Goal: Feedback & Contribution: Submit feedback/report problem

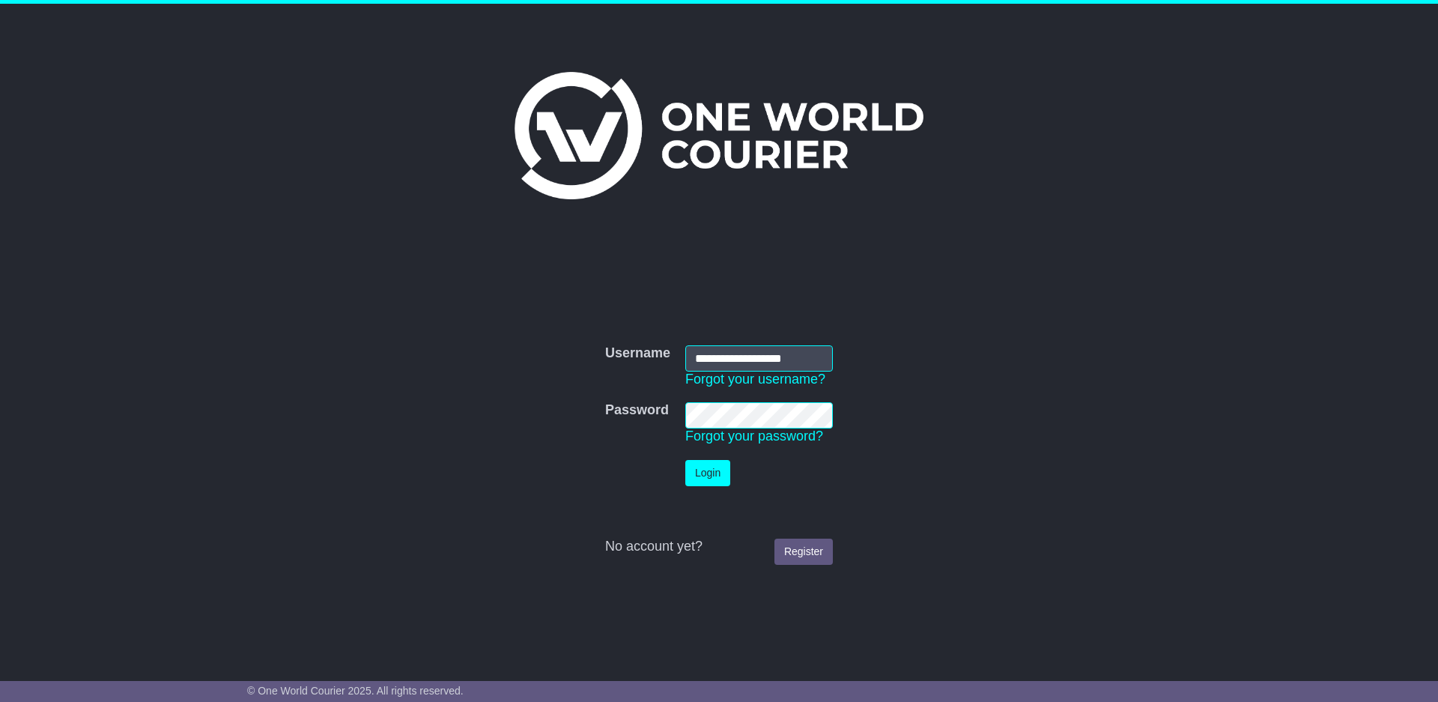
click at [703, 479] on button "Login" at bounding box center [707, 473] width 45 height 26
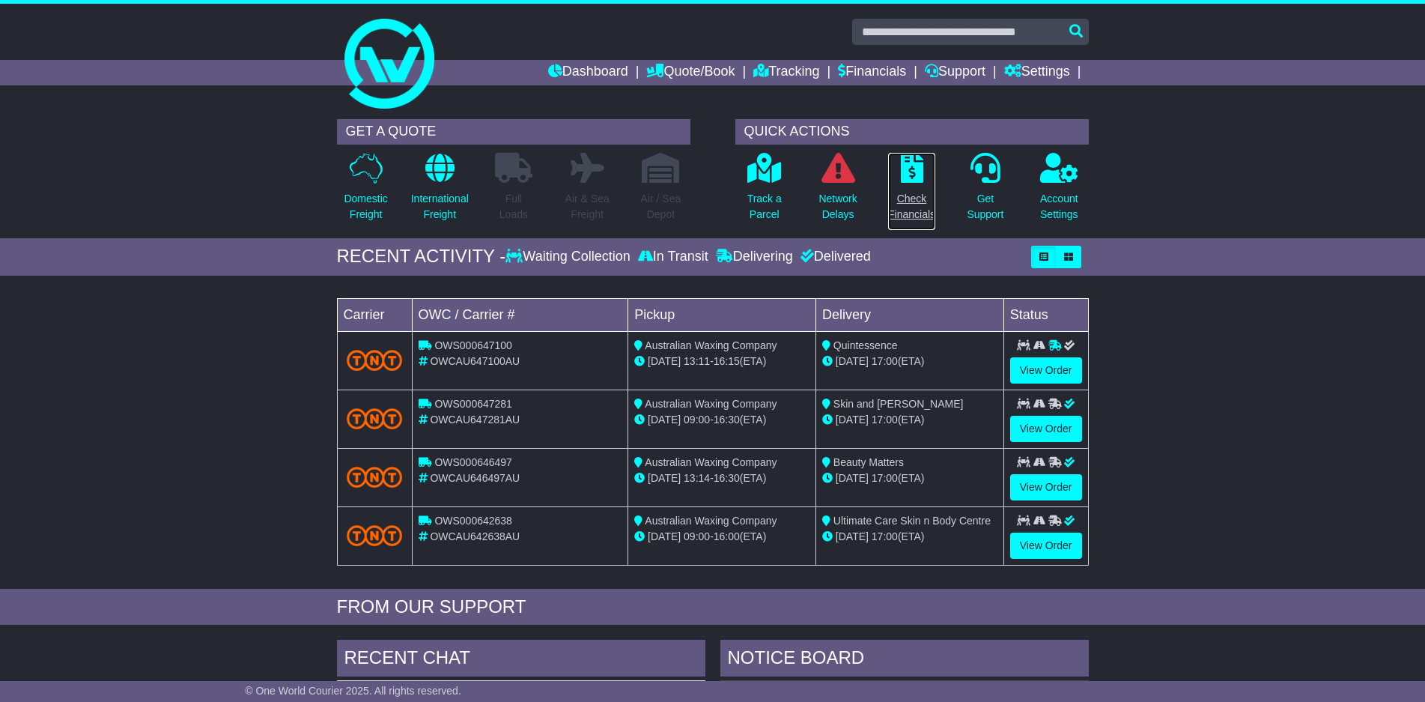
click at [911, 204] on p "Check Financials" at bounding box center [911, 206] width 47 height 31
click at [920, 208] on p "Check Financials" at bounding box center [911, 206] width 47 height 31
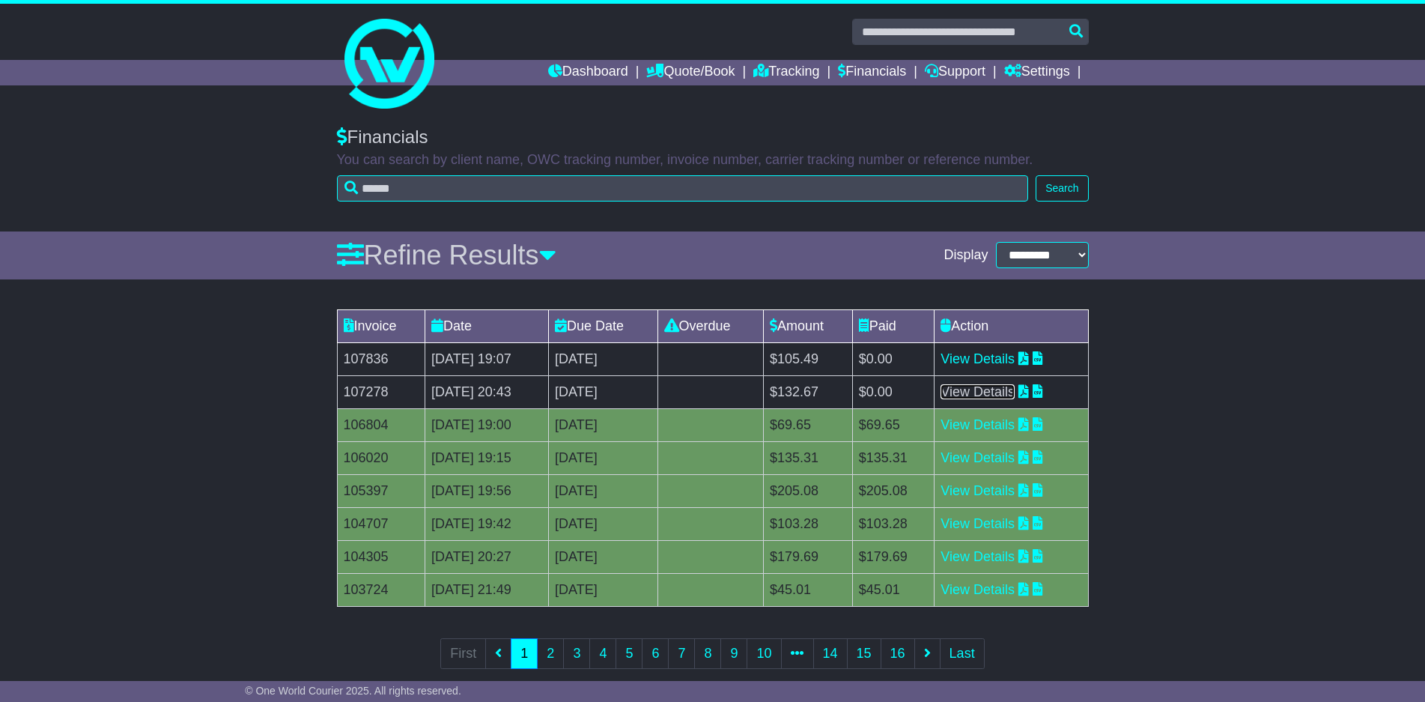
click at [1009, 396] on link "View Details" at bounding box center [978, 391] width 74 height 15
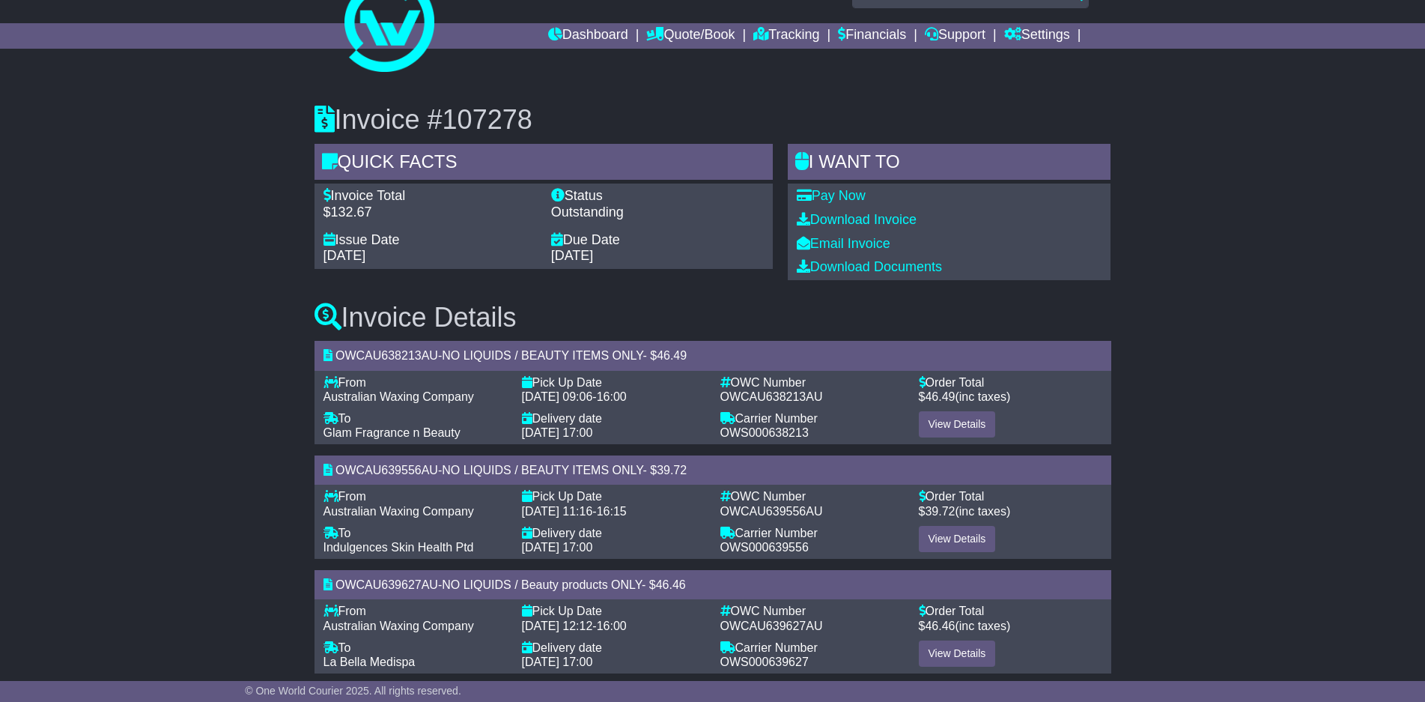
scroll to position [57, 0]
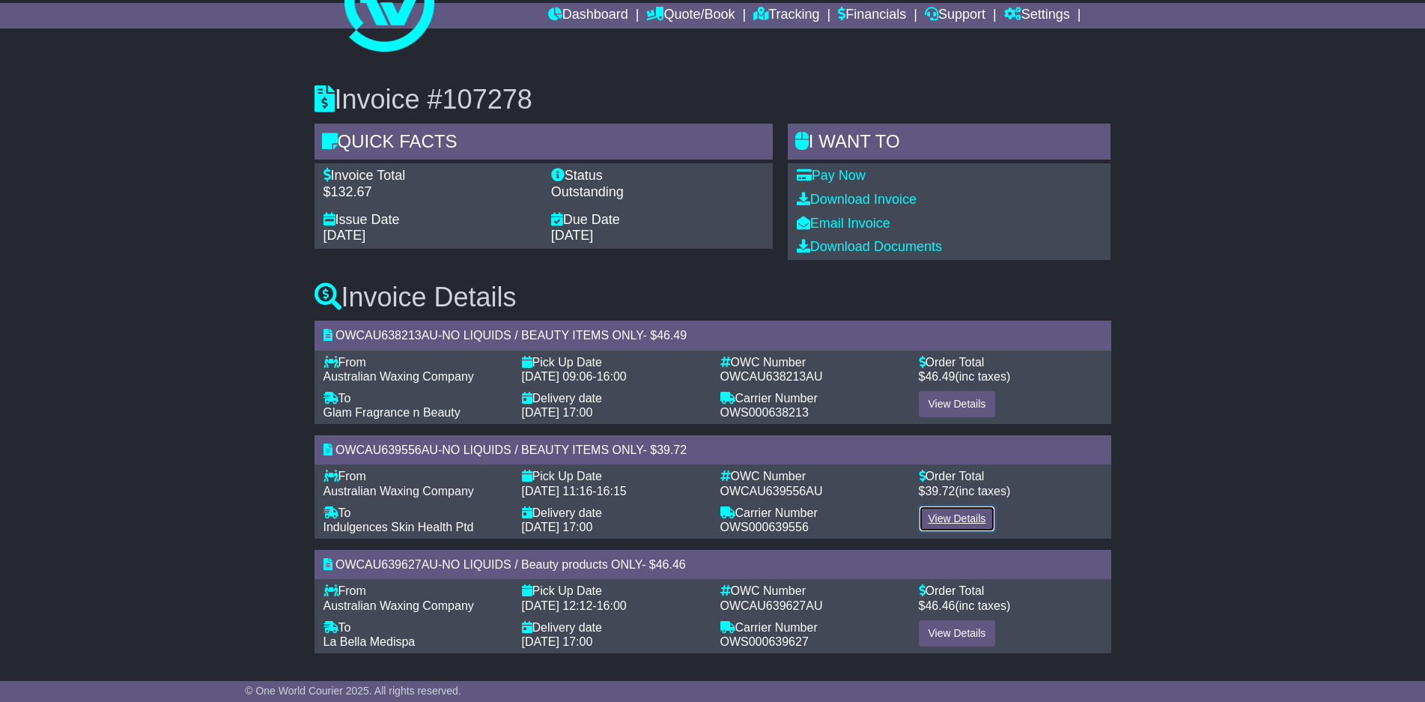
click at [954, 521] on link "View Details" at bounding box center [957, 518] width 77 height 26
click at [947, 399] on link "View Details" at bounding box center [957, 404] width 77 height 26
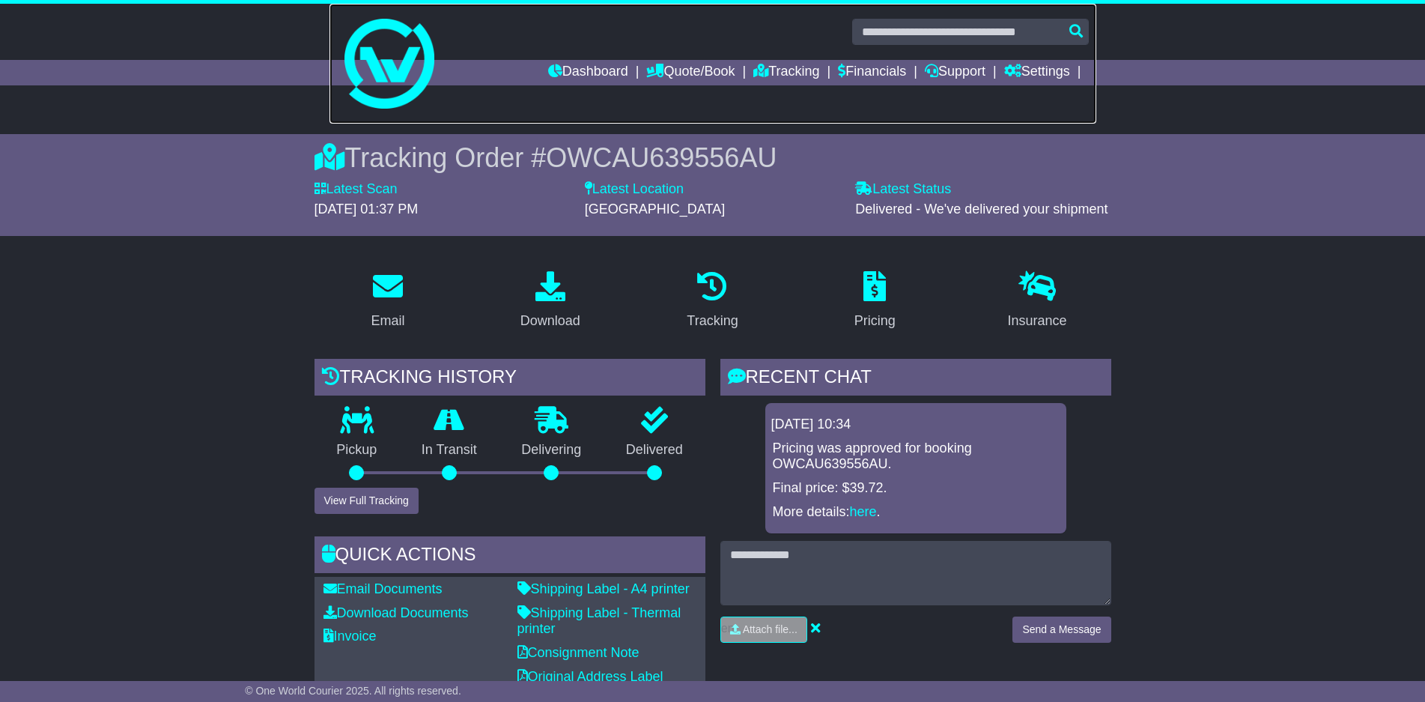
click at [376, 53] on img at bounding box center [389, 64] width 90 height 90
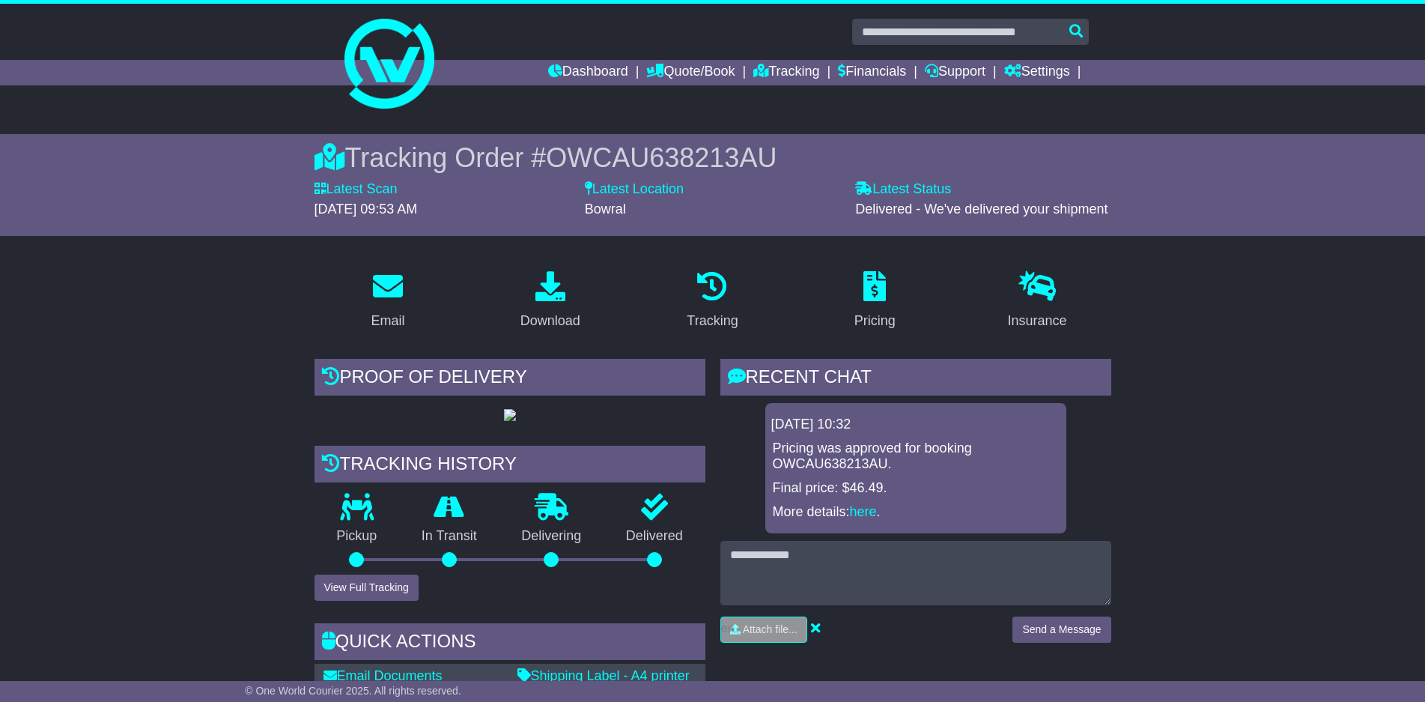
drag, startPoint x: 1128, startPoint y: 428, endPoint x: 1146, endPoint y: 433, distance: 18.5
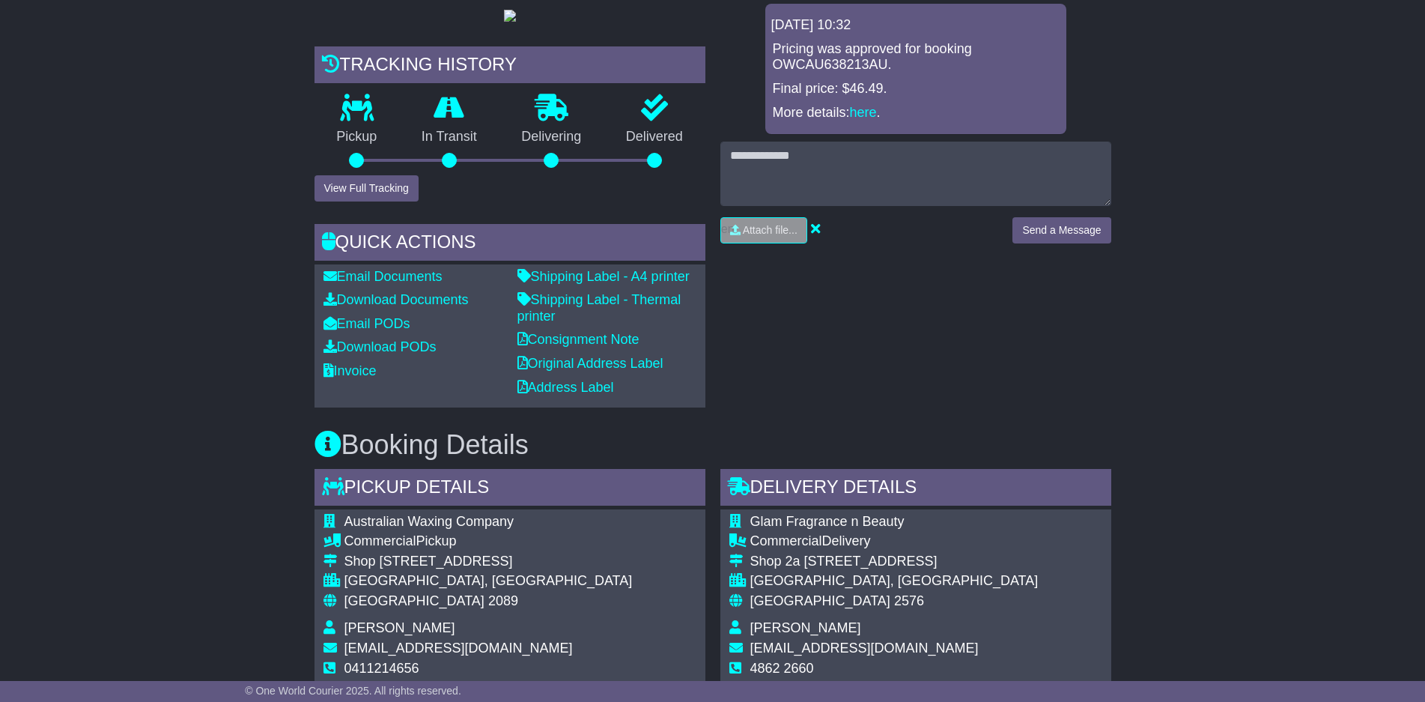
scroll to position [317, 0]
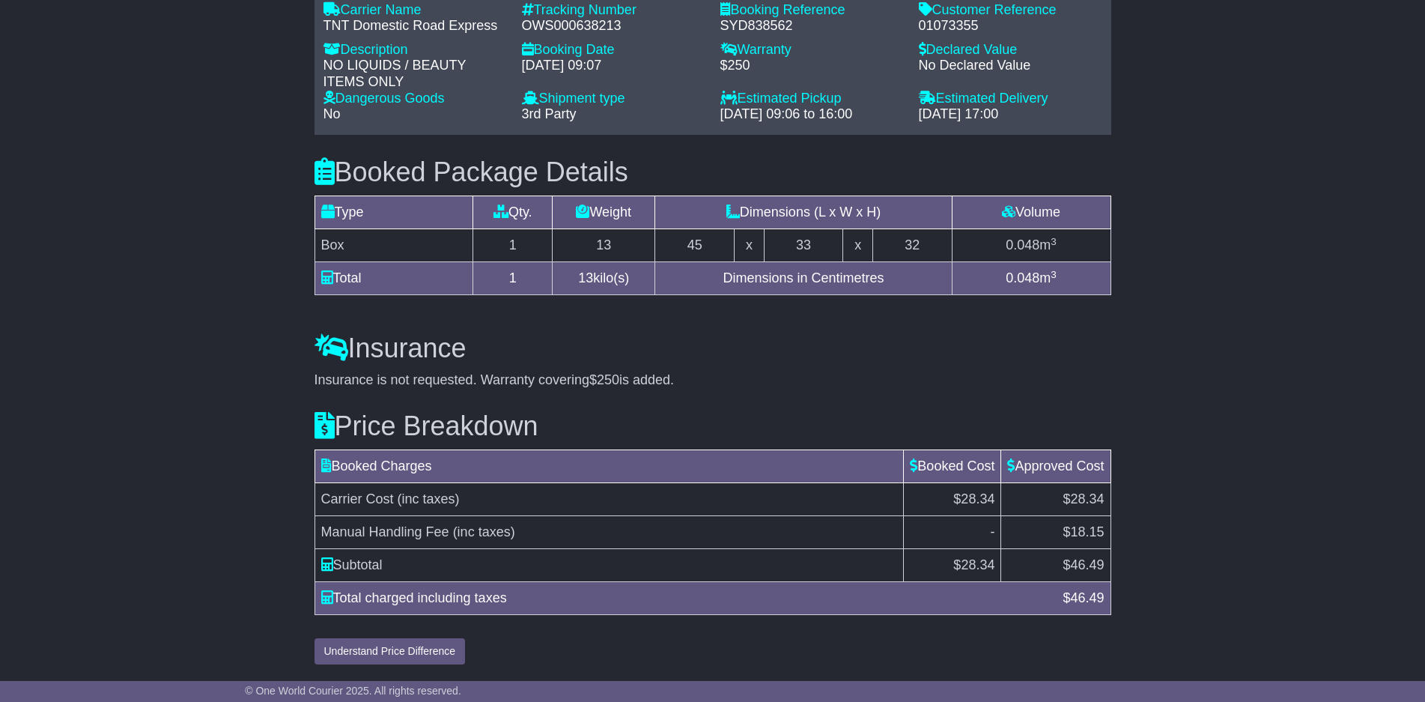
scroll to position [1215, 0]
click at [1059, 497] on td "$28.34" at bounding box center [1055, 499] width 109 height 33
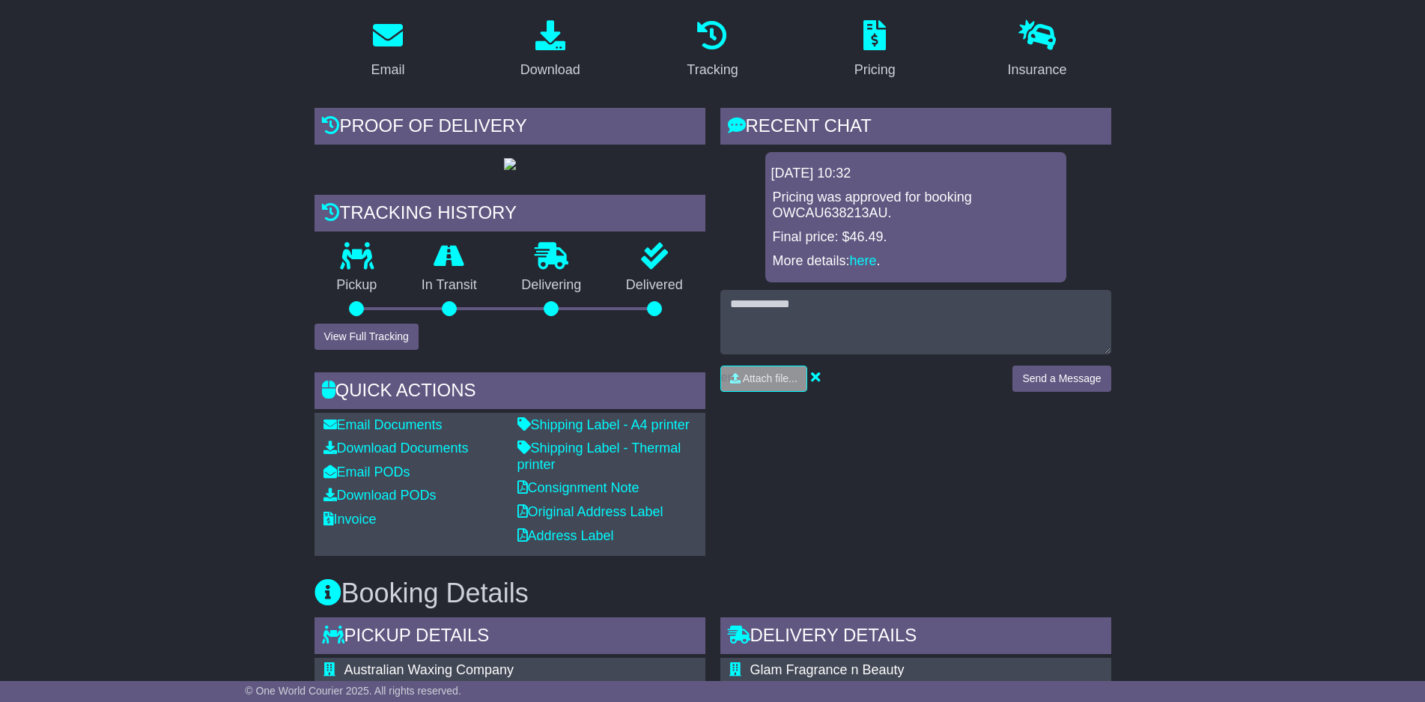
scroll to position [242, 0]
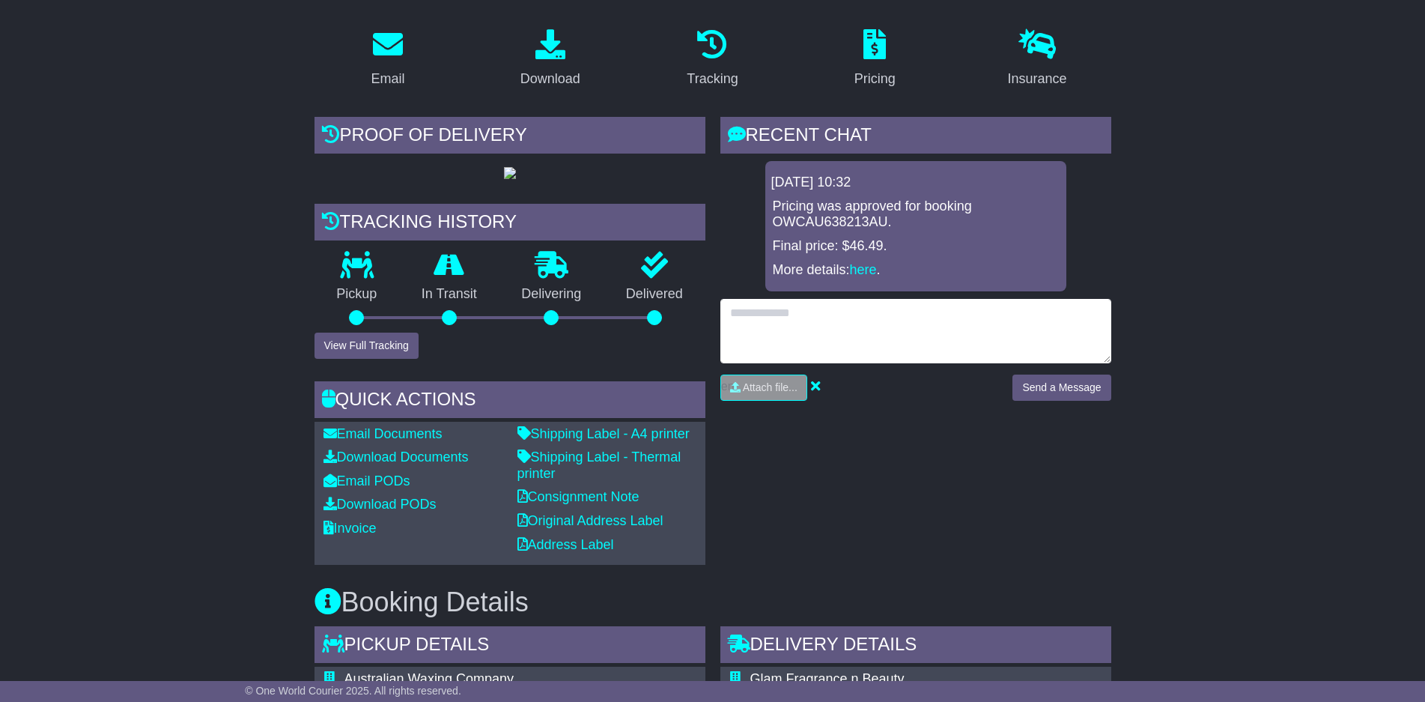
click at [813, 314] on textarea at bounding box center [915, 331] width 391 height 64
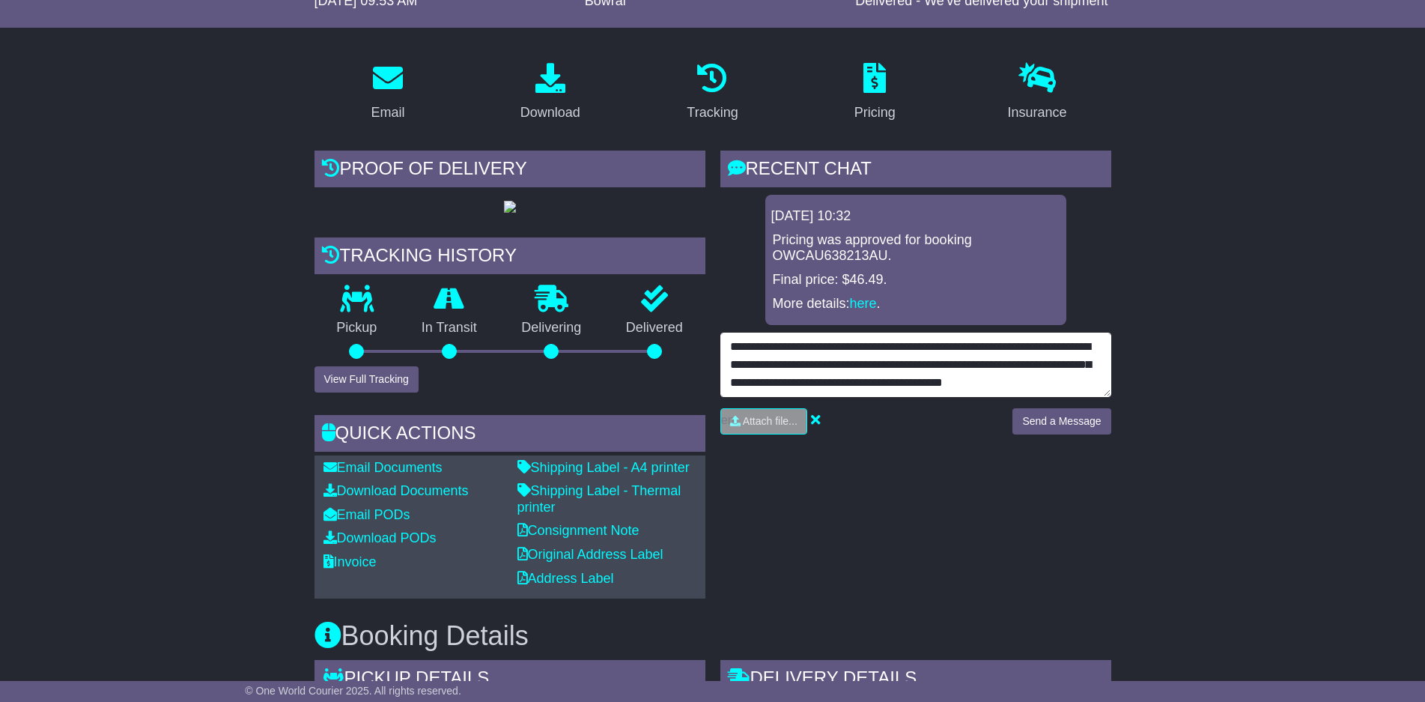
scroll to position [12, 0]
type textarea "**********"
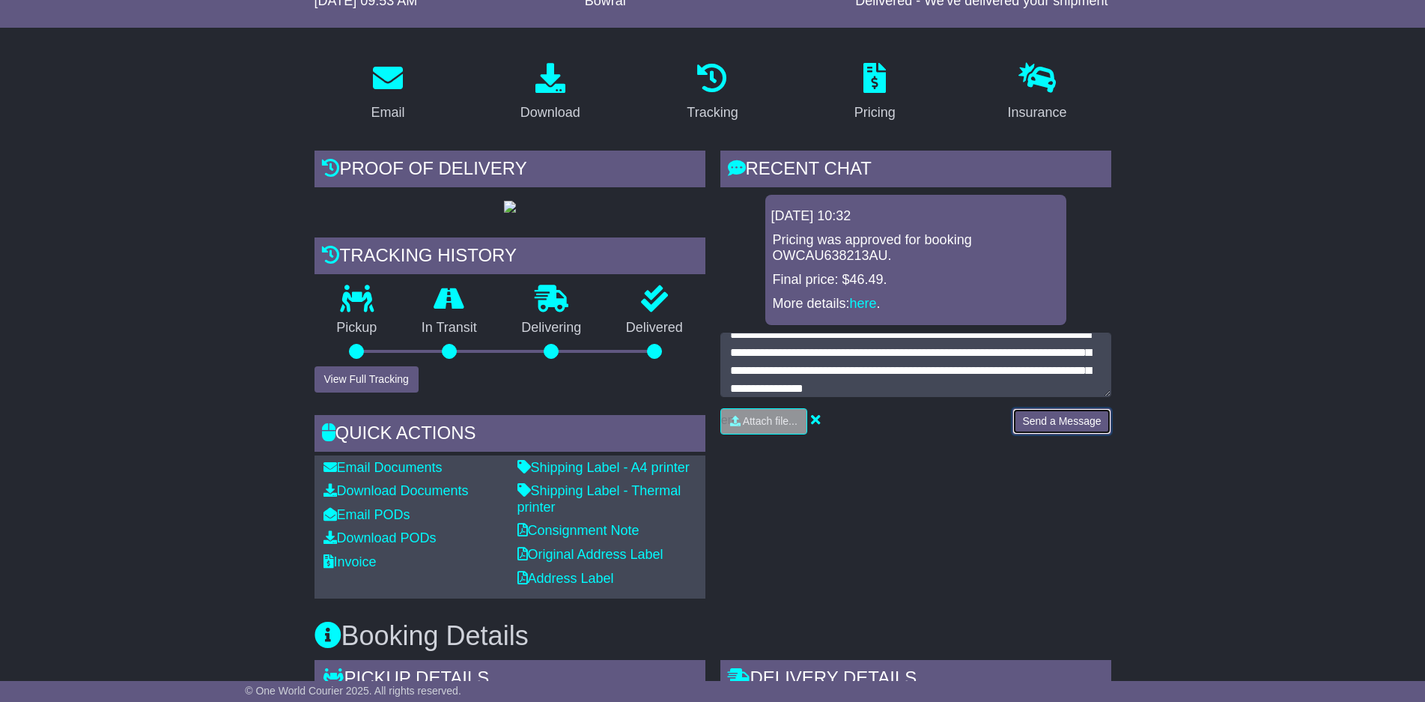
click at [1075, 416] on button "Send a Message" at bounding box center [1061, 421] width 98 height 26
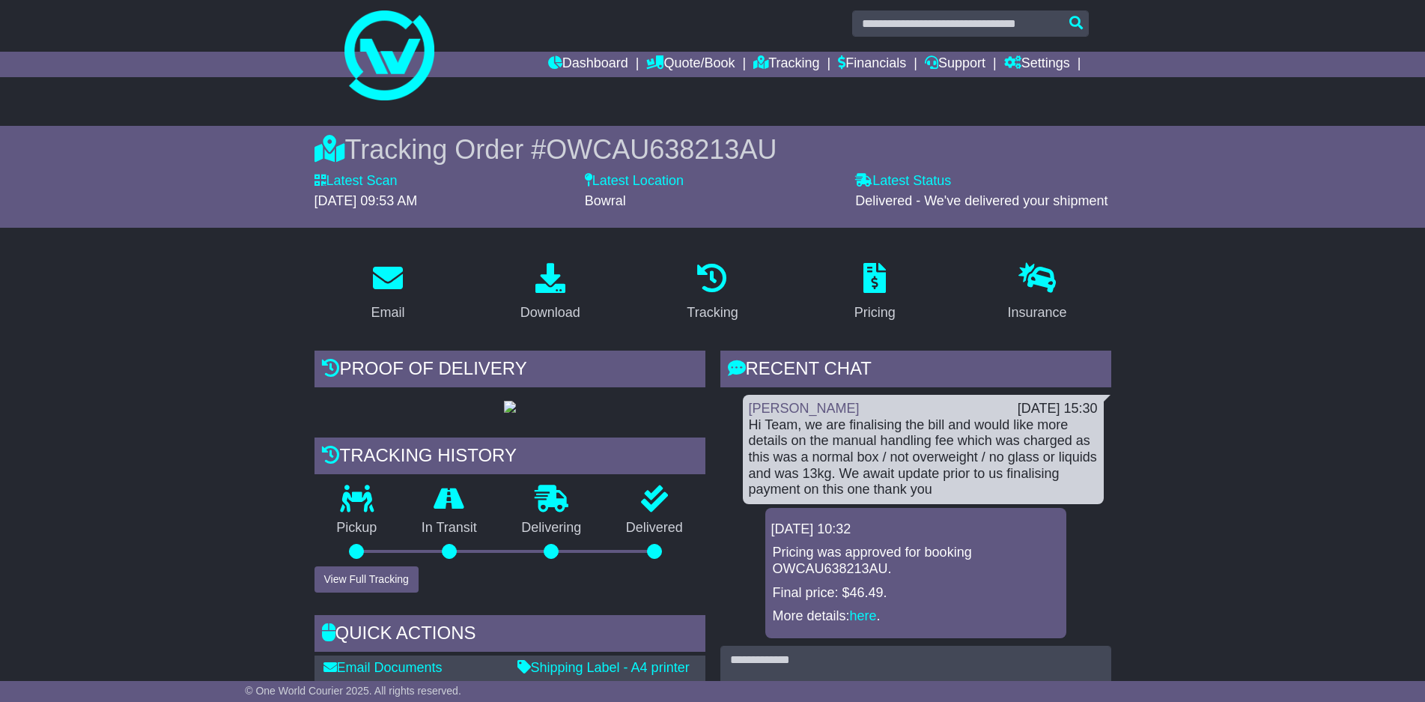
scroll to position [0, 0]
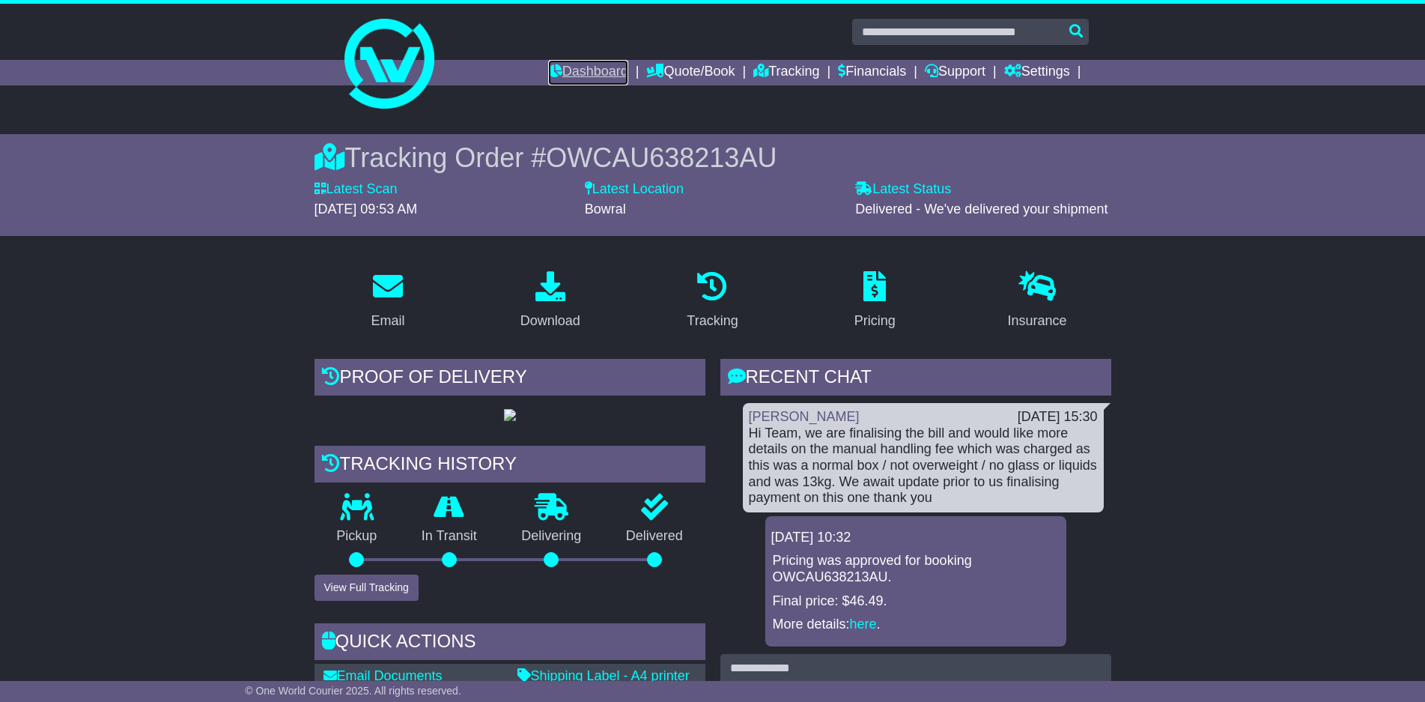
click at [548, 66] on link "Dashboard" at bounding box center [588, 72] width 80 height 25
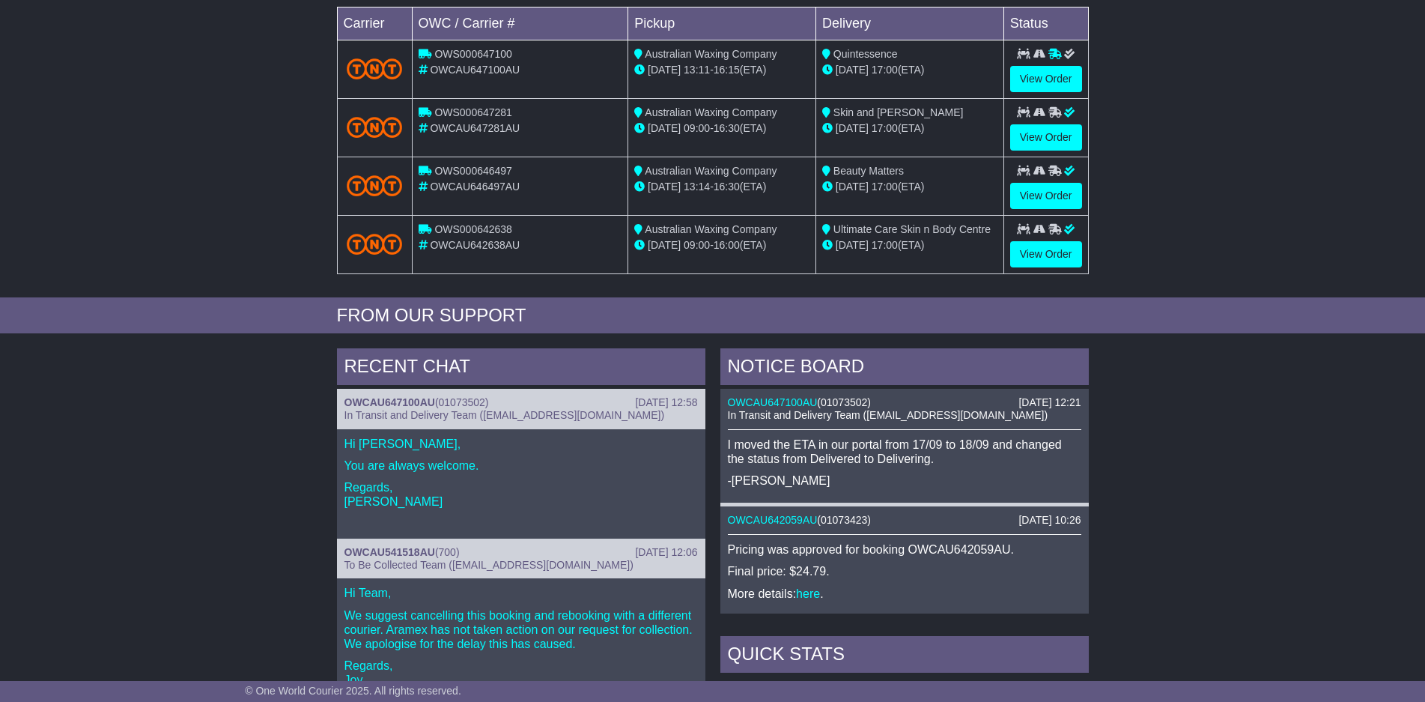
scroll to position [380, 0]
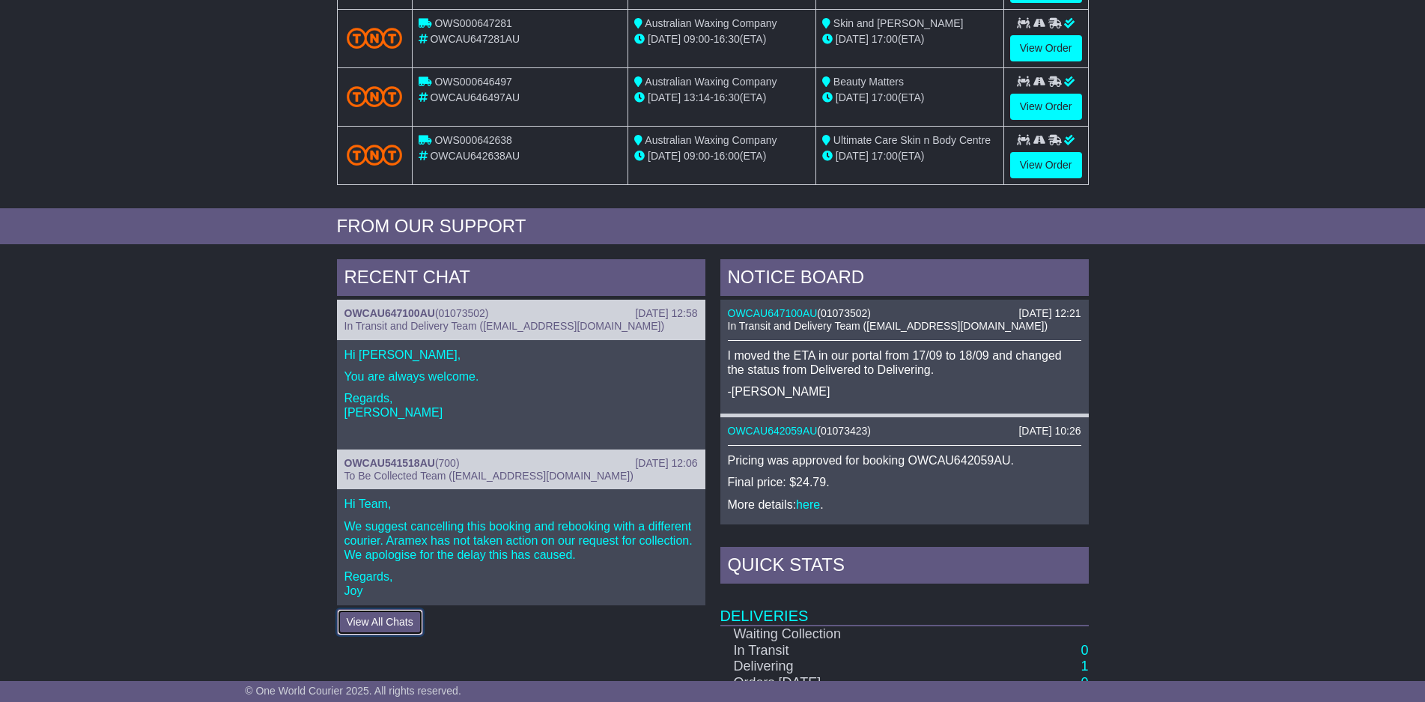
click at [380, 618] on button "View All Chats" at bounding box center [380, 622] width 86 height 26
click at [395, 622] on button "Hide All Chats" at bounding box center [379, 622] width 85 height 26
click at [420, 622] on button "View All Chats" at bounding box center [380, 622] width 86 height 26
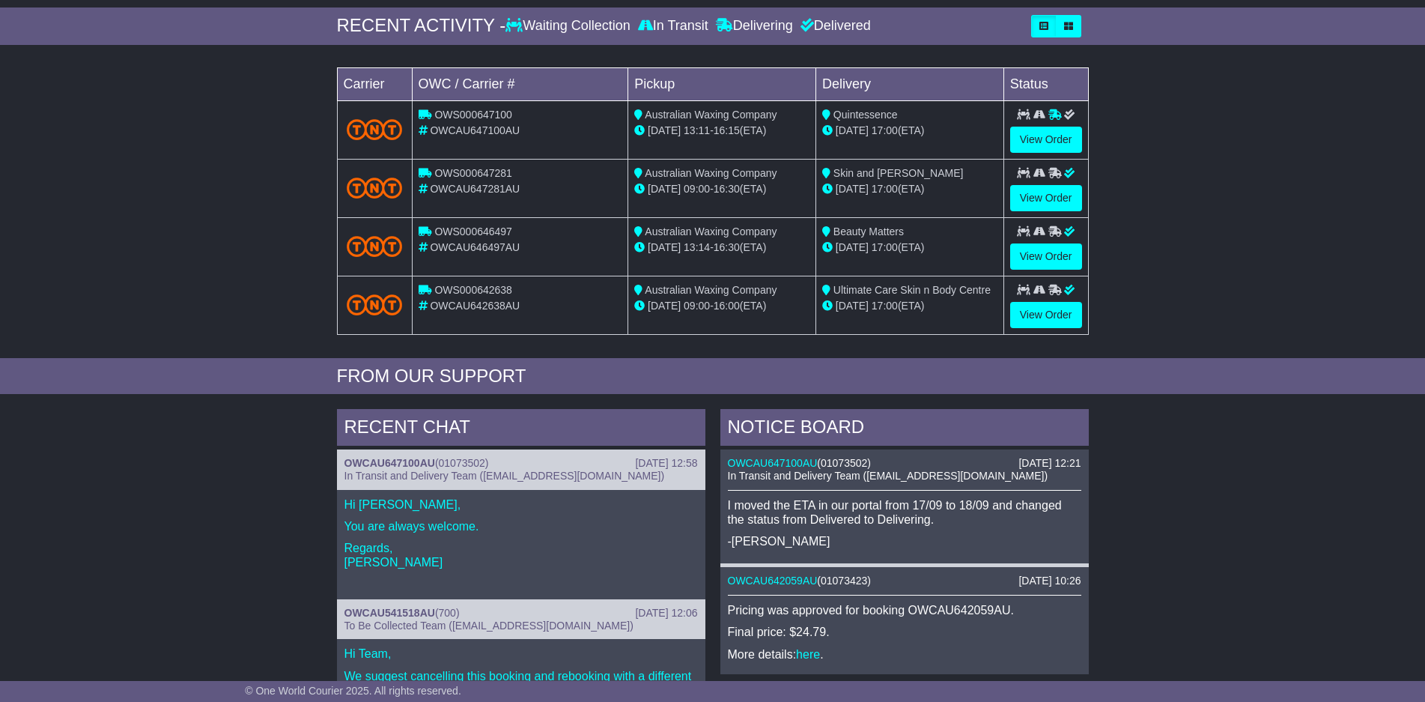
click at [413, 412] on div "RECENT CHAT" at bounding box center [521, 429] width 368 height 40
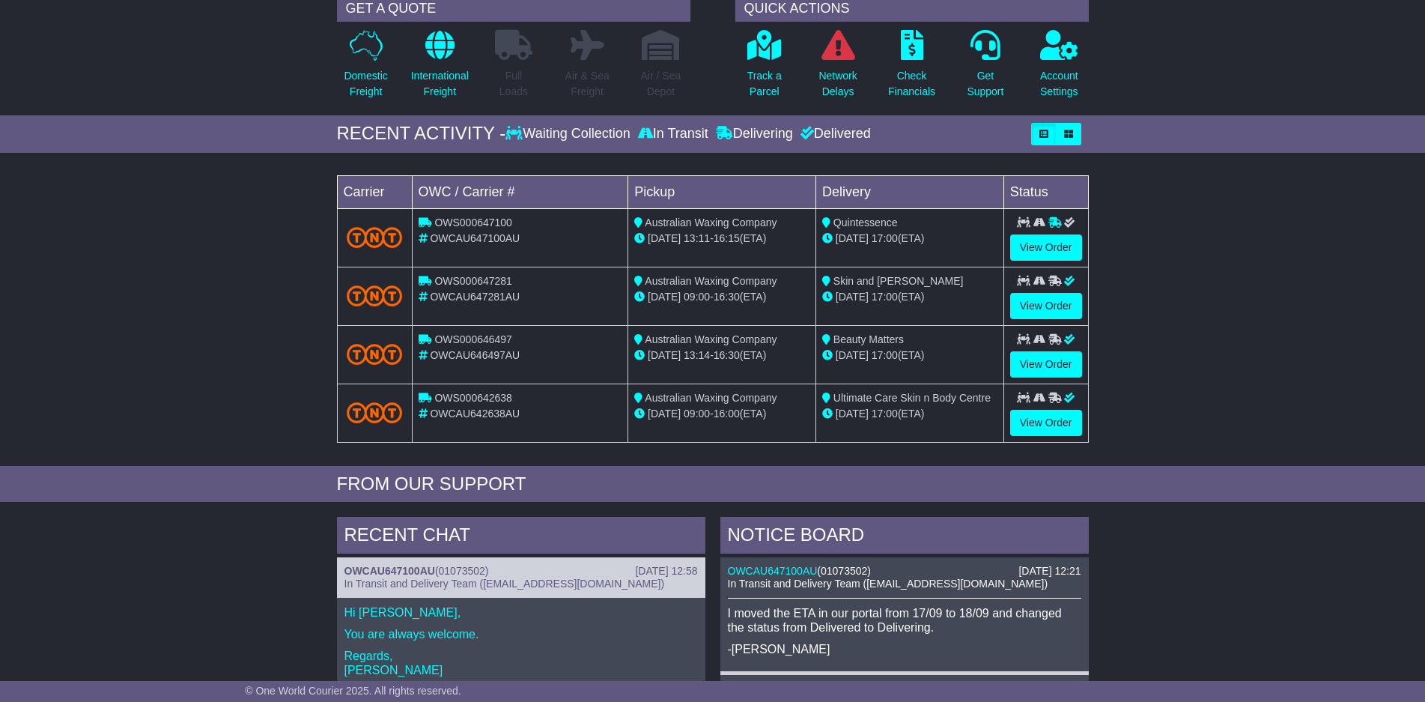
scroll to position [0, 0]
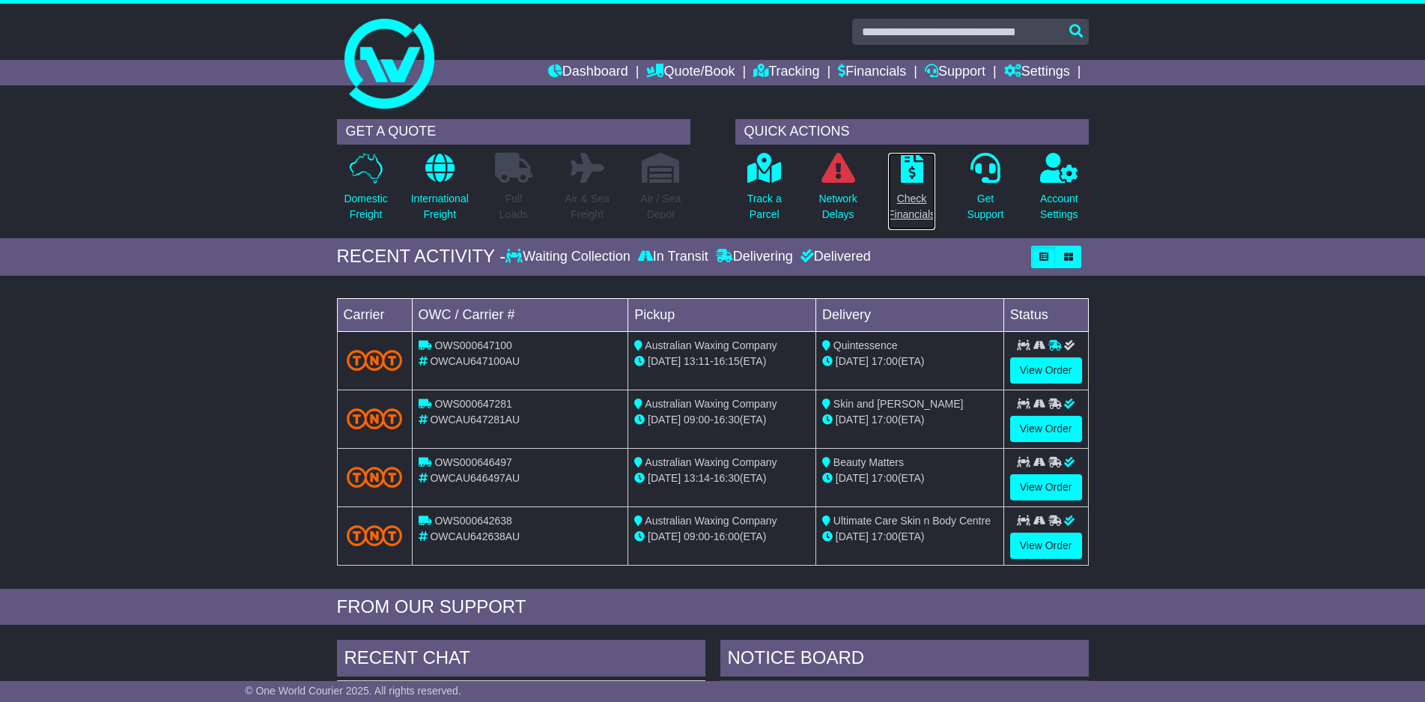
click at [909, 171] on icon at bounding box center [912, 168] width 22 height 30
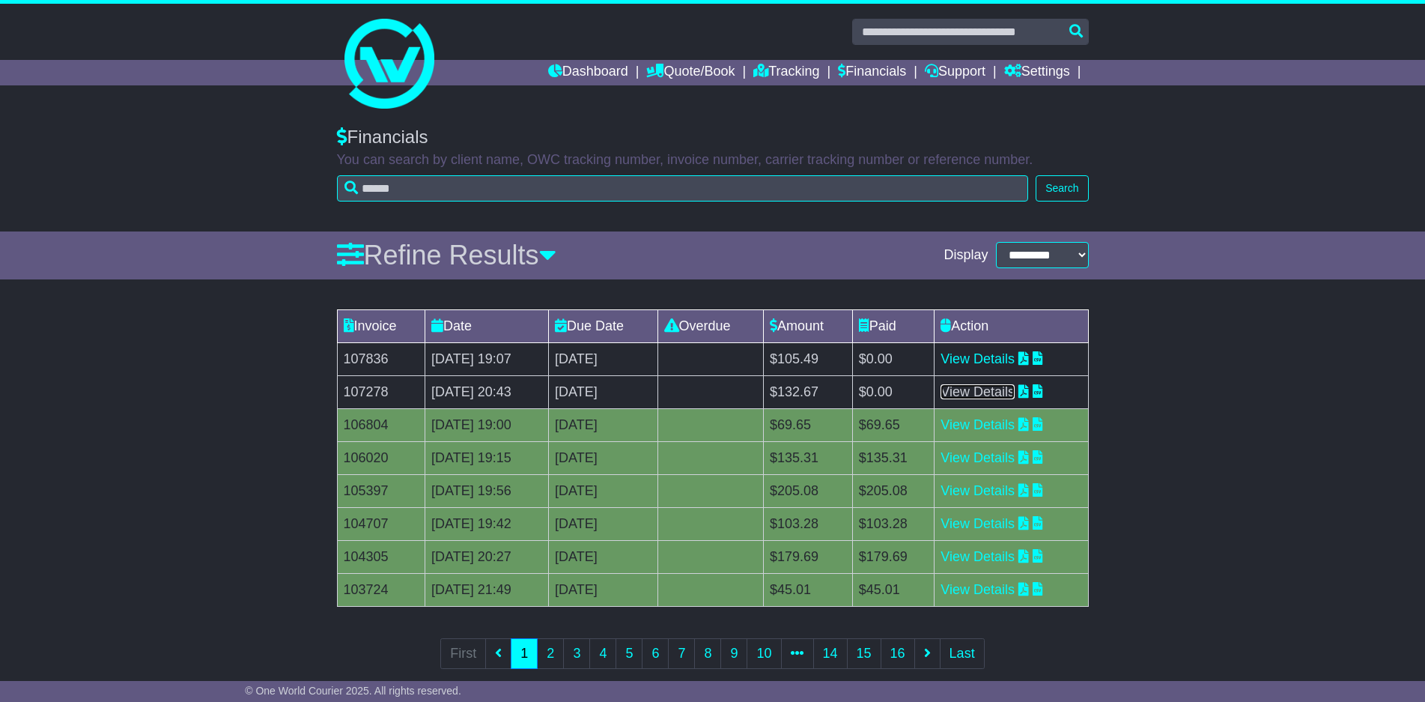
click at [997, 395] on link "View Details" at bounding box center [978, 391] width 74 height 15
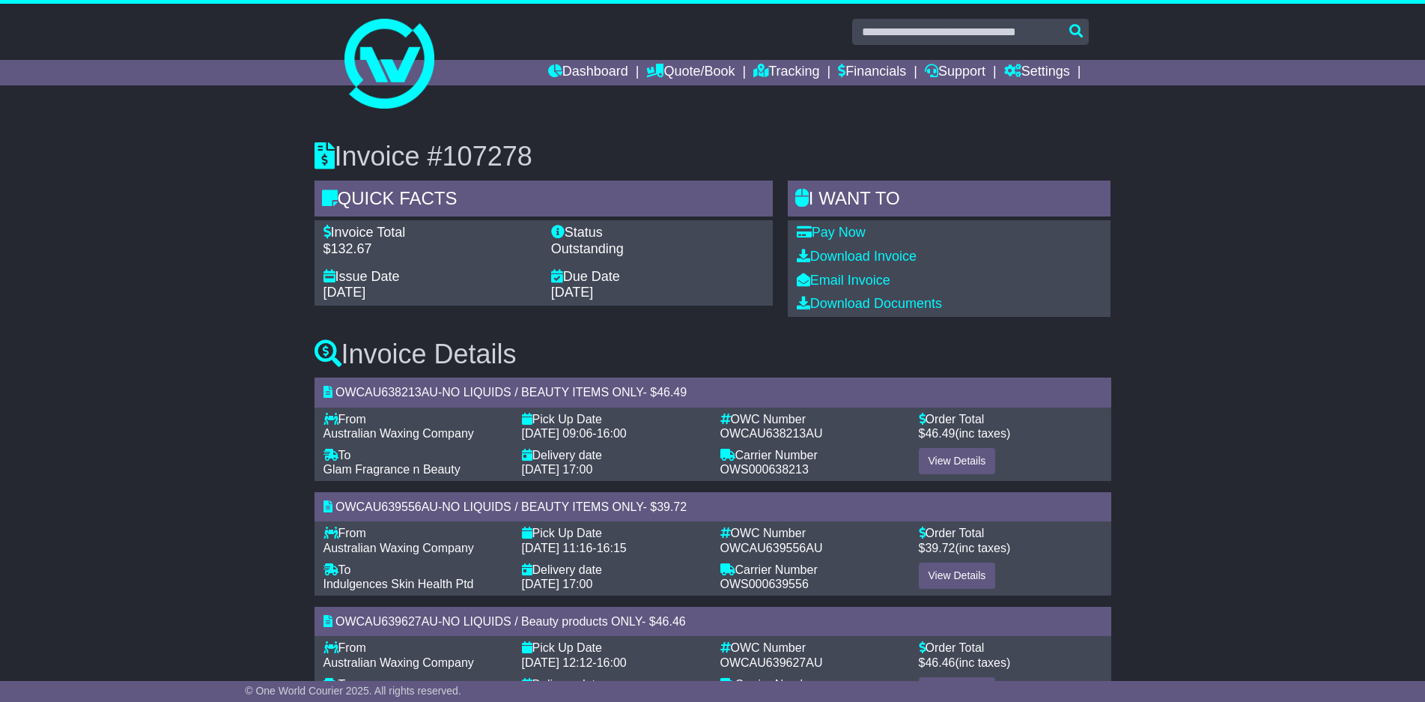
scroll to position [57, 0]
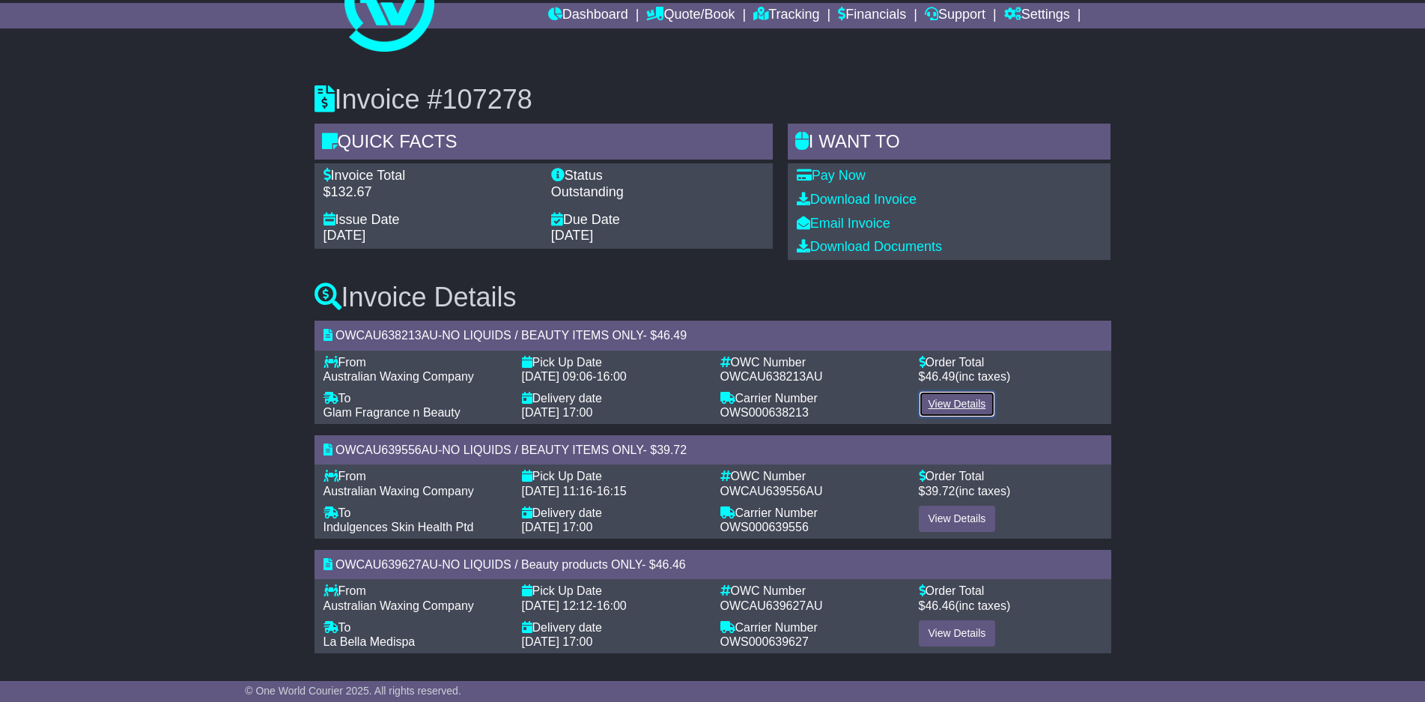
click at [962, 400] on link "View Details" at bounding box center [957, 404] width 77 height 26
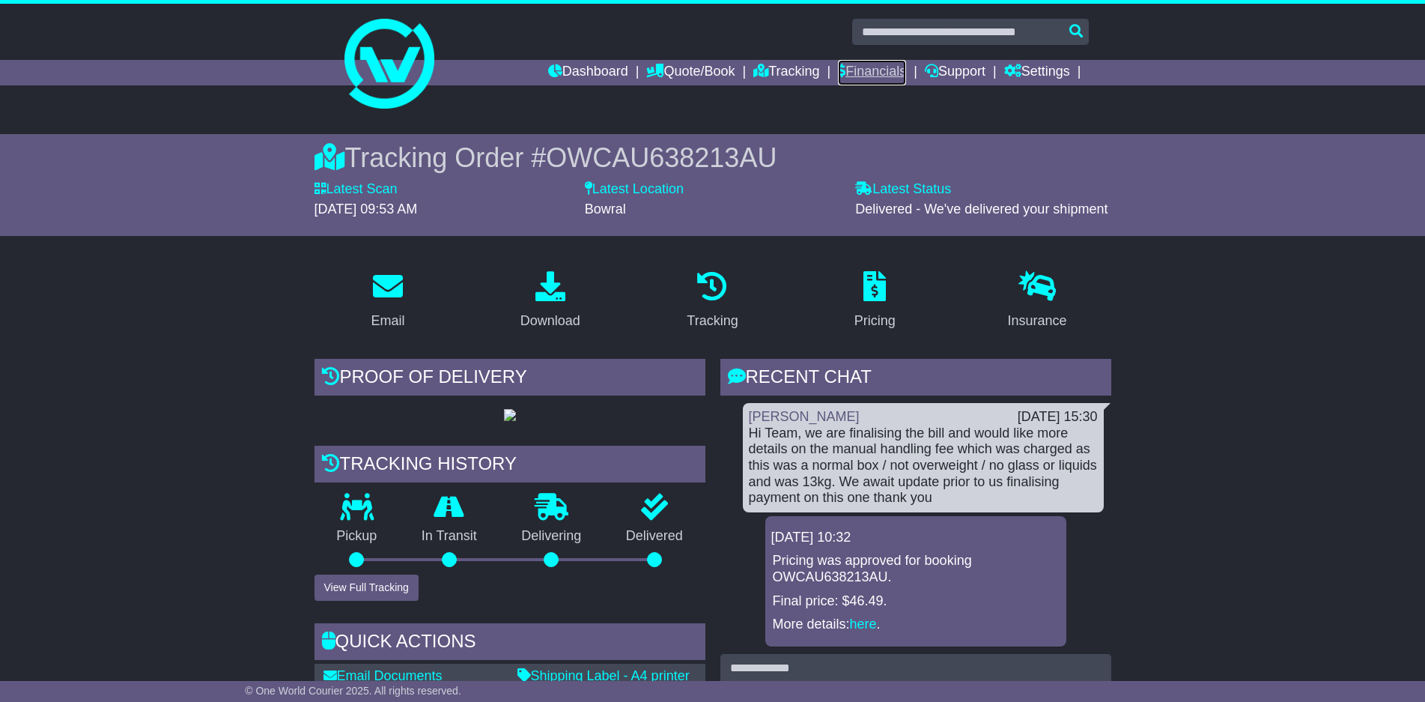
click at [841, 70] on link "Financials" at bounding box center [872, 72] width 68 height 25
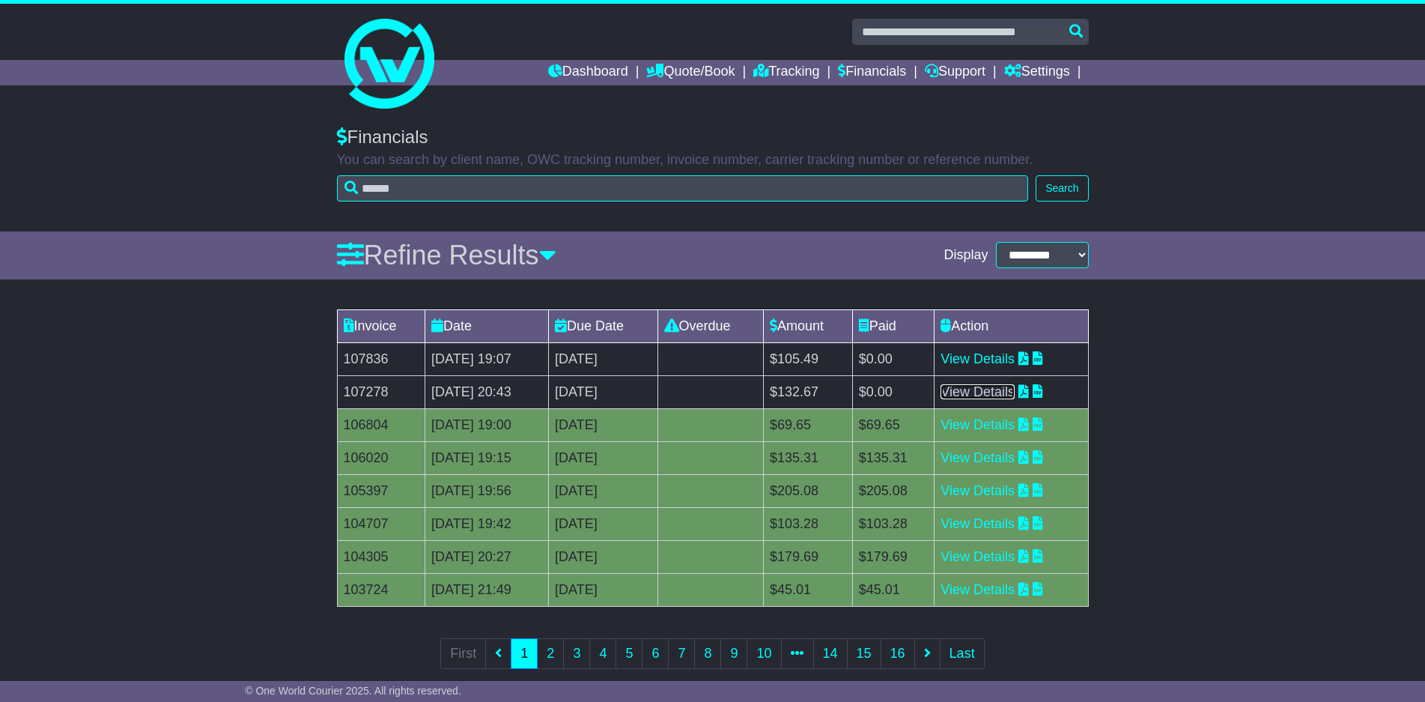
click at [977, 391] on link "View Details" at bounding box center [978, 391] width 74 height 15
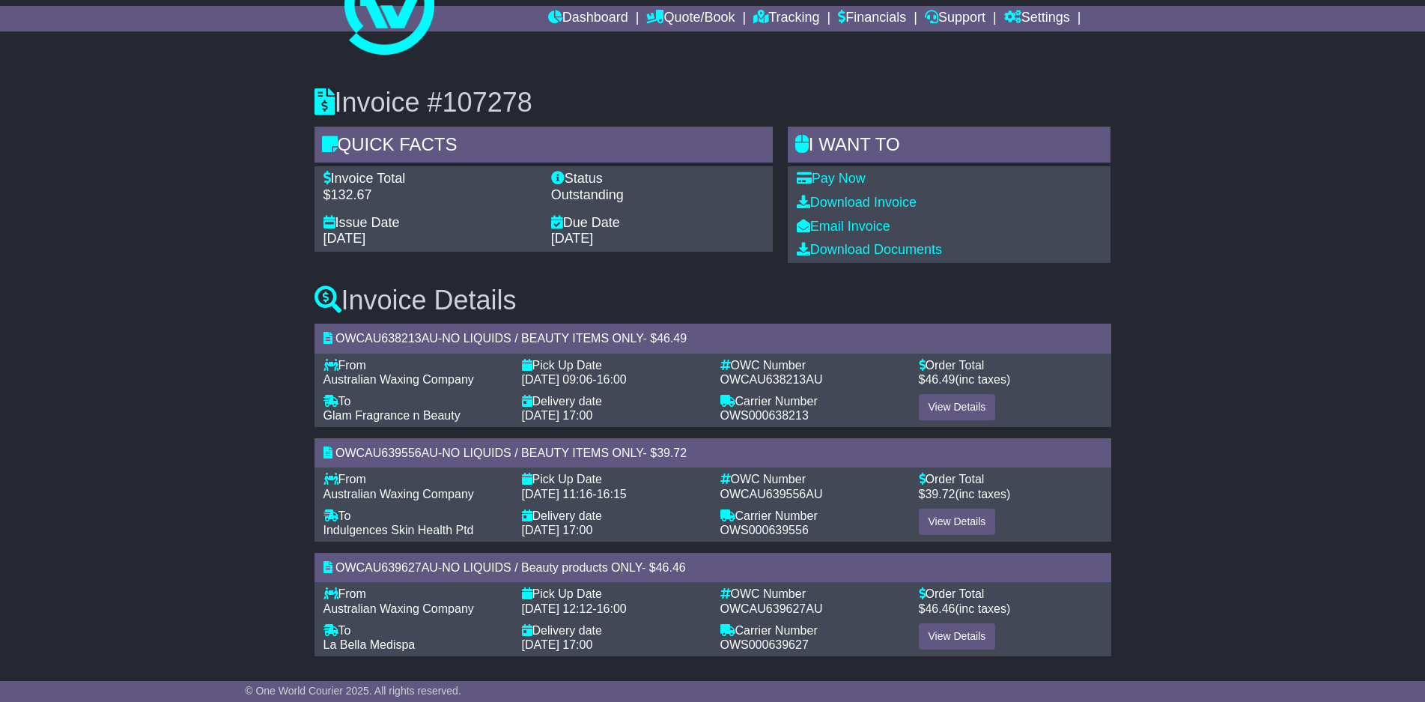
scroll to position [57, 0]
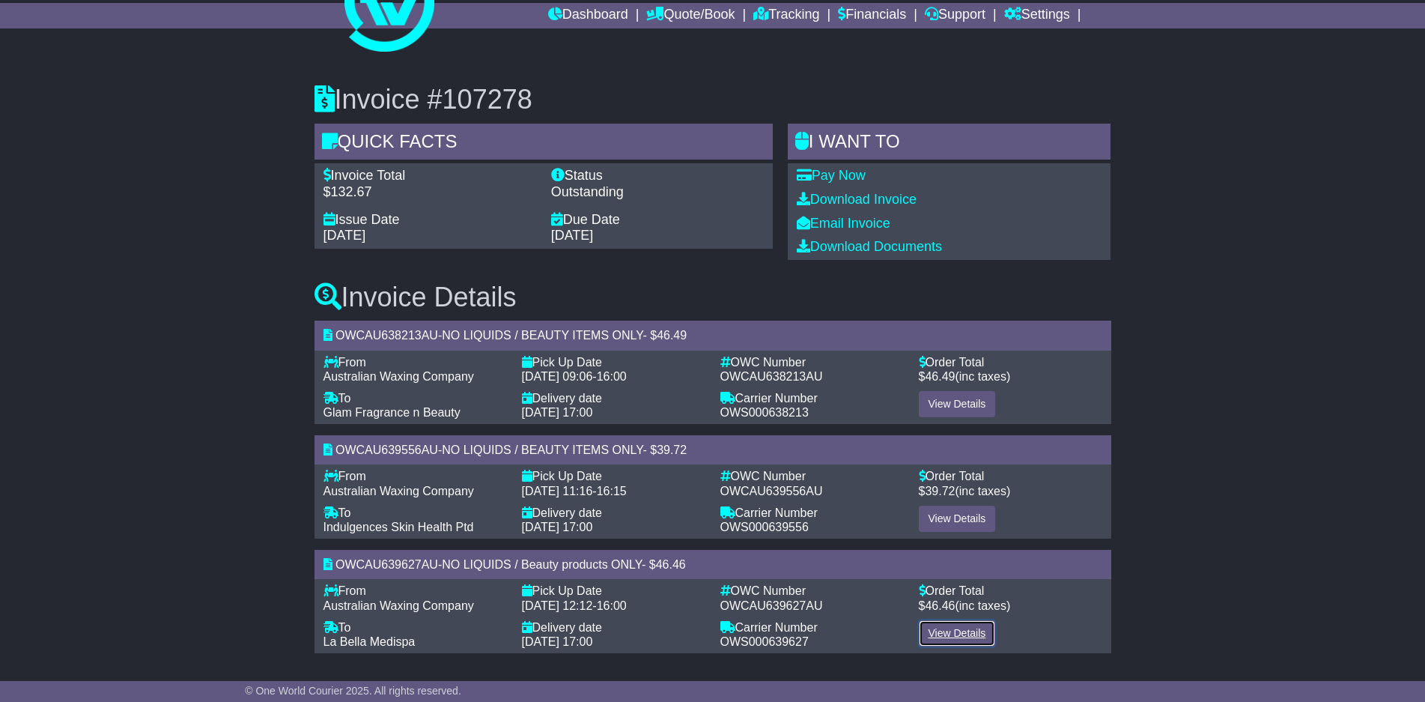
click at [952, 636] on link "View Details" at bounding box center [957, 633] width 77 height 26
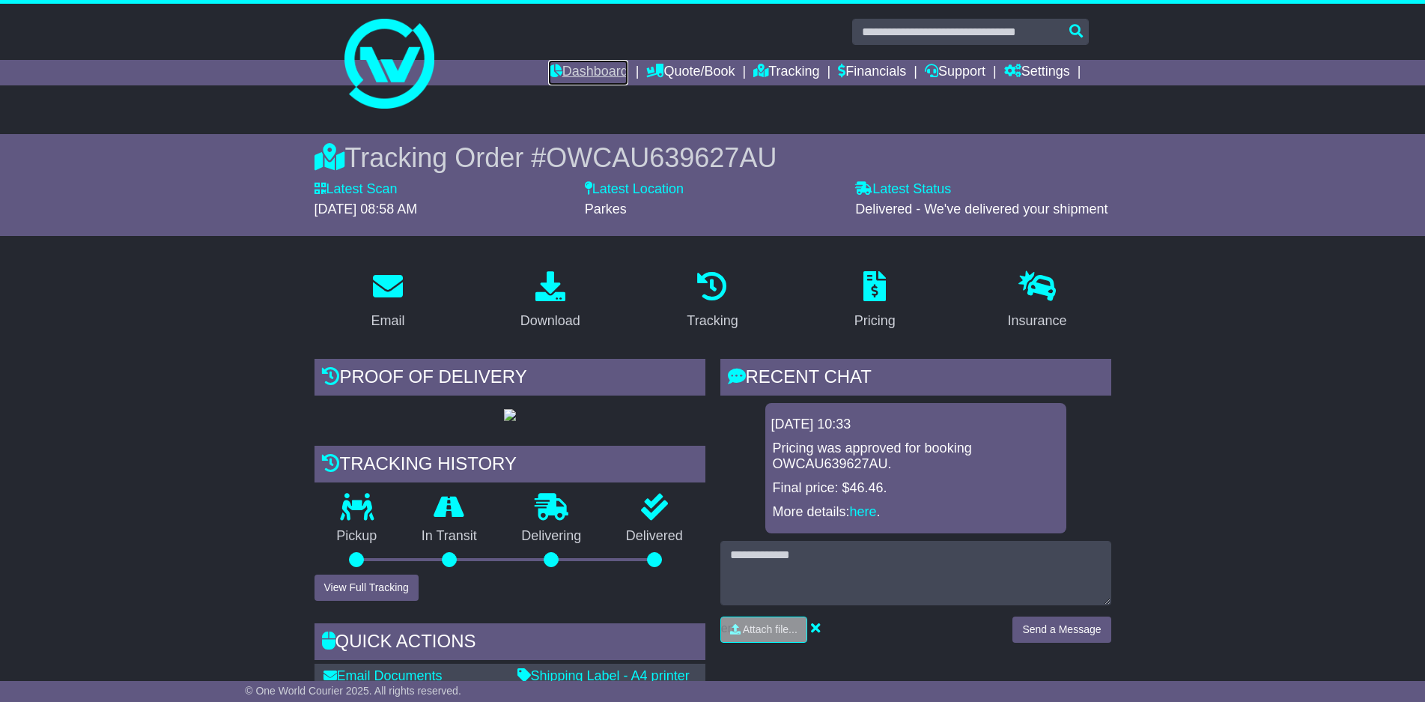
click at [552, 67] on link "Dashboard" at bounding box center [588, 72] width 80 height 25
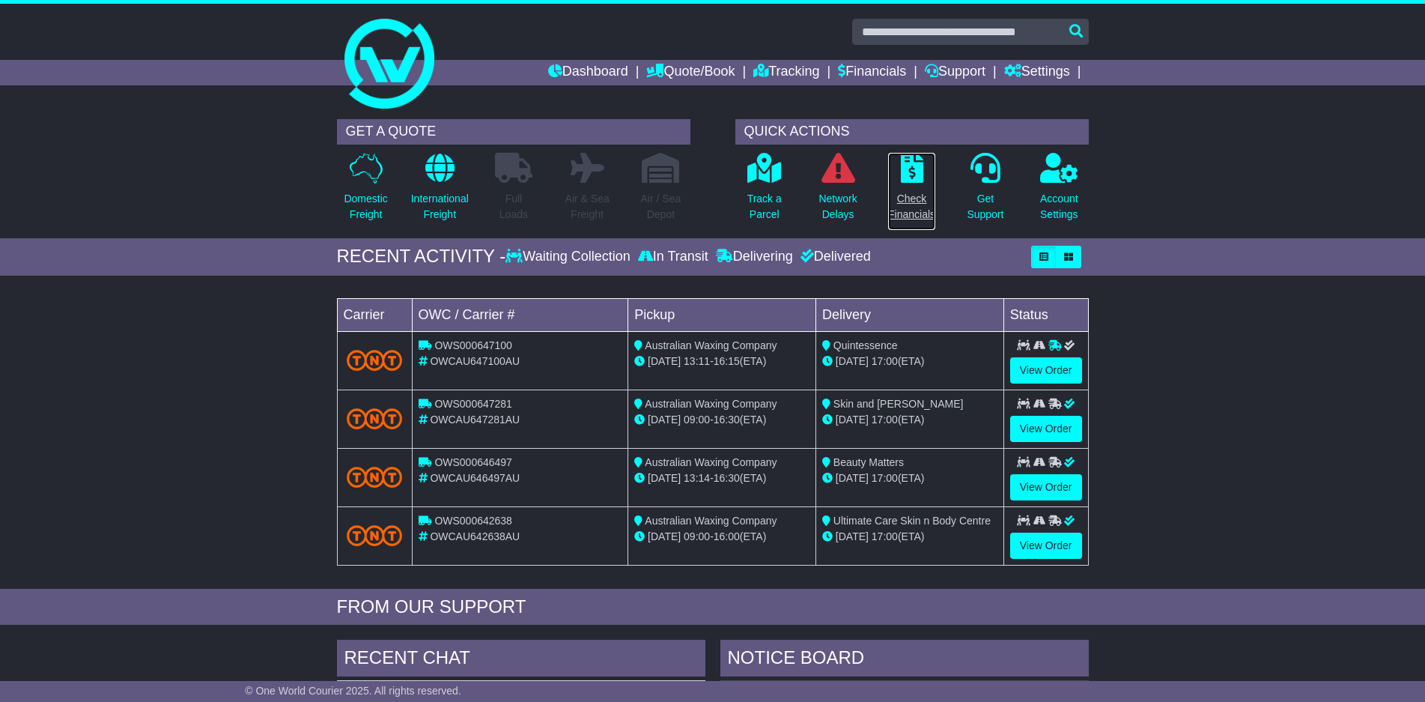
click at [914, 201] on p "Check Financials" at bounding box center [911, 206] width 47 height 31
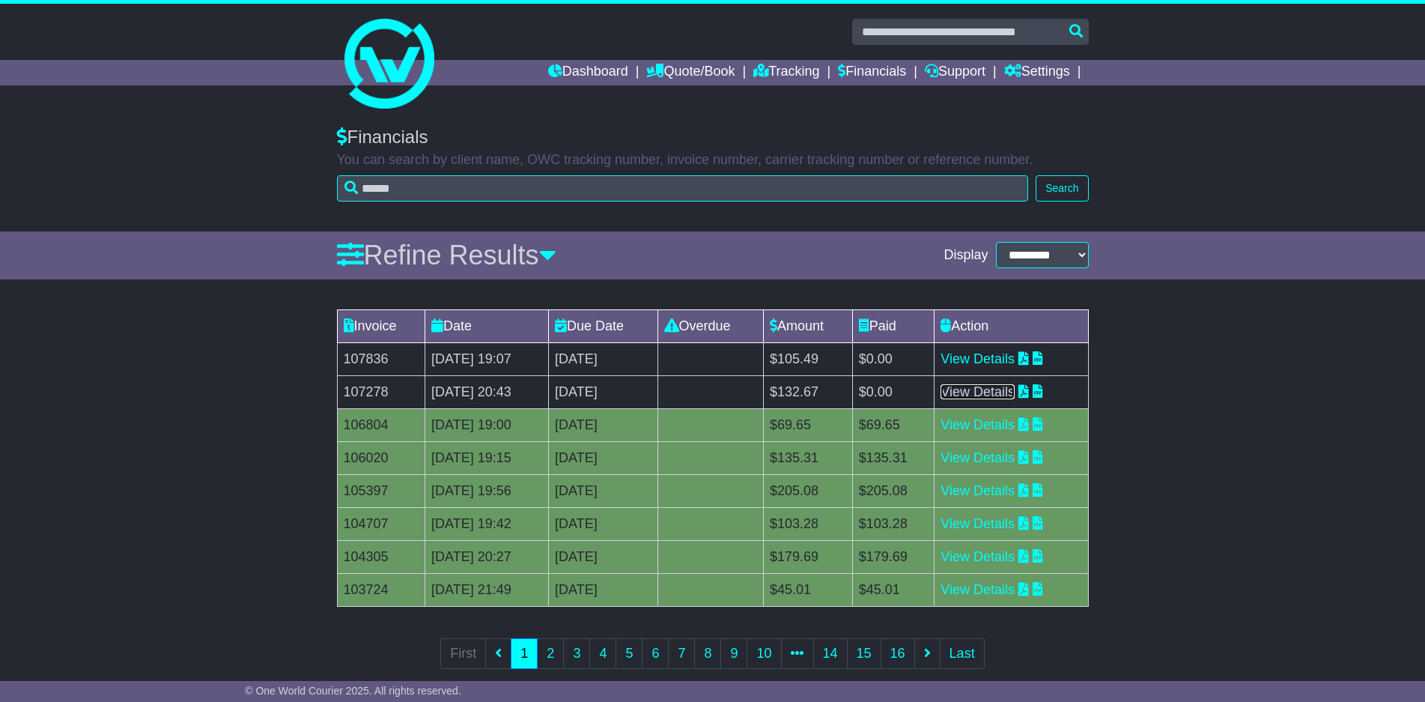
click at [1003, 398] on link "View Details" at bounding box center [978, 391] width 74 height 15
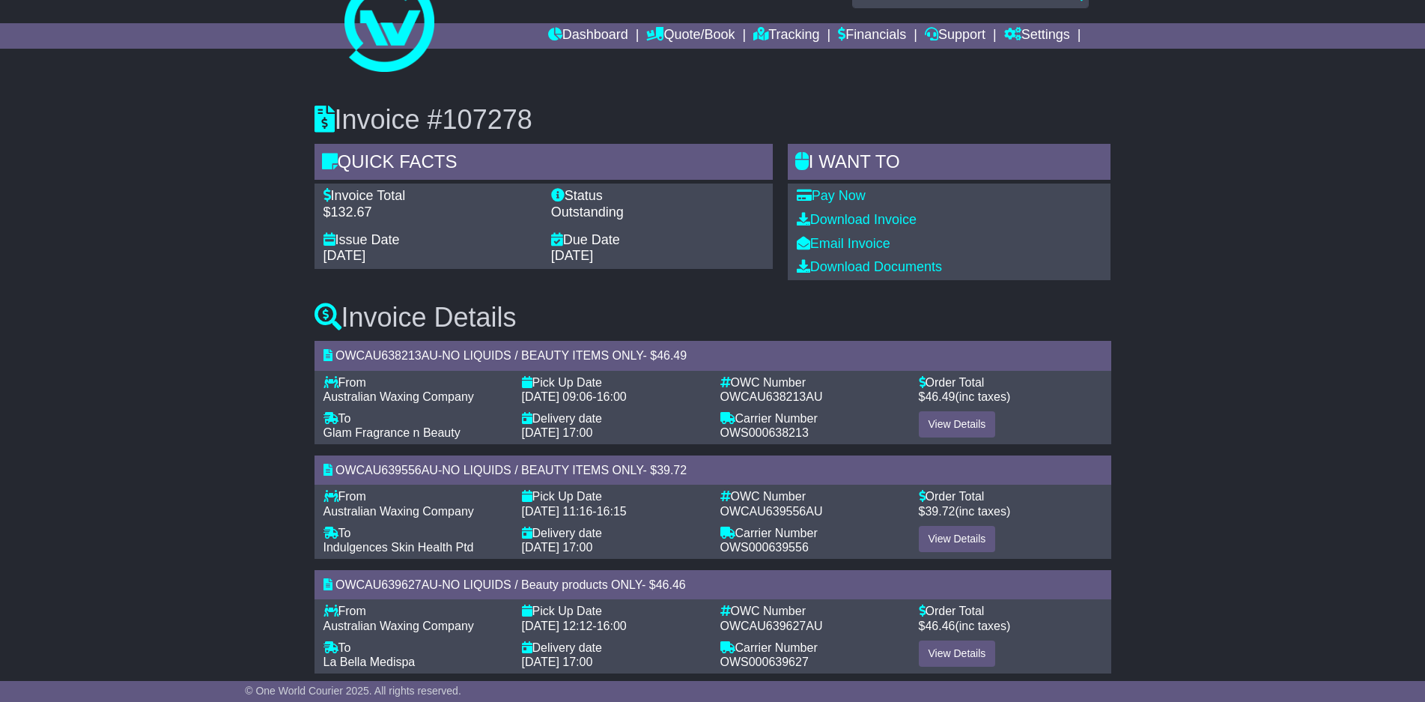
scroll to position [57, 0]
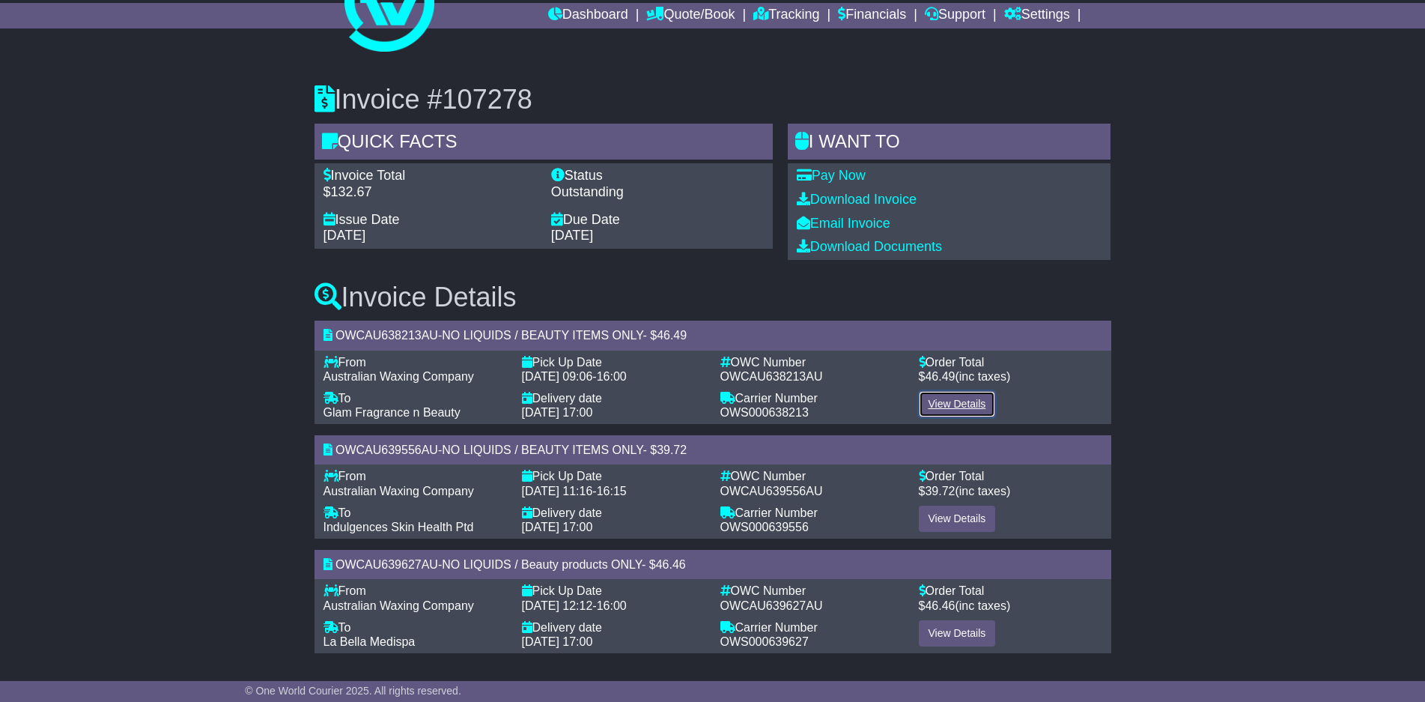
click at [962, 401] on link "View Details" at bounding box center [957, 404] width 77 height 26
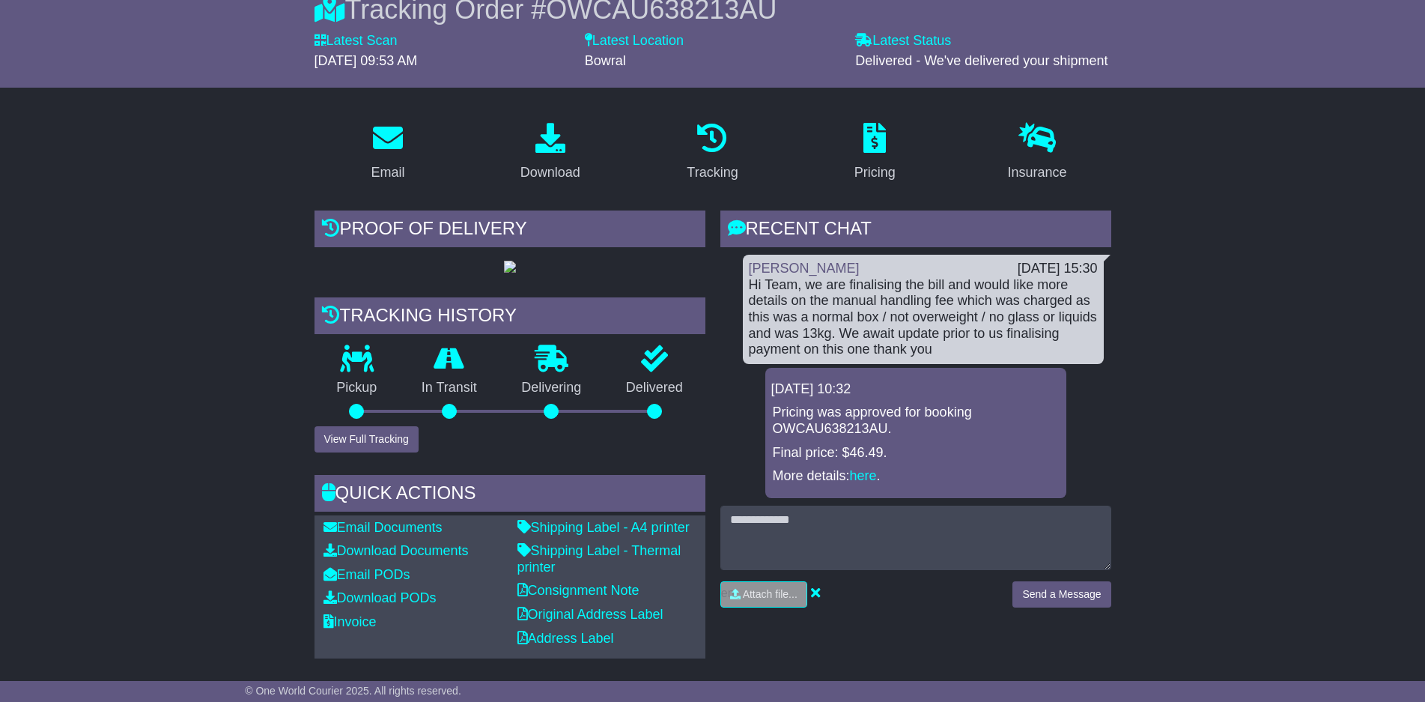
scroll to position [150, 0]
click at [869, 470] on link "here" at bounding box center [863, 474] width 27 height 15
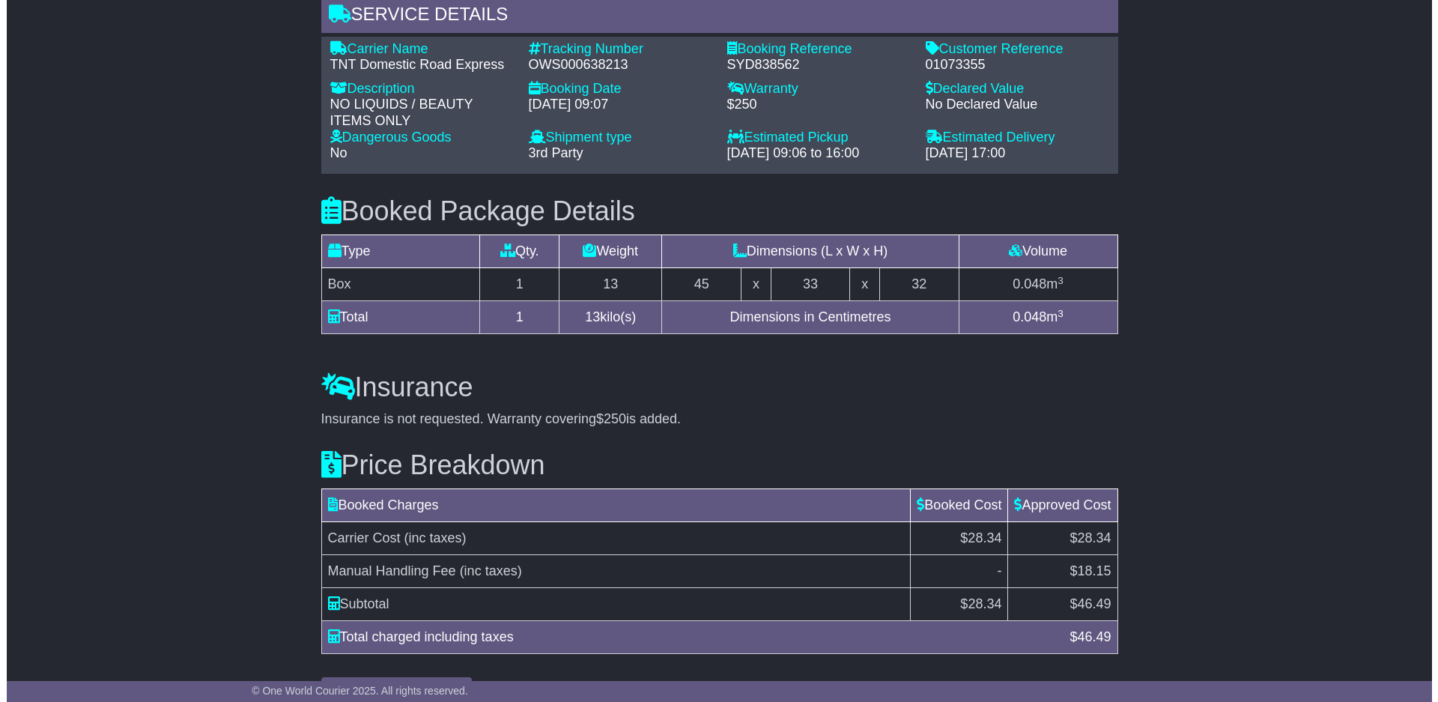
scroll to position [1215, 0]
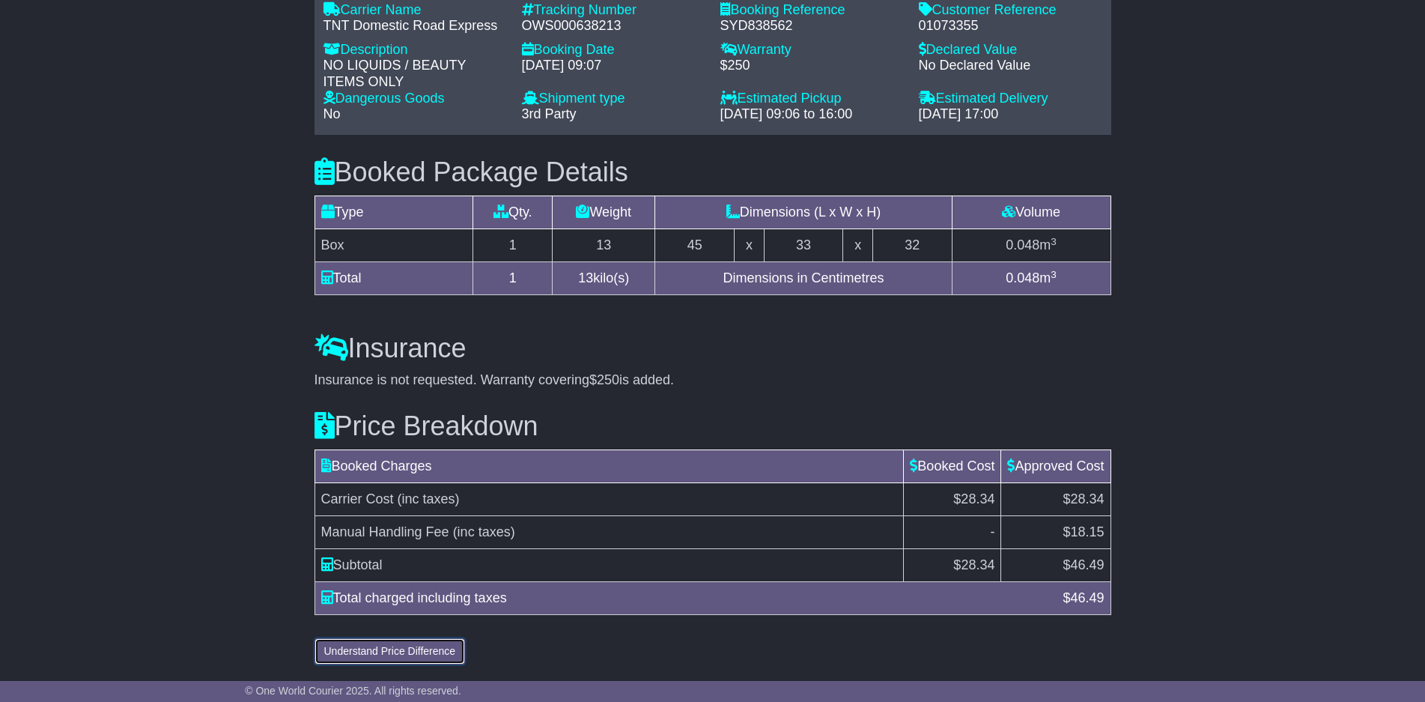
click at [437, 657] on button "Understand Price Difference" at bounding box center [390, 651] width 151 height 26
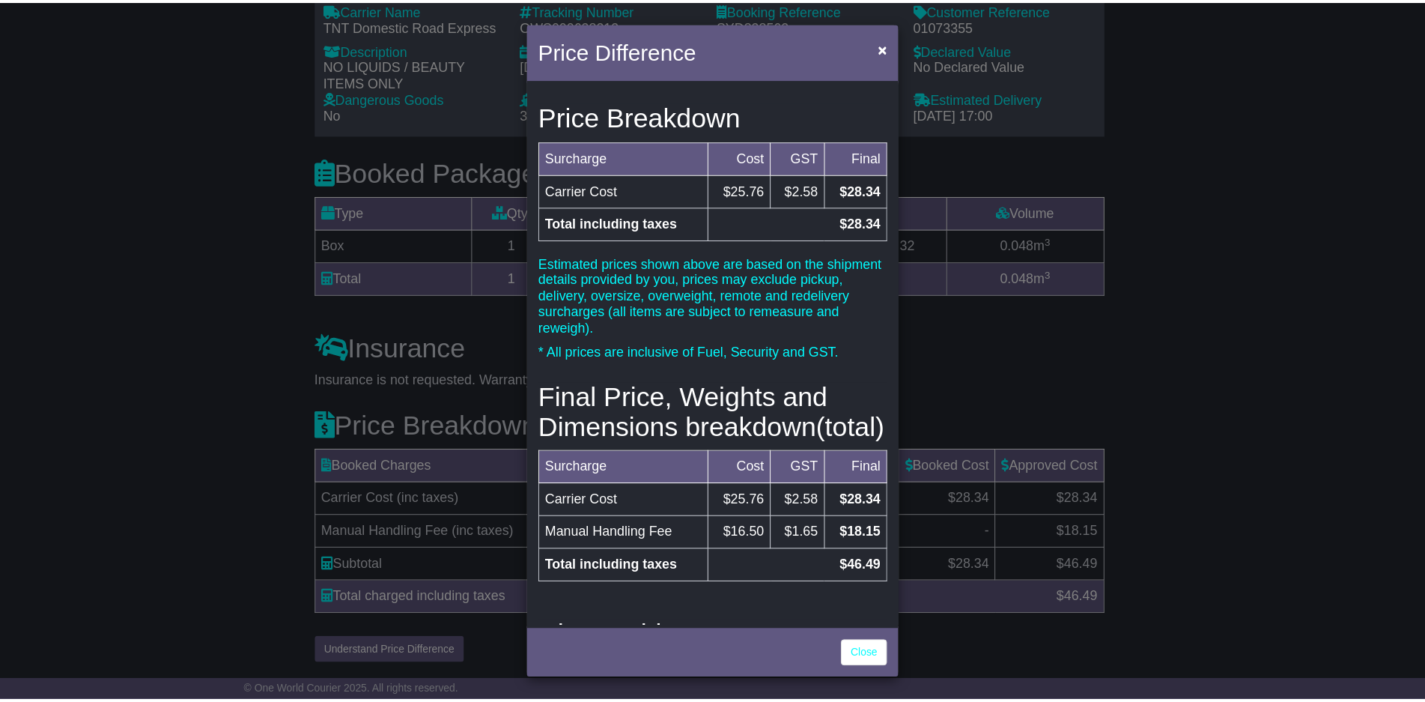
scroll to position [0, 0]
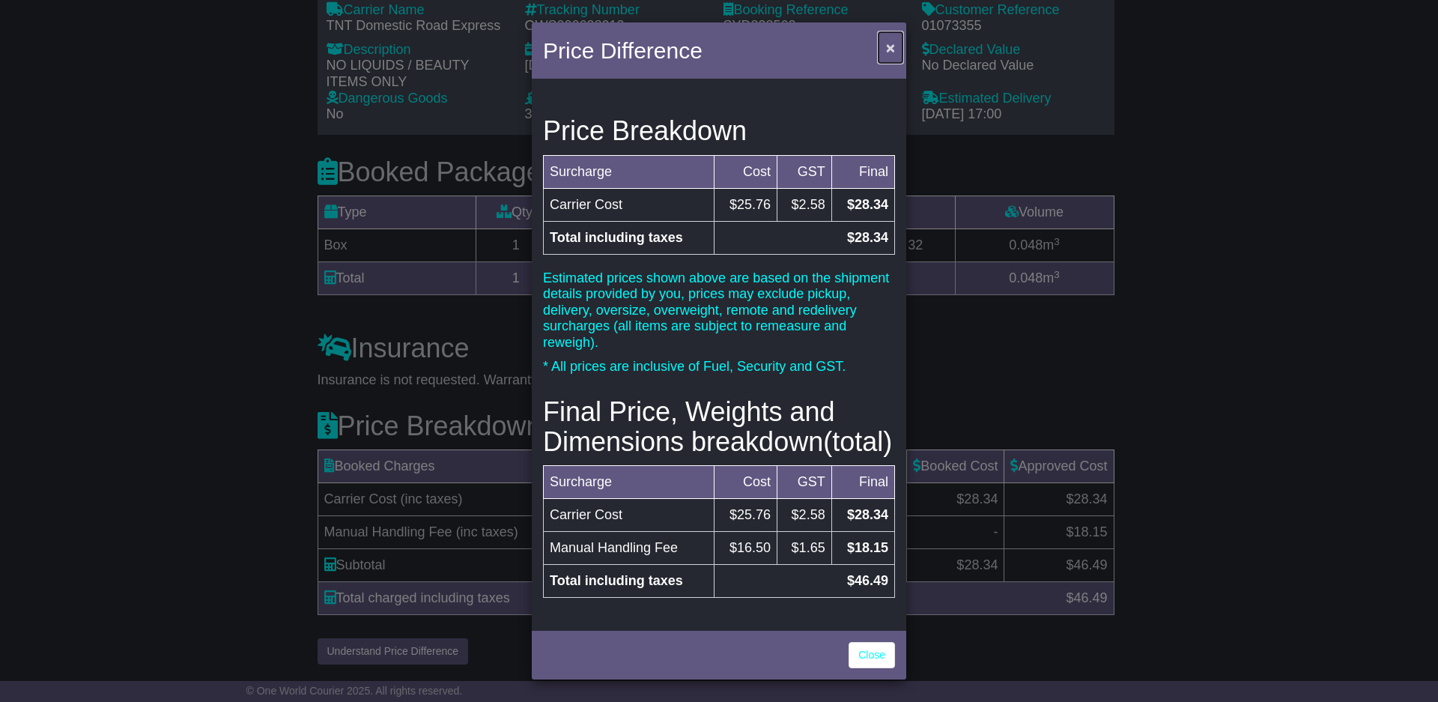
click at [886, 47] on span "×" at bounding box center [890, 47] width 9 height 17
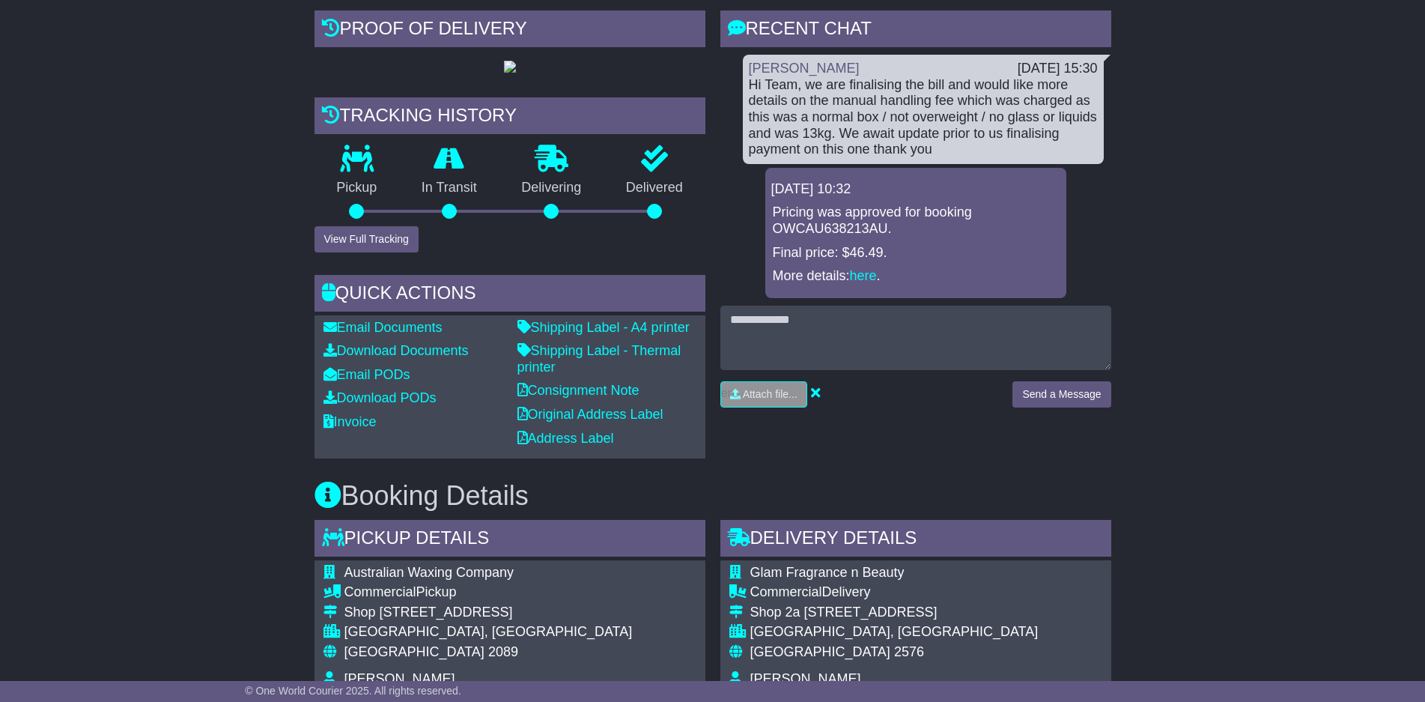
scroll to position [167, 0]
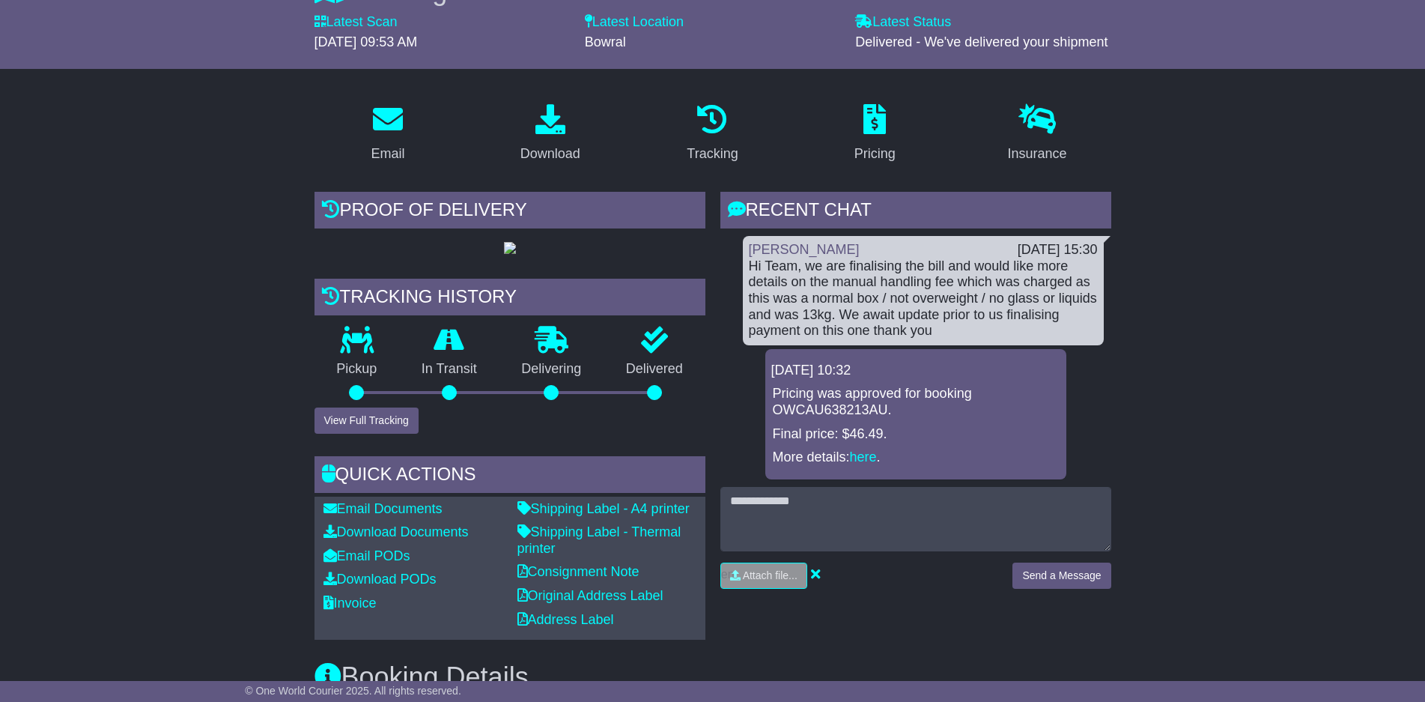
click at [919, 291] on div "Hi Team, we are finalising the bill and would like more details on the manual h…" at bounding box center [923, 298] width 349 height 81
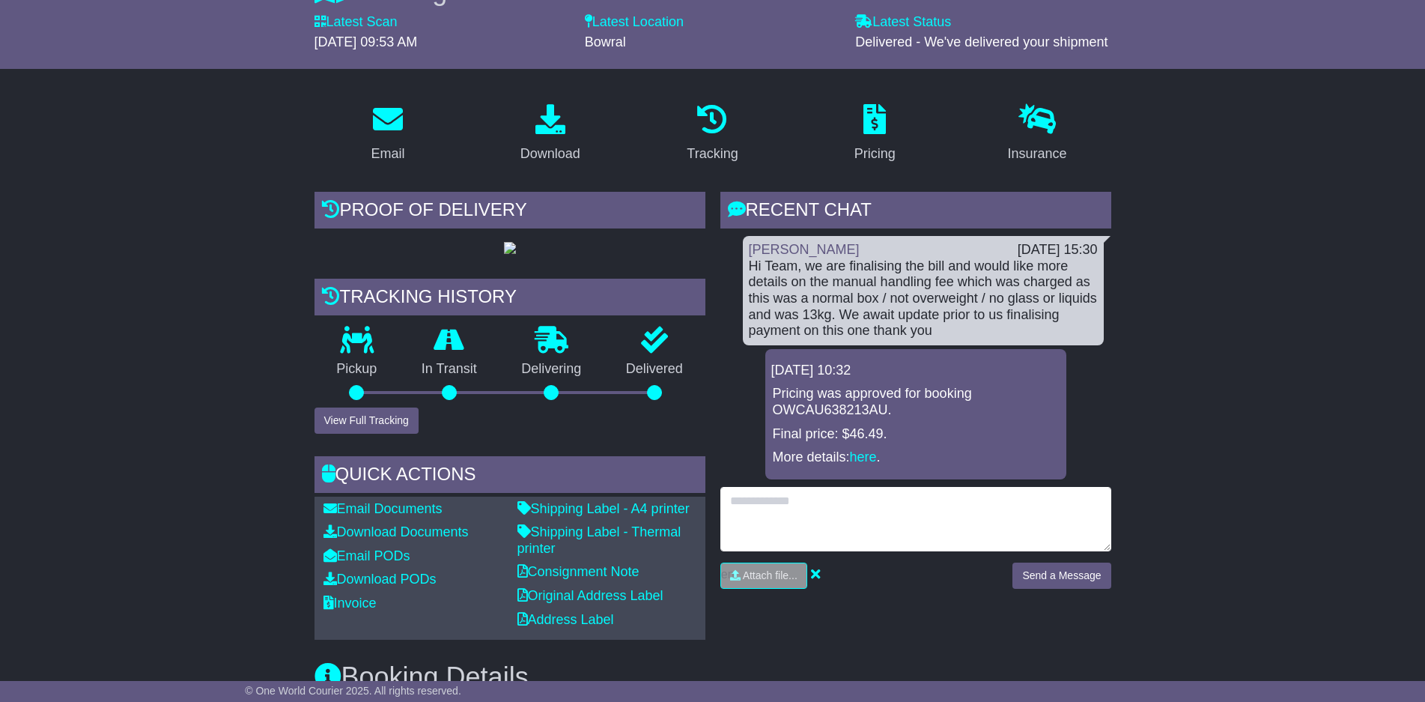
click at [878, 507] on textarea at bounding box center [915, 519] width 391 height 64
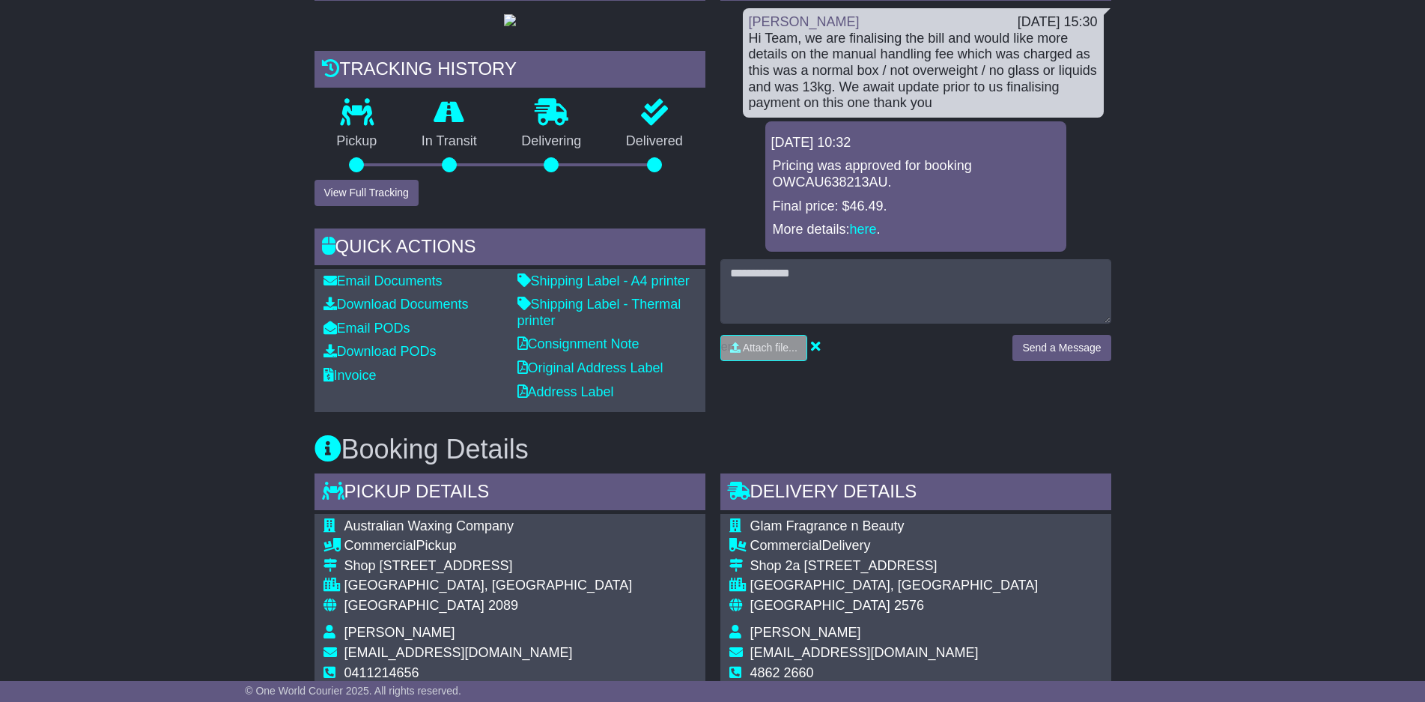
scroll to position [92, 0]
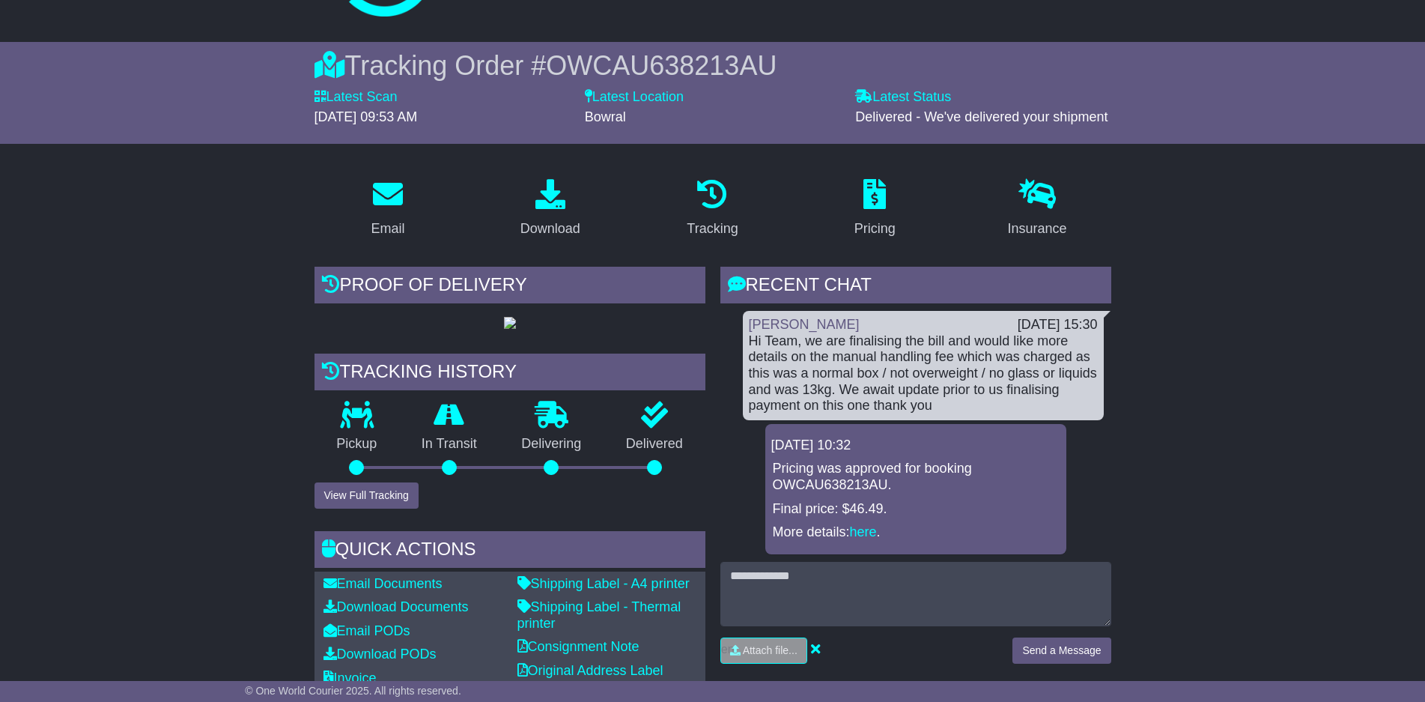
click at [820, 354] on div "Hi Team, we are finalising the bill and would like more details on the manual h…" at bounding box center [923, 373] width 349 height 81
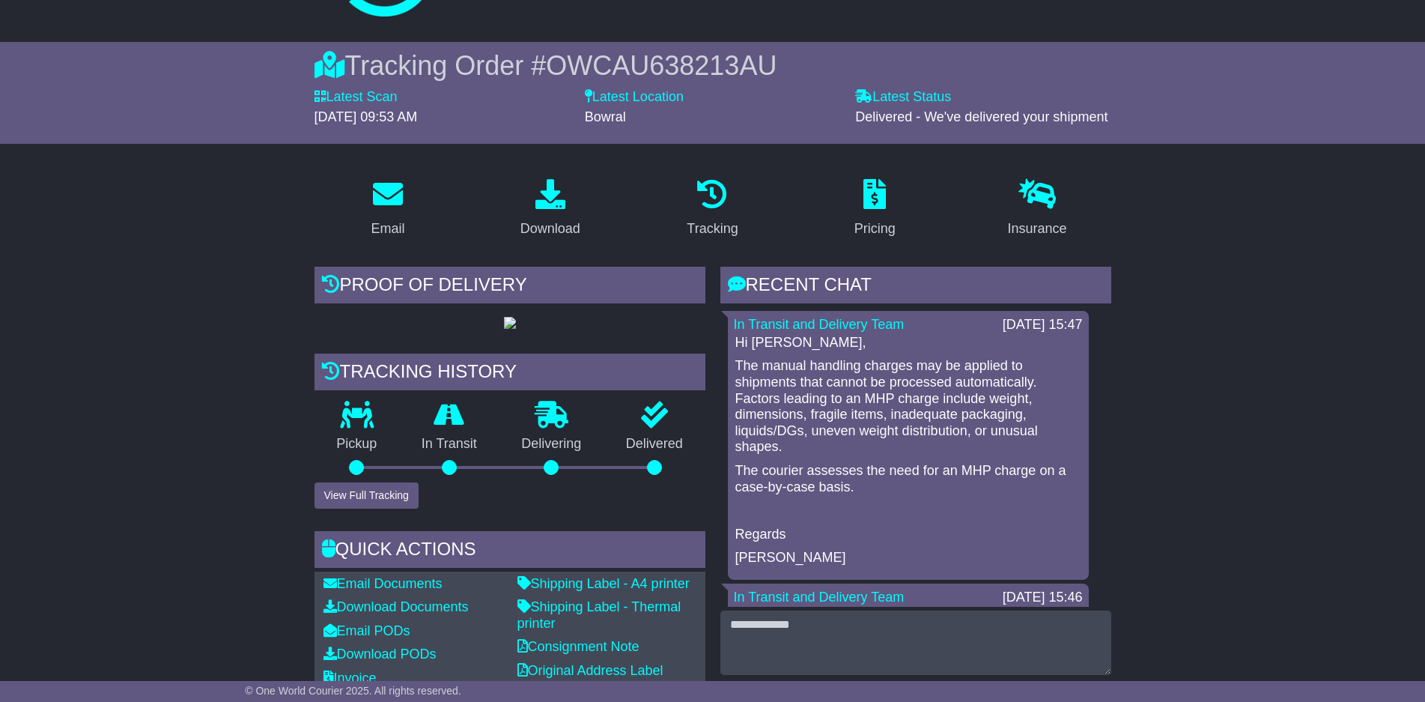
click at [1003, 425] on p "The manual handling charges may be applied to shipments that cannot be processe…" at bounding box center [908, 406] width 346 height 97
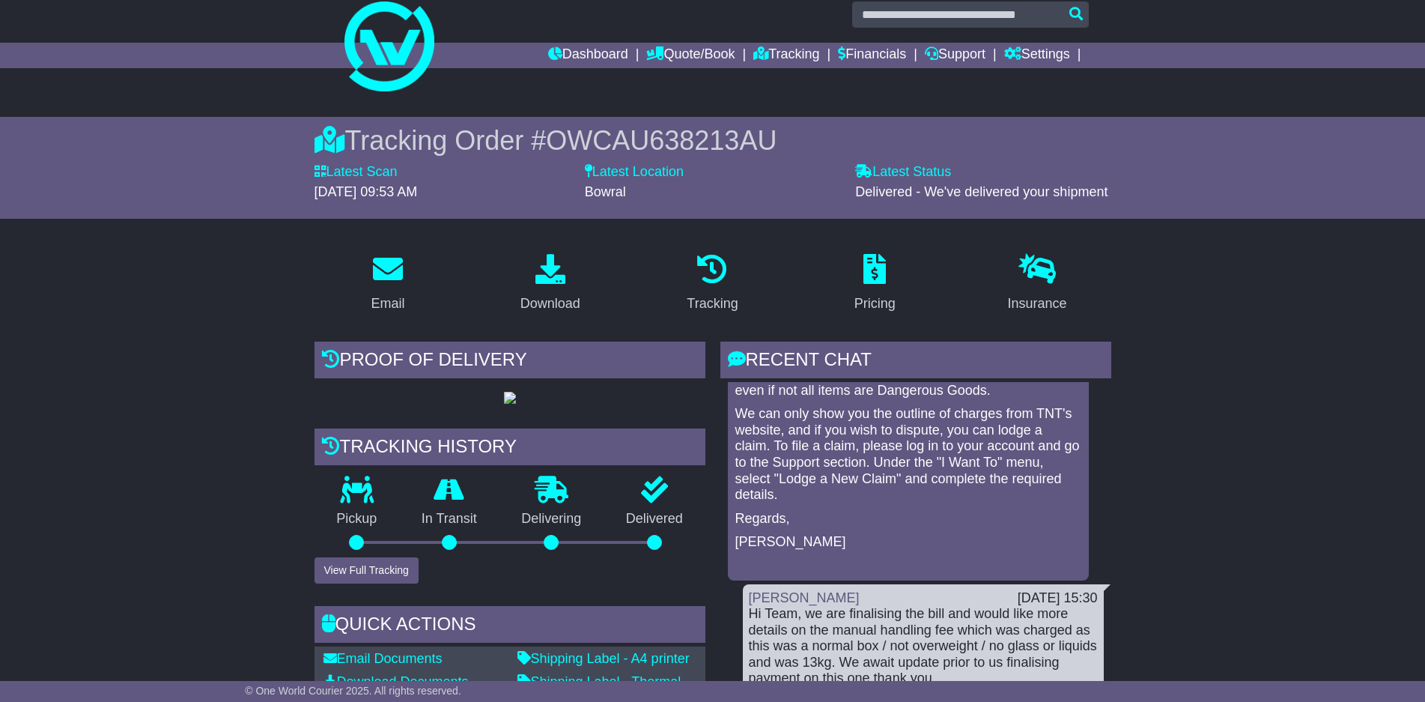
scroll to position [589, 0]
click at [958, 58] on link "Support" at bounding box center [955, 55] width 61 height 25
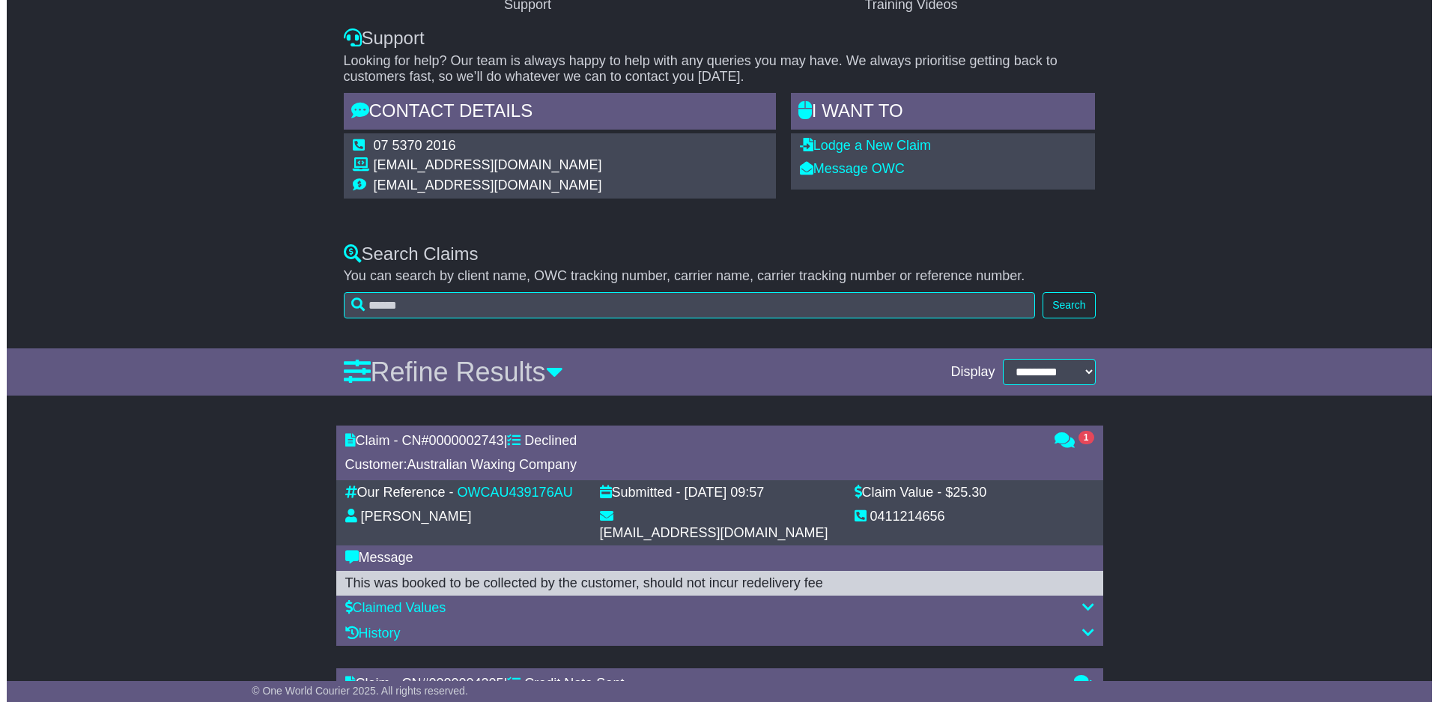
scroll to position [150, 0]
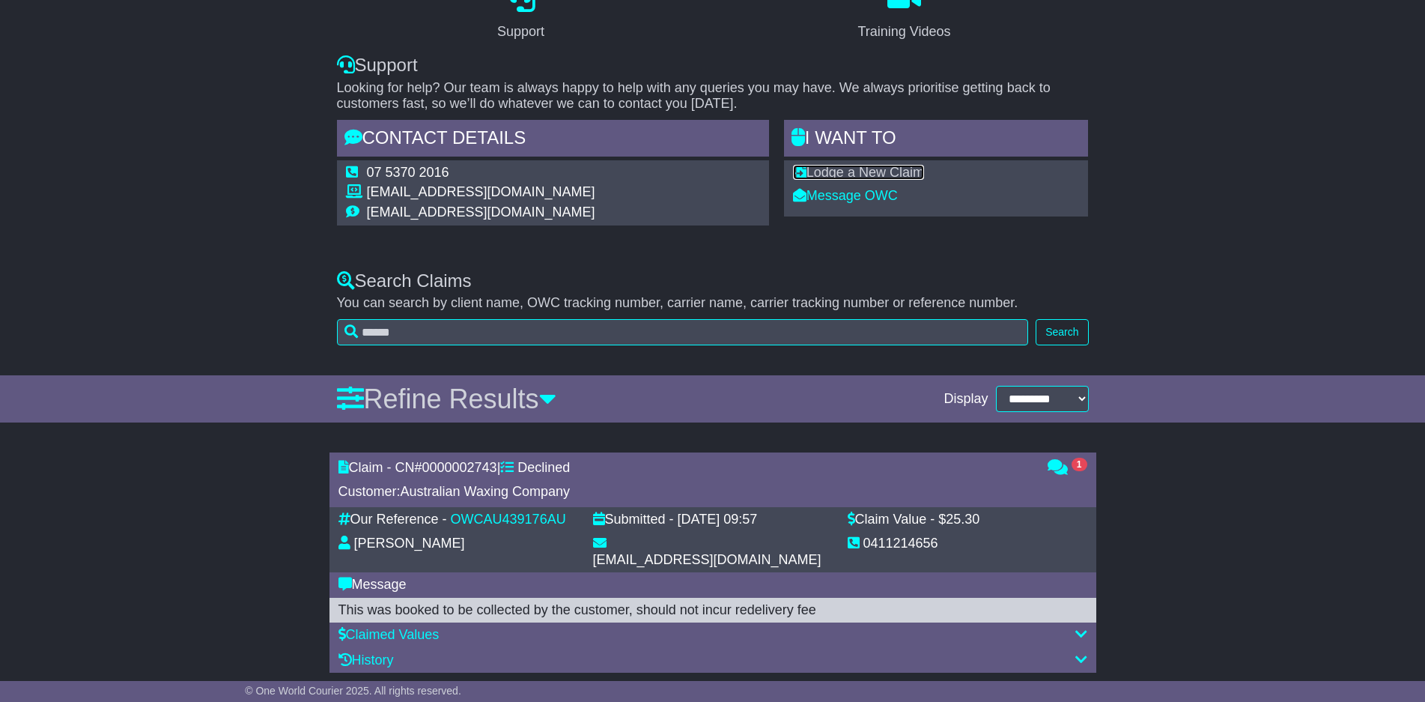
click at [892, 177] on link "Lodge a New Claim" at bounding box center [858, 172] width 131 height 15
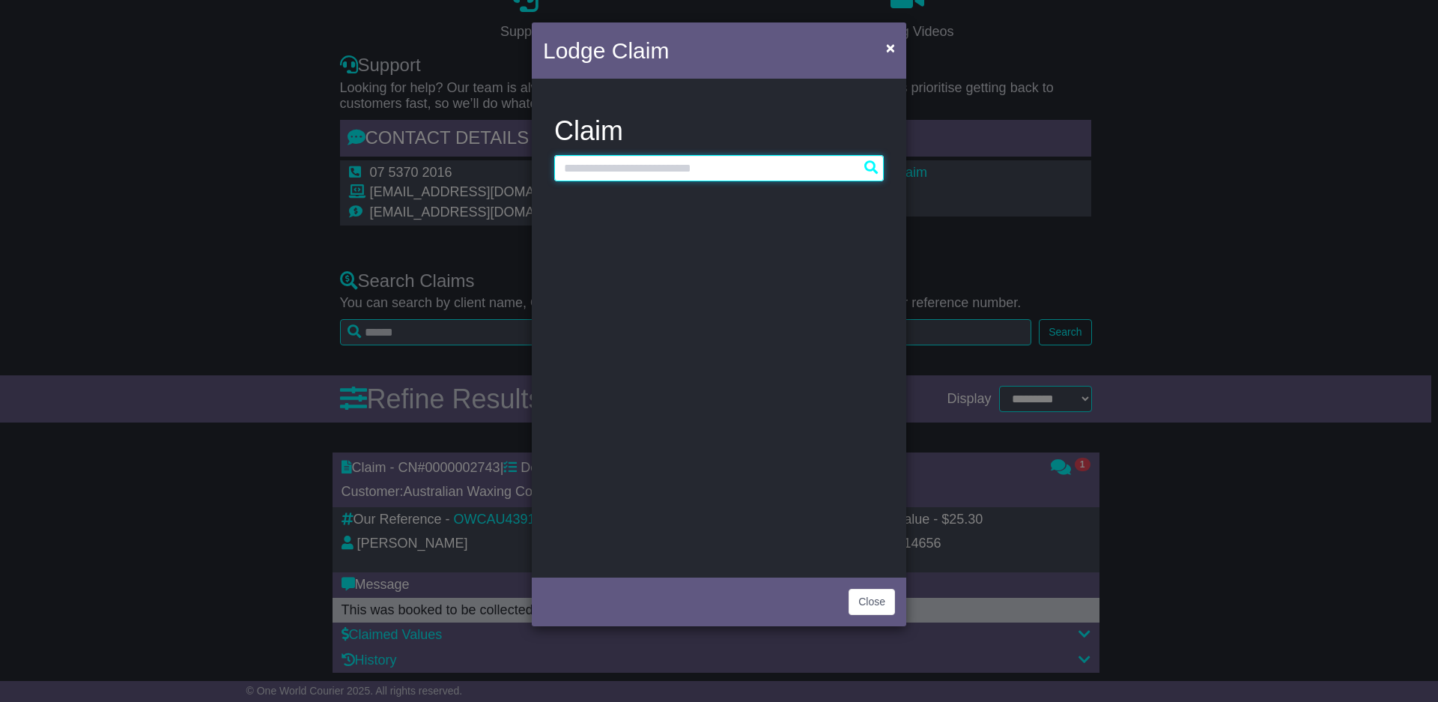
click at [722, 175] on input "text" at bounding box center [718, 168] width 329 height 26
click at [633, 171] on input "text" at bounding box center [718, 168] width 329 height 26
click at [581, 165] on input "text" at bounding box center [718, 168] width 329 height 26
paste input "**********"
type input "**********"
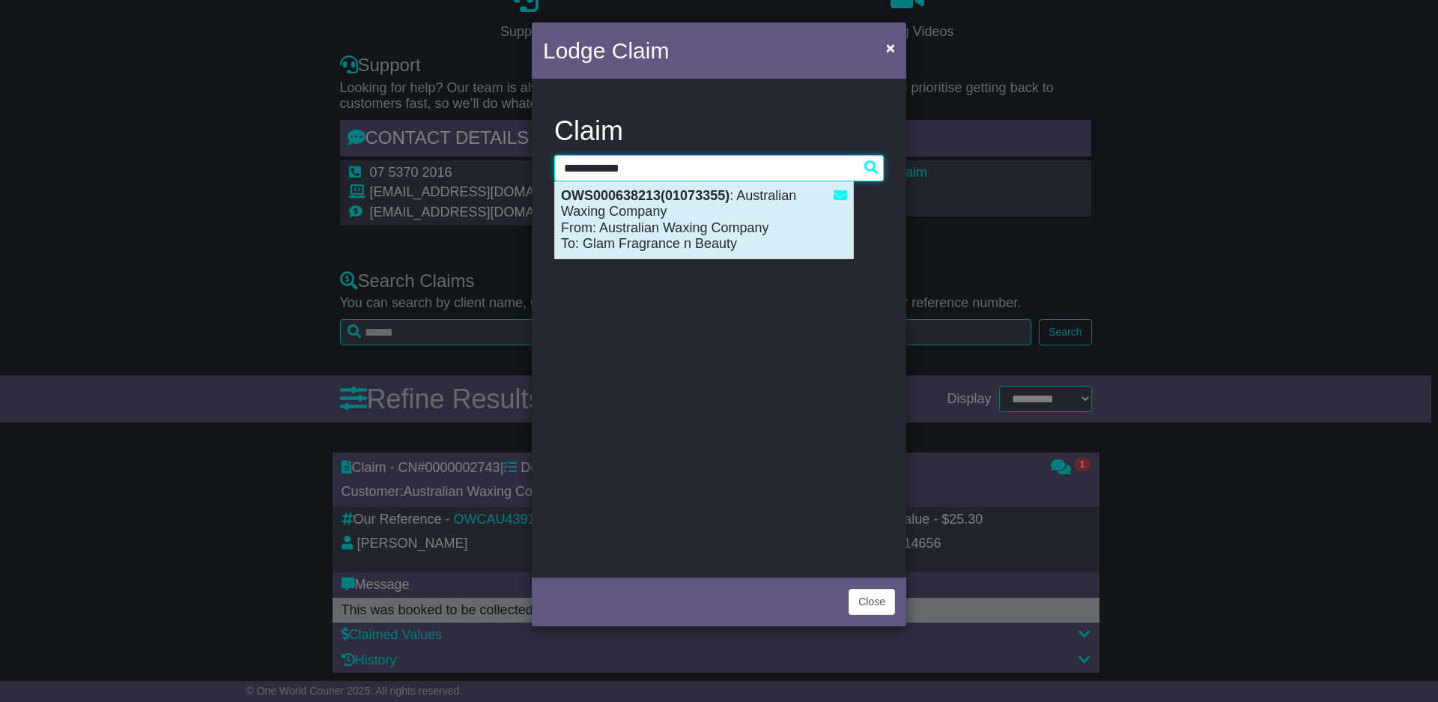
click at [630, 213] on div "OWS000638213(01073355) : Australian Waxing Company From: Australian Waxing Comp…" at bounding box center [704, 220] width 298 height 76
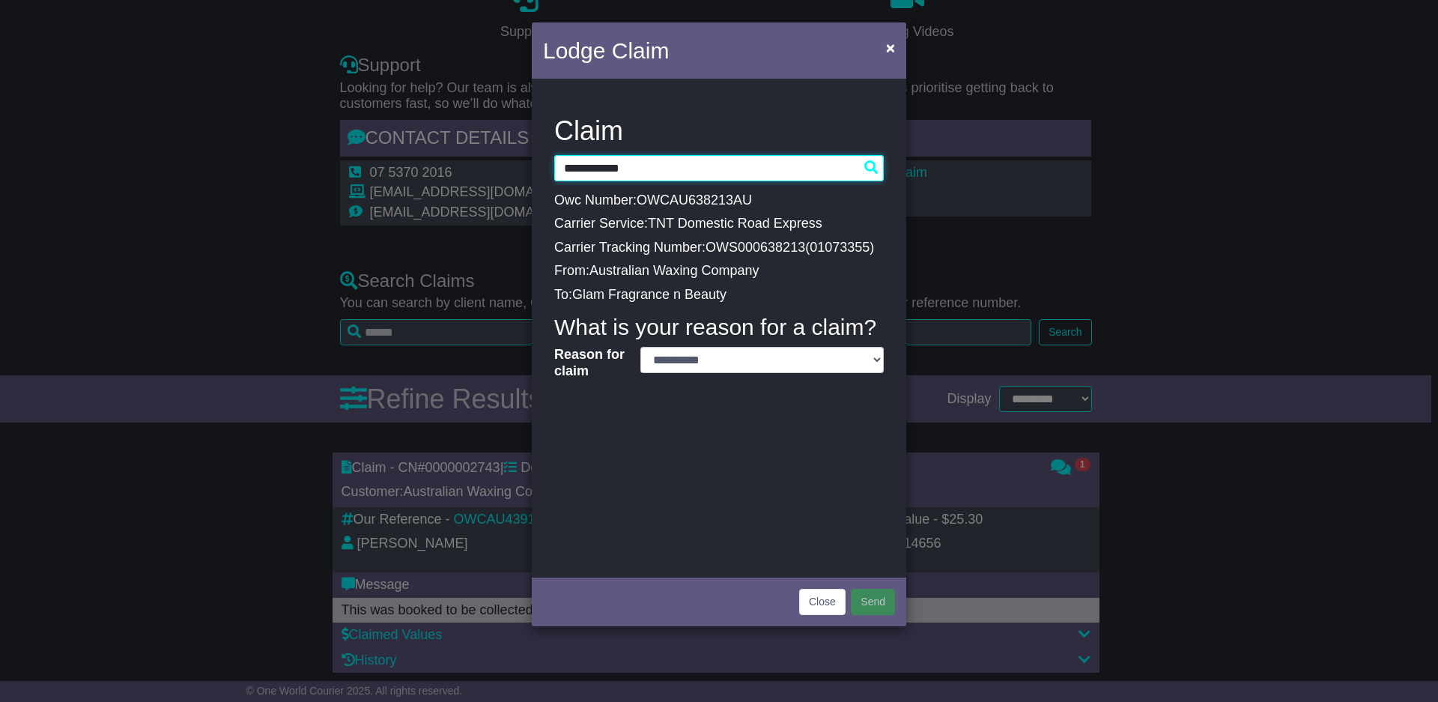
select select
type input "**********"
click at [691, 362] on select "**********" at bounding box center [761, 360] width 243 height 26
select select "**********"
click at [640, 347] on select "**********" at bounding box center [761, 360] width 243 height 26
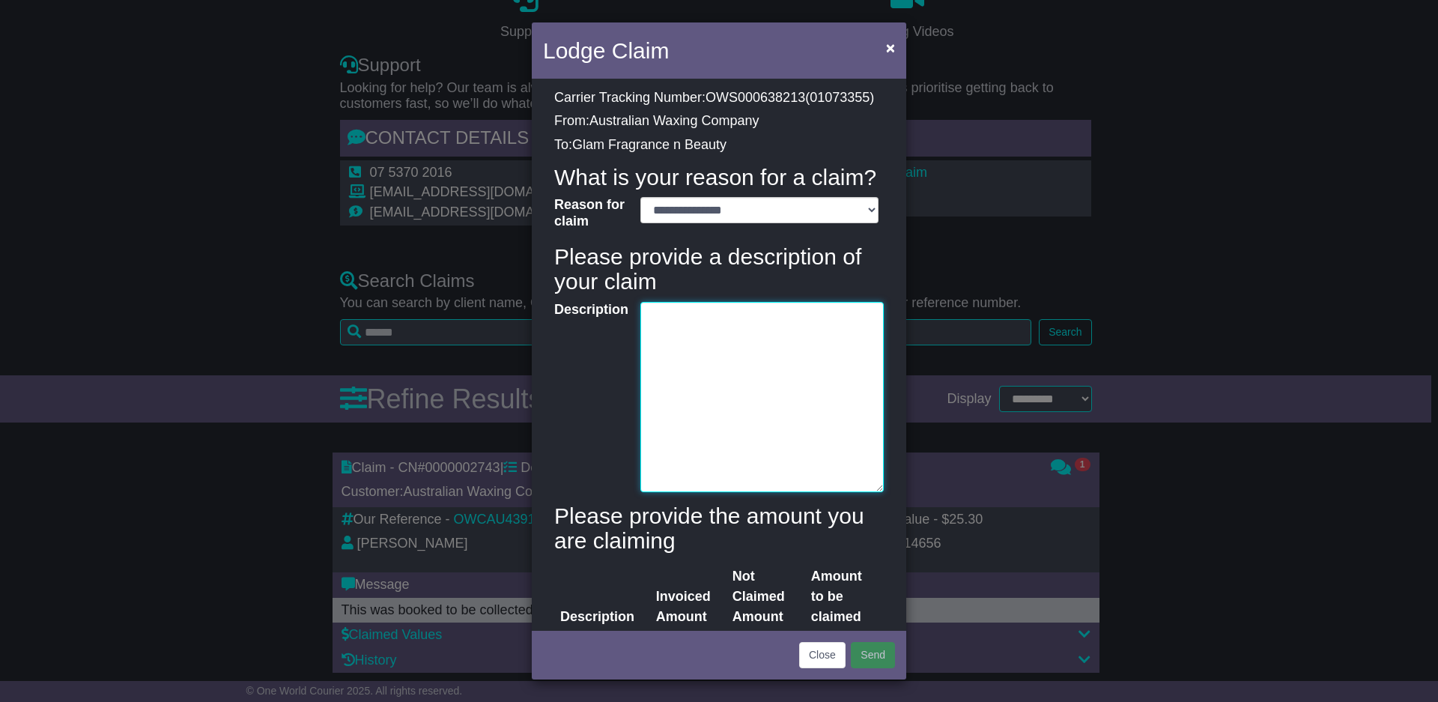
click at [678, 358] on textarea "Description" at bounding box center [761, 397] width 243 height 190
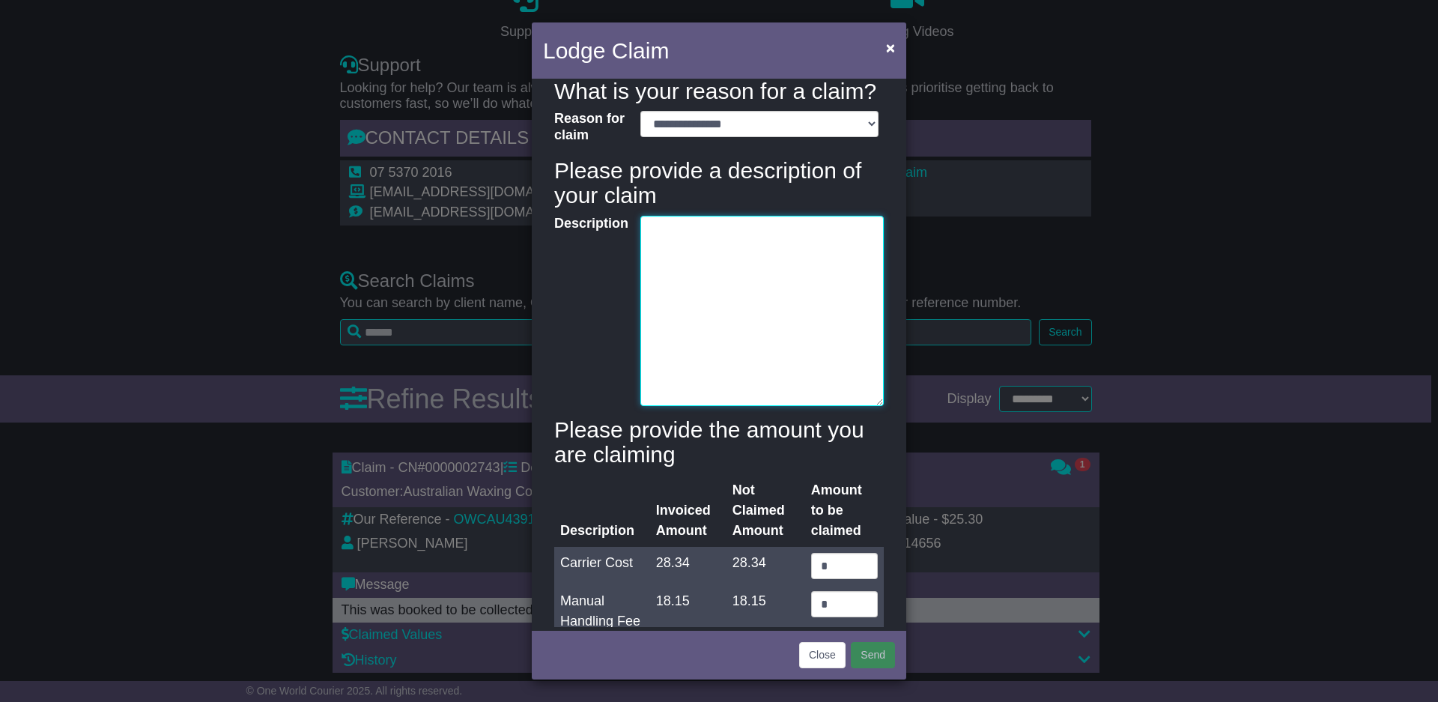
scroll to position [300, 0]
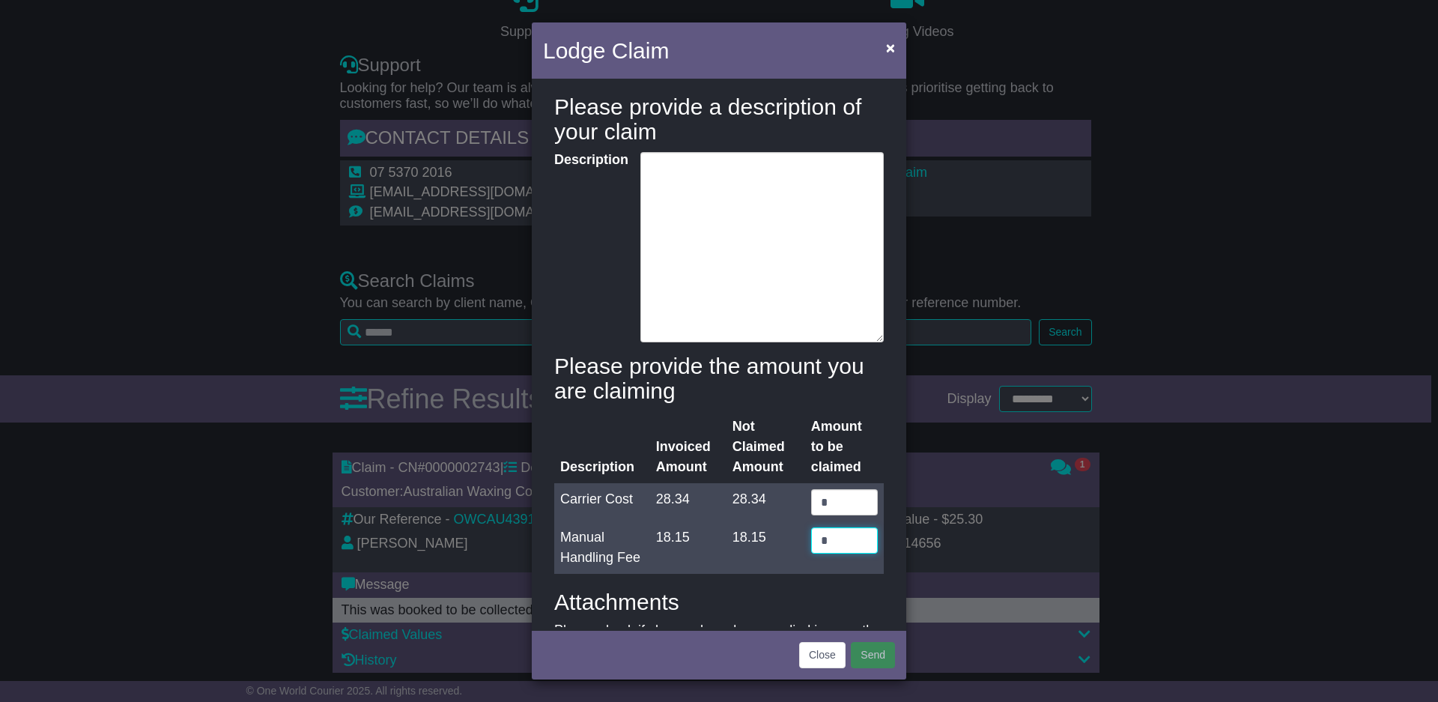
click at [826, 553] on input "*" at bounding box center [844, 540] width 67 height 26
drag, startPoint x: 826, startPoint y: 559, endPoint x: 735, endPoint y: 559, distance: 90.6
click at [735, 559] on tr "Manual Handling Fee 18.15 18.15 *" at bounding box center [718, 547] width 329 height 52
type input "*****"
click at [798, 206] on textarea "Description" at bounding box center [761, 247] width 243 height 190
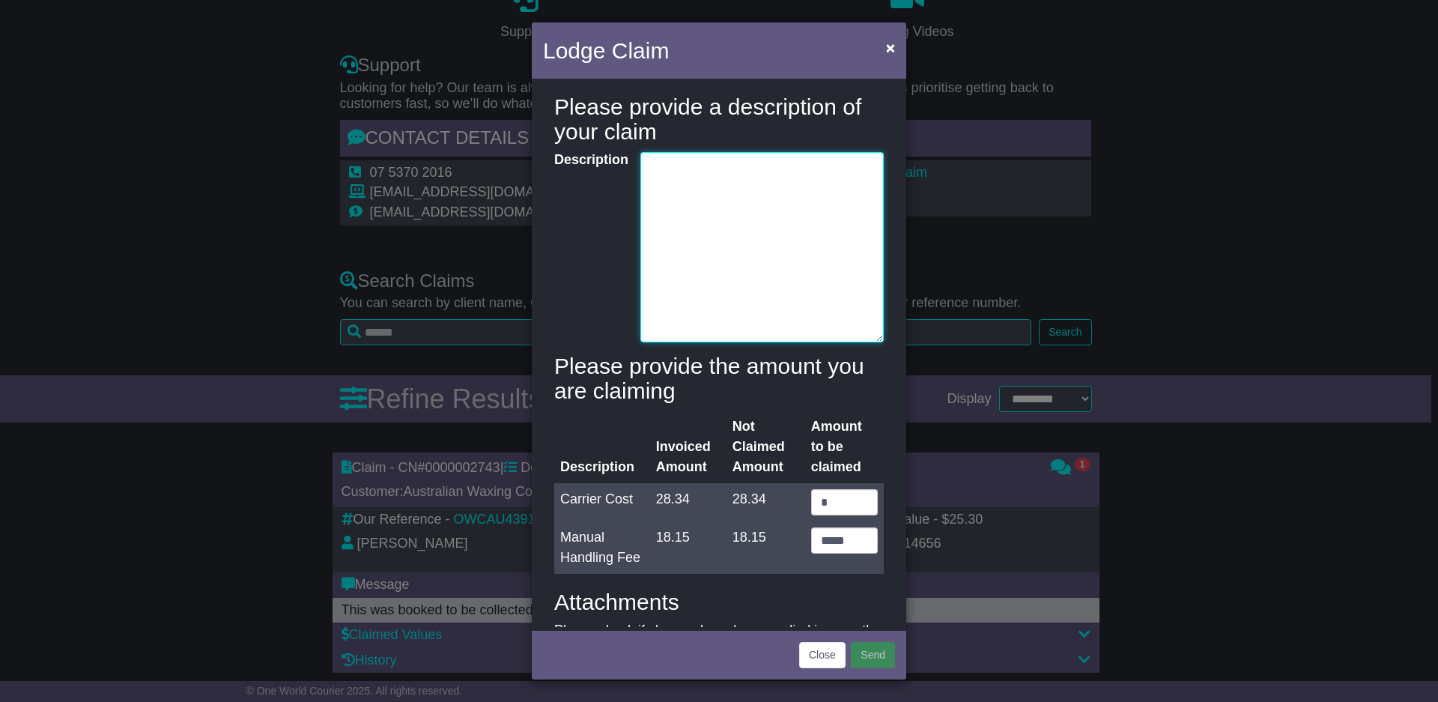
click at [657, 232] on textarea "Description" at bounding box center [761, 247] width 243 height 190
click at [821, 224] on textarea "**********" at bounding box center [761, 247] width 243 height 190
paste textarea "**********"
click at [792, 239] on textarea "**********" at bounding box center [761, 247] width 243 height 190
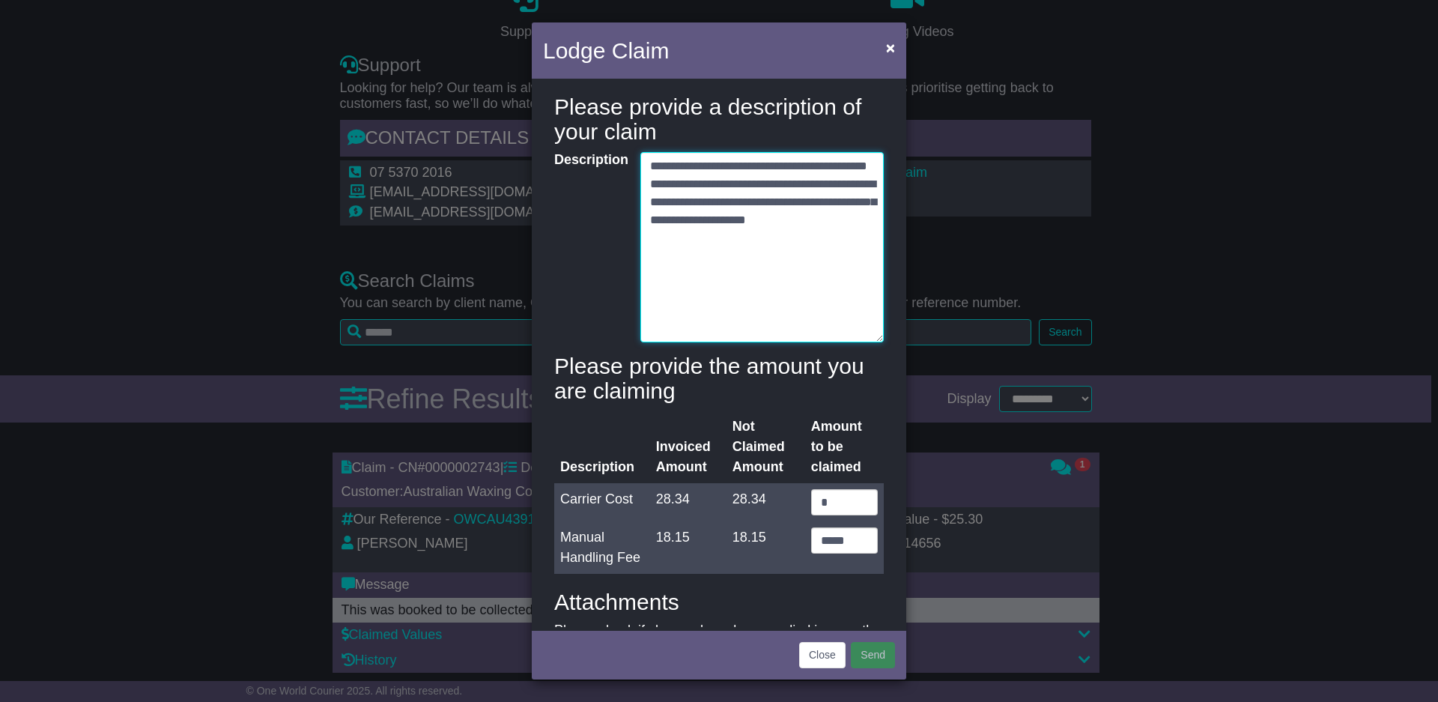
click at [775, 274] on textarea "**********" at bounding box center [761, 247] width 243 height 190
click at [869, 255] on textarea "**********" at bounding box center [761, 247] width 243 height 190
click at [746, 178] on textarea "**********" at bounding box center [761, 247] width 243 height 190
click at [802, 197] on textarea "**********" at bounding box center [761, 247] width 243 height 190
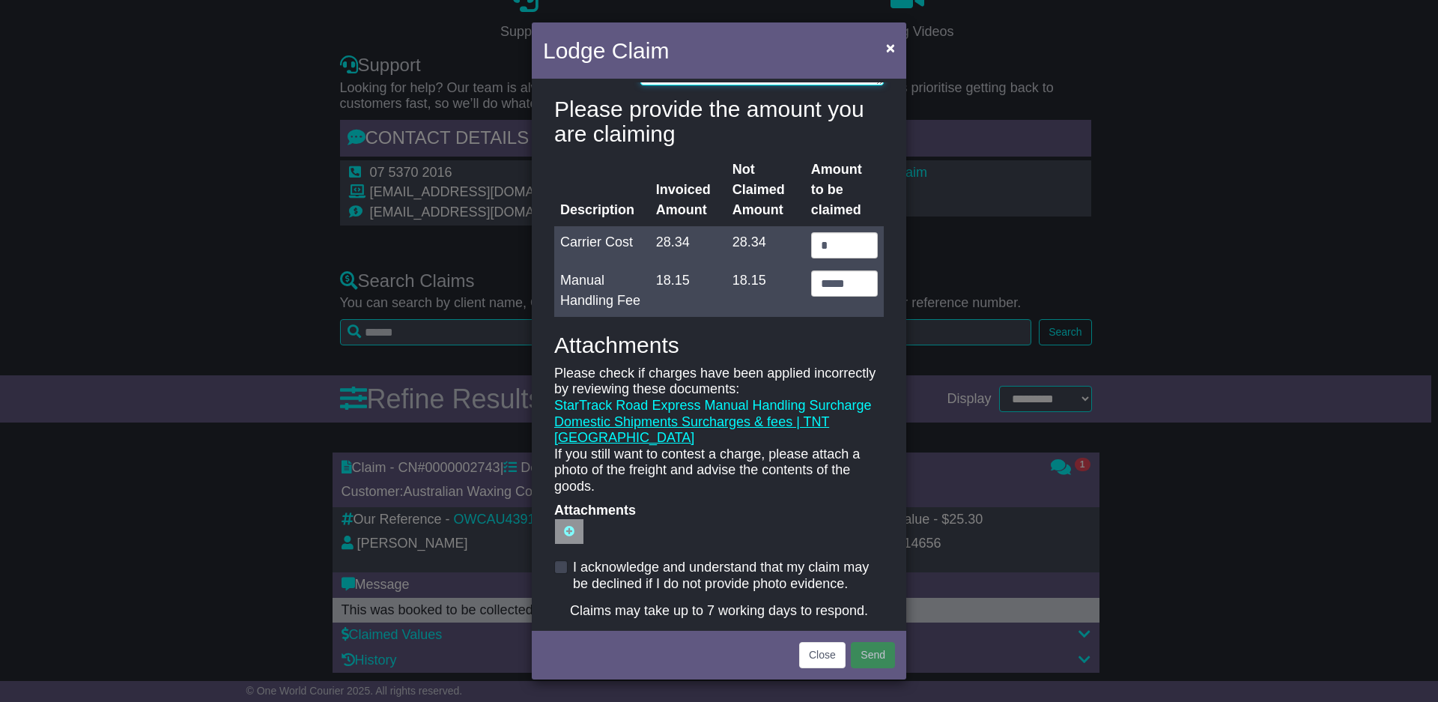
scroll to position [576, 0]
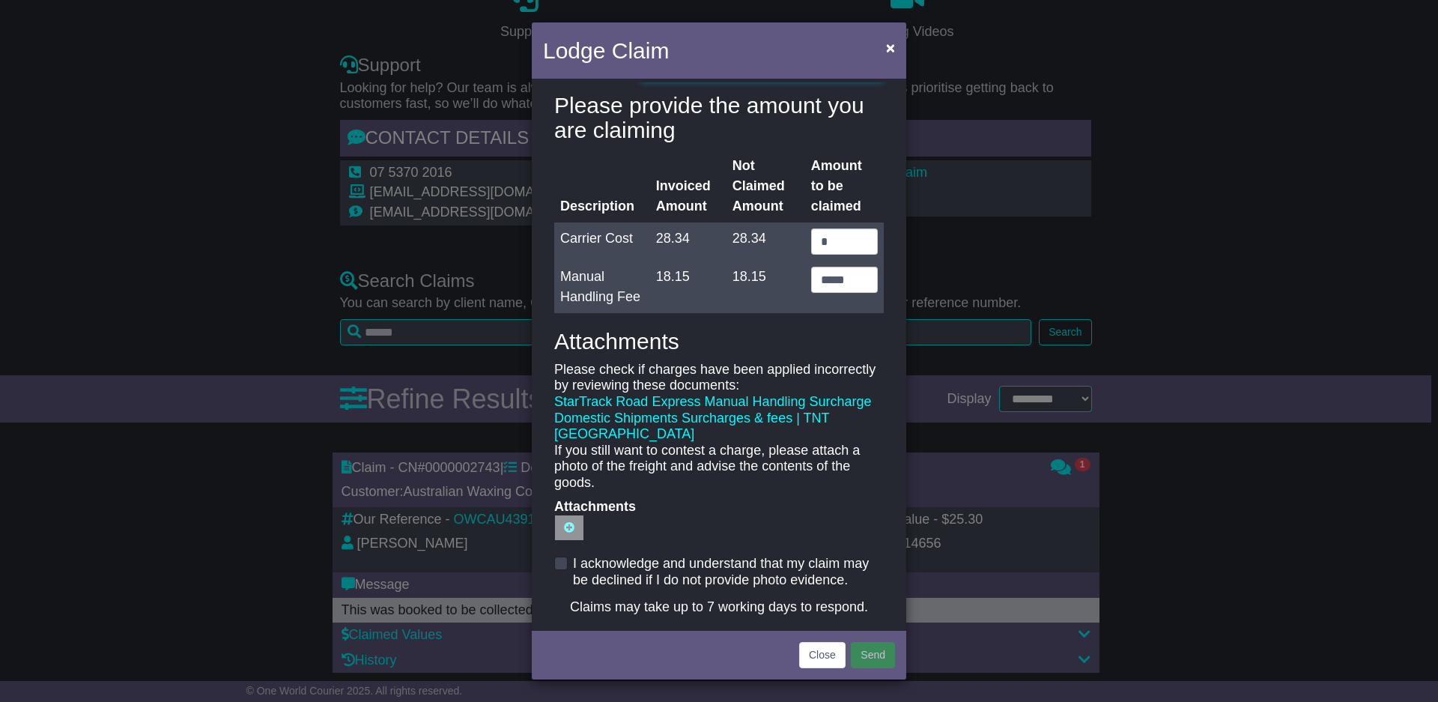
type textarea "**********"
click at [580, 566] on label "I acknowledge and understand that my claim may be declined if I do not provide …" at bounding box center [728, 572] width 311 height 32
click at [877, 651] on button "Send" at bounding box center [873, 655] width 44 height 26
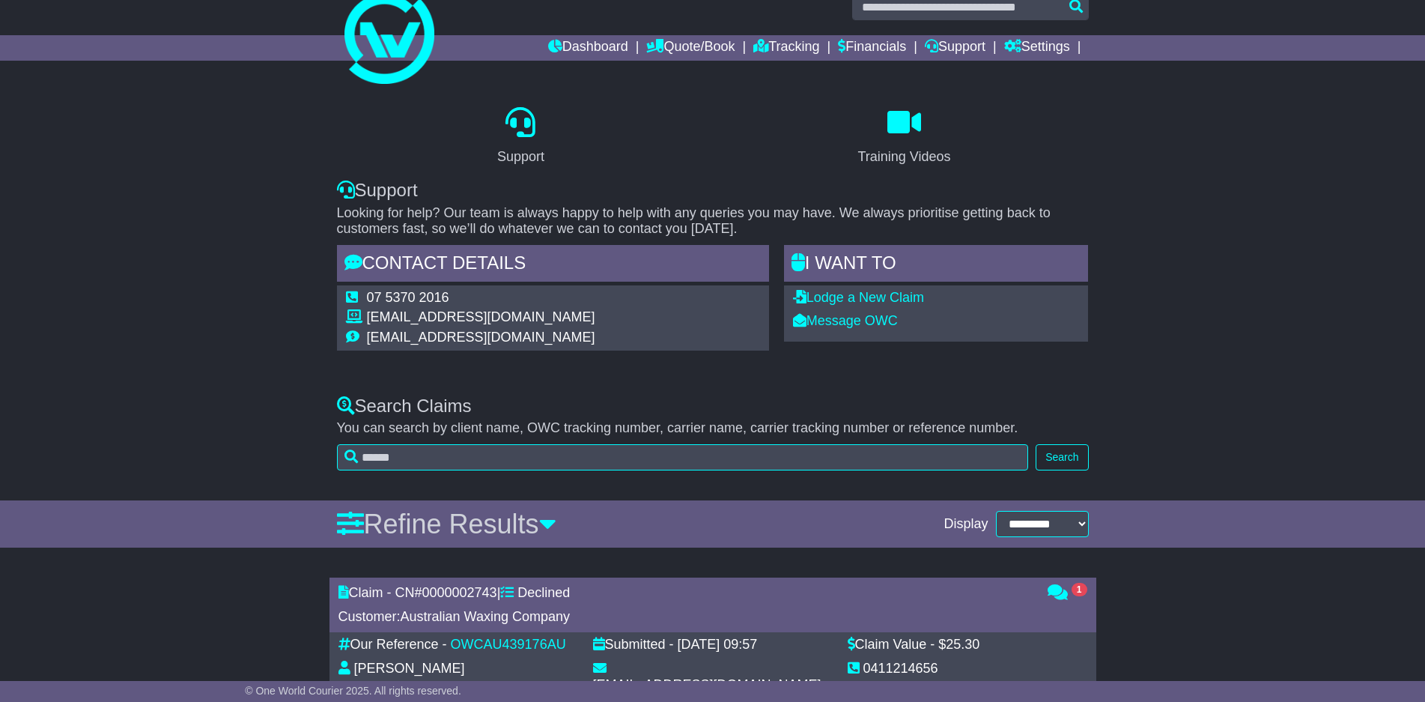
scroll to position [0, 0]
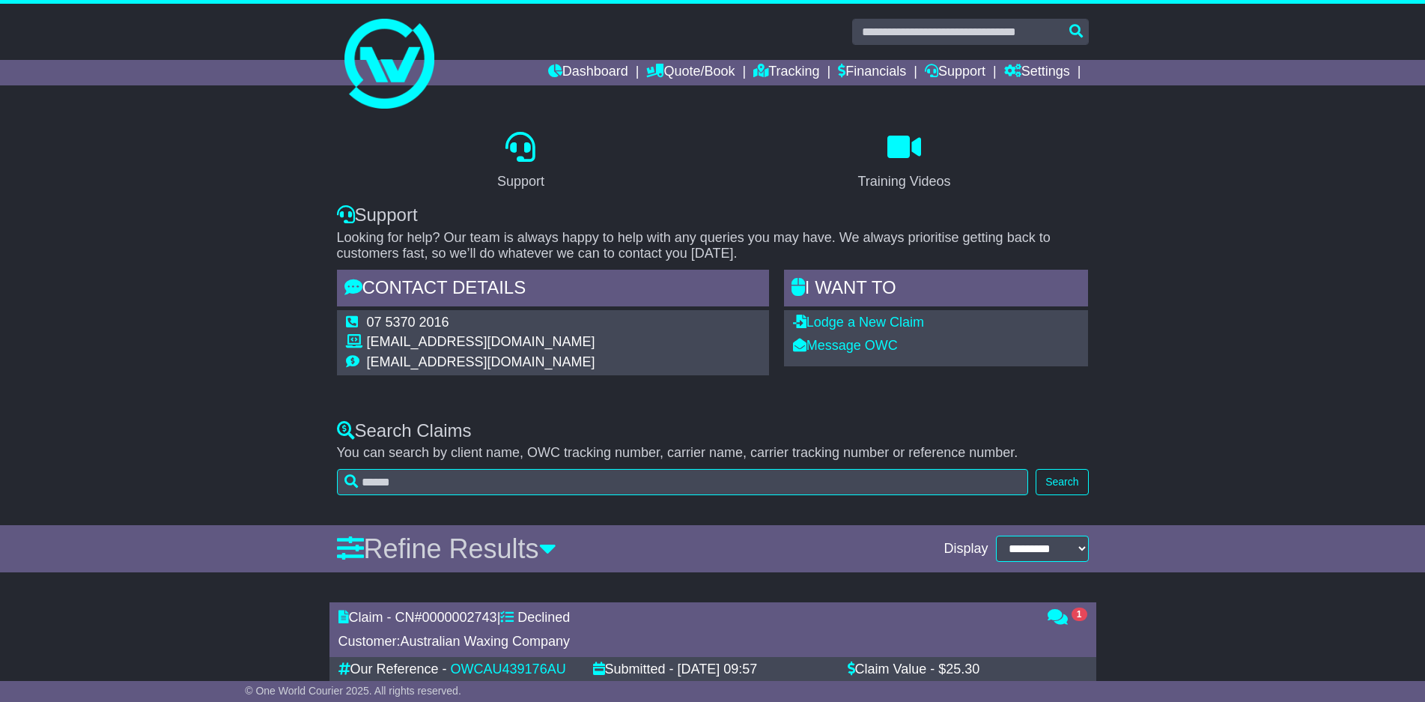
click at [364, 61] on div "Dashboard Quote/Book Domestic International Saved Quotes Drafts Domestic Quote …" at bounding box center [712, 72] width 767 height 25
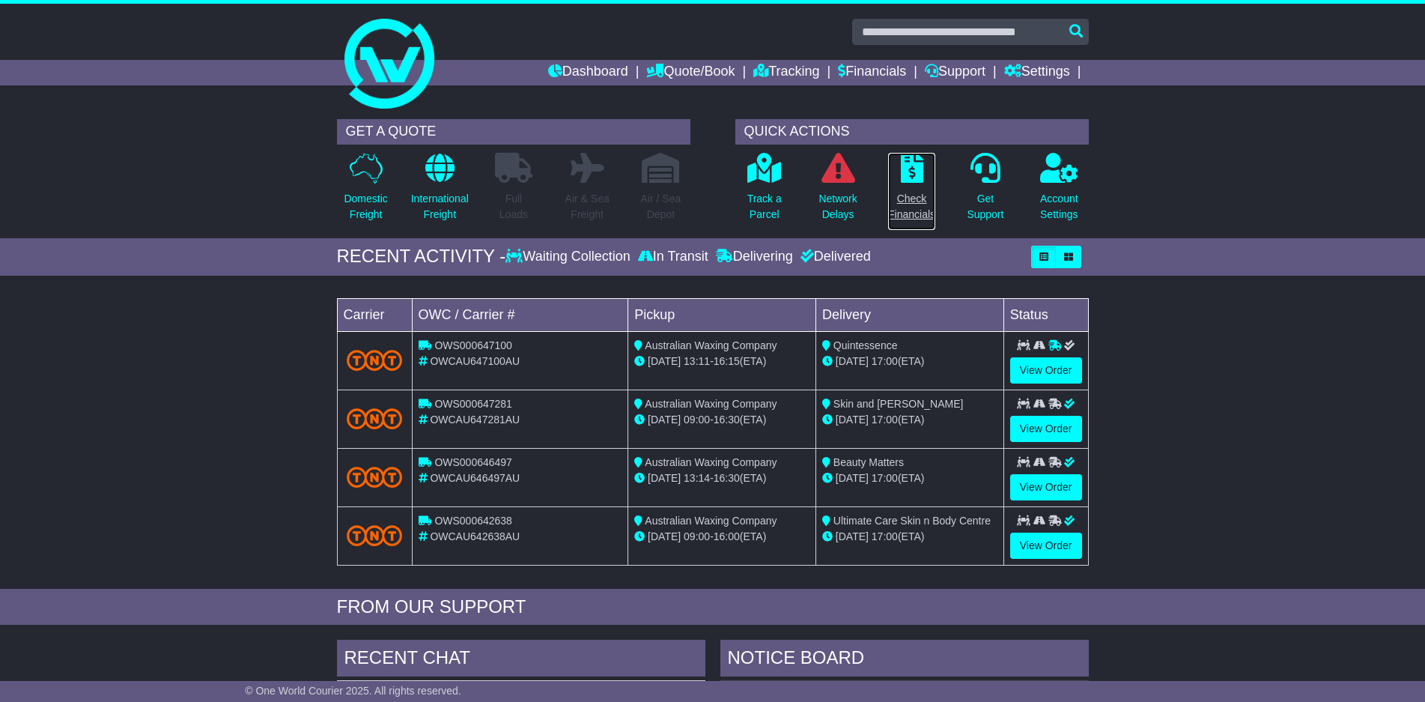
click at [916, 213] on p "Check Financials" at bounding box center [911, 206] width 47 height 31
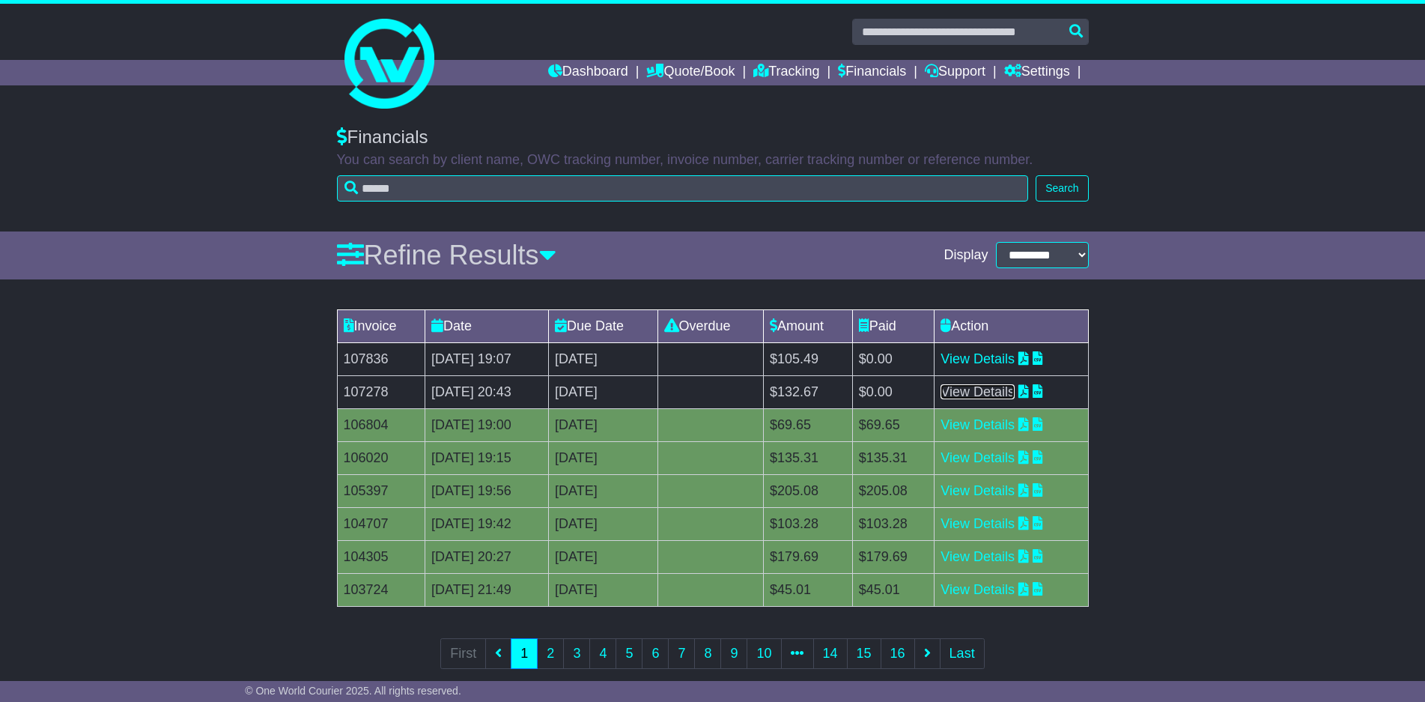
click at [1006, 391] on link "View Details" at bounding box center [978, 391] width 74 height 15
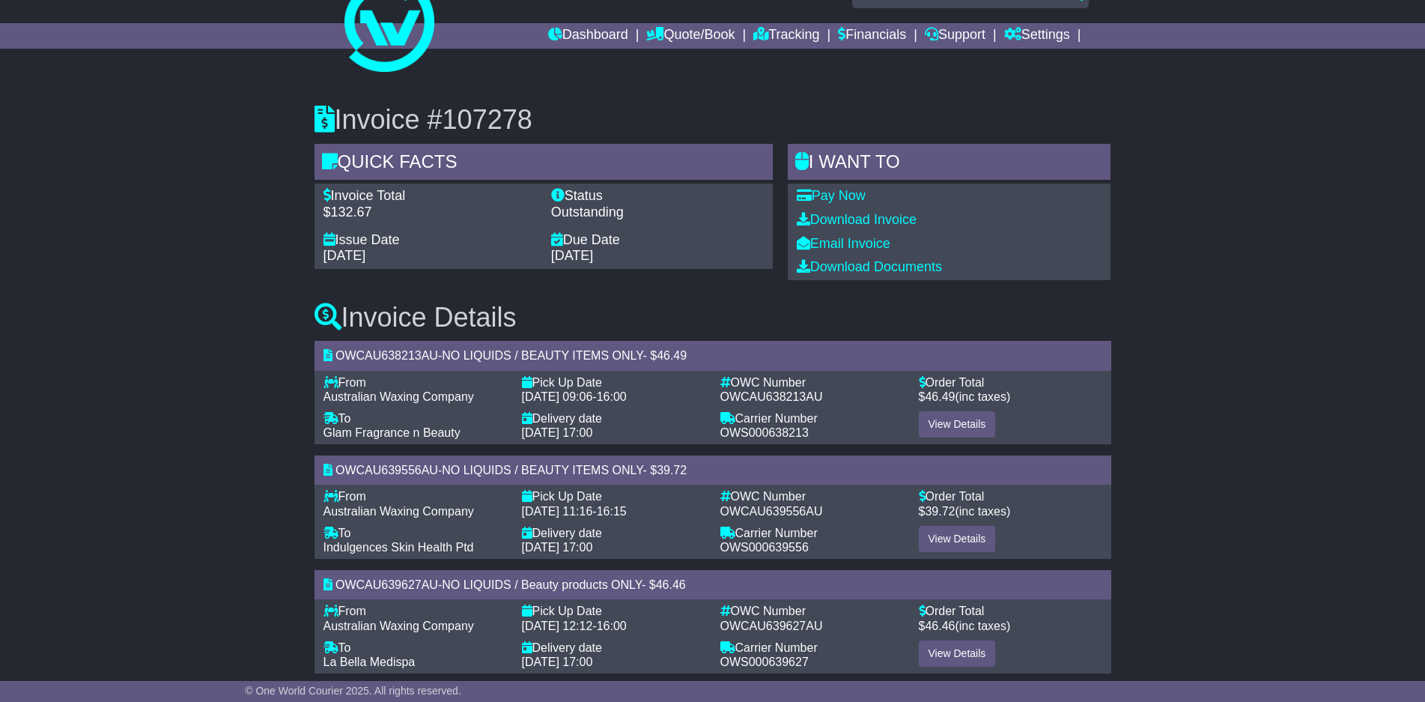
scroll to position [57, 0]
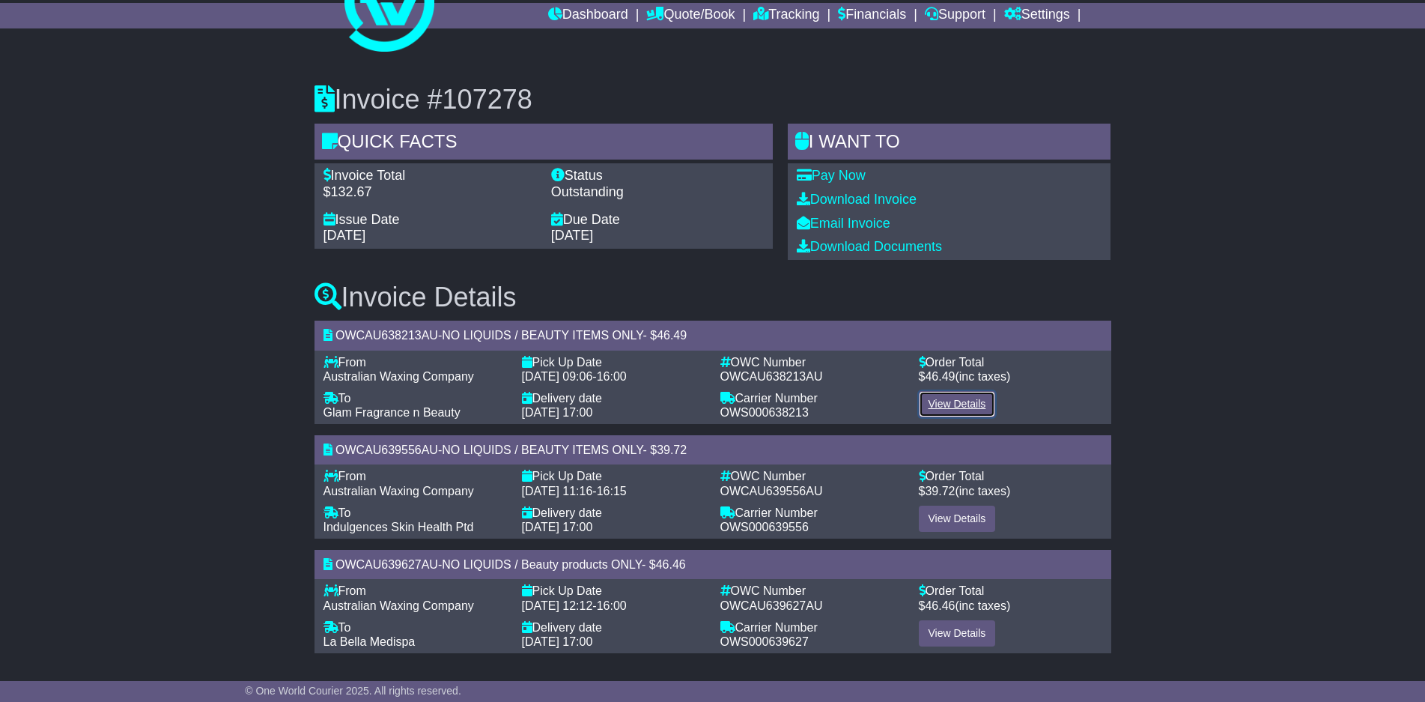
click at [963, 403] on link "View Details" at bounding box center [957, 404] width 77 height 26
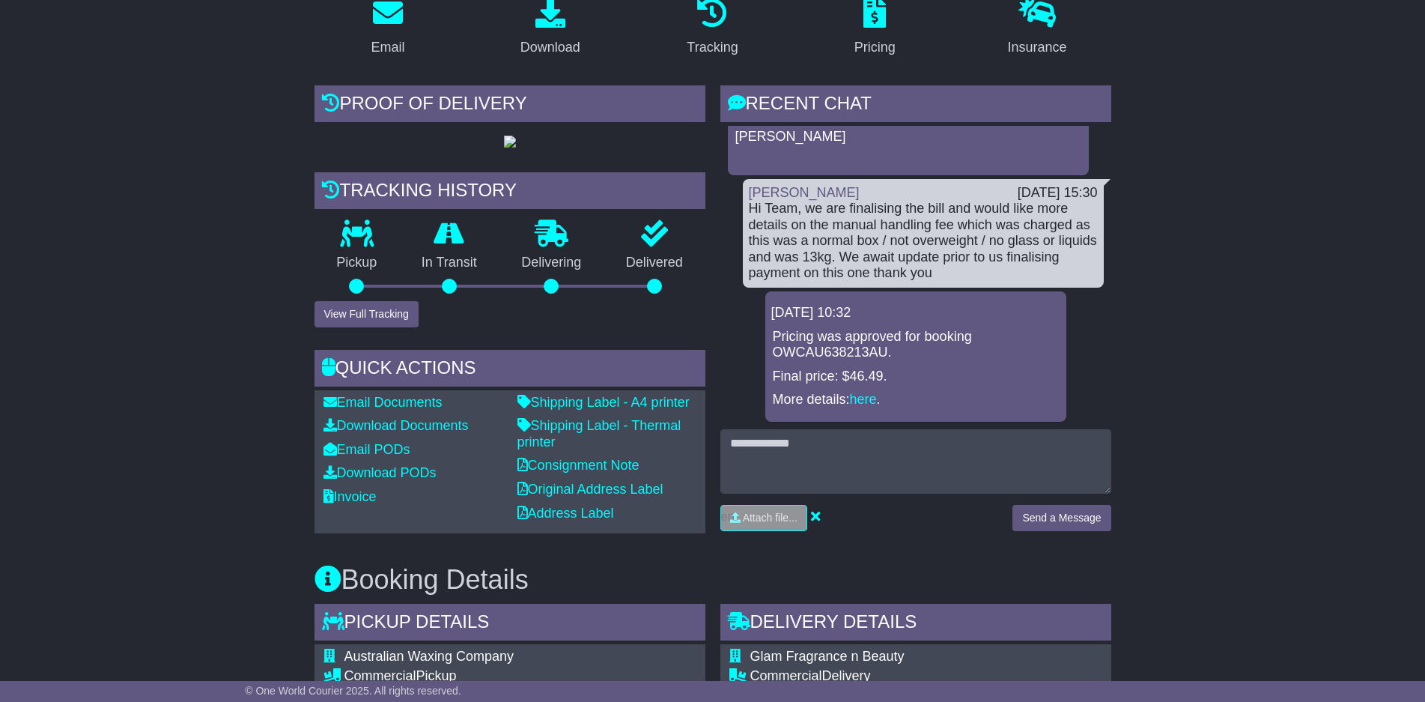
scroll to position [300, 0]
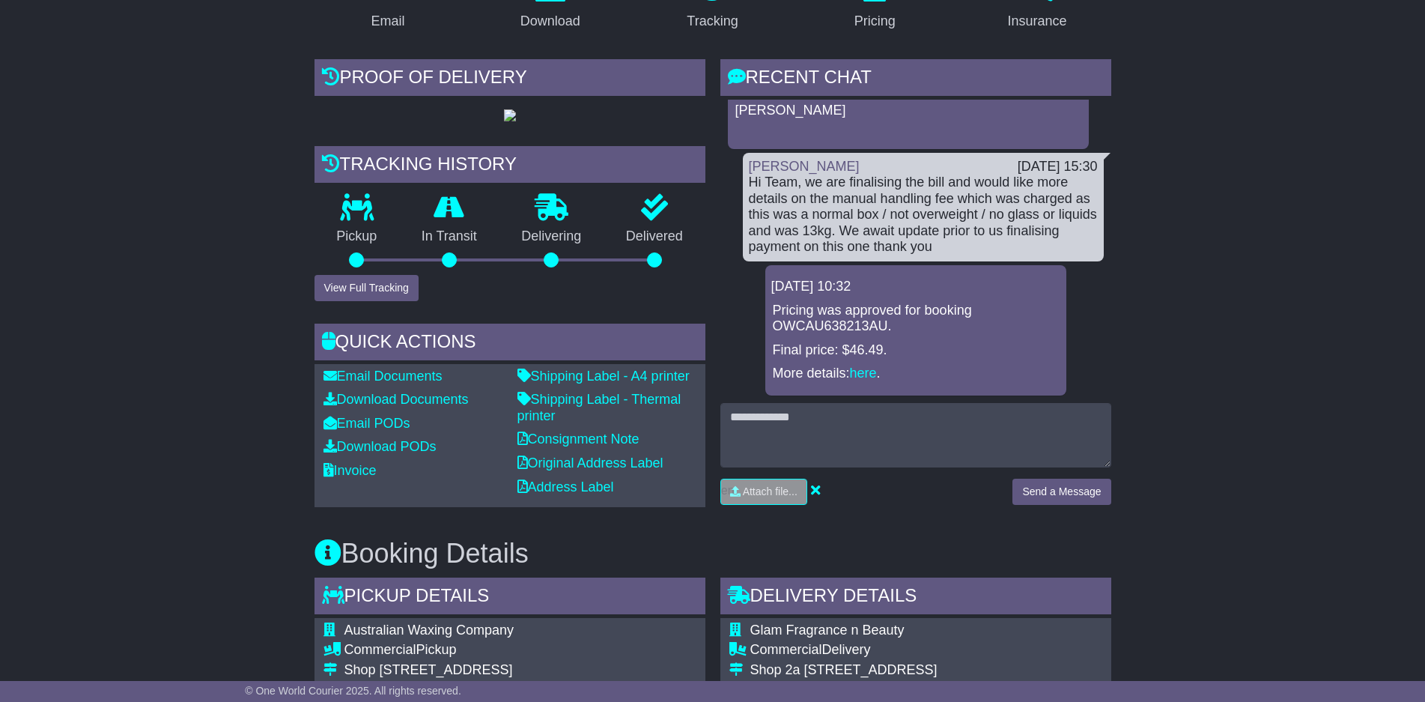
click at [822, 323] on p "Pricing was approved for booking OWCAU638213AU." at bounding box center [916, 319] width 286 height 32
copy p "OWCAU638213AU"
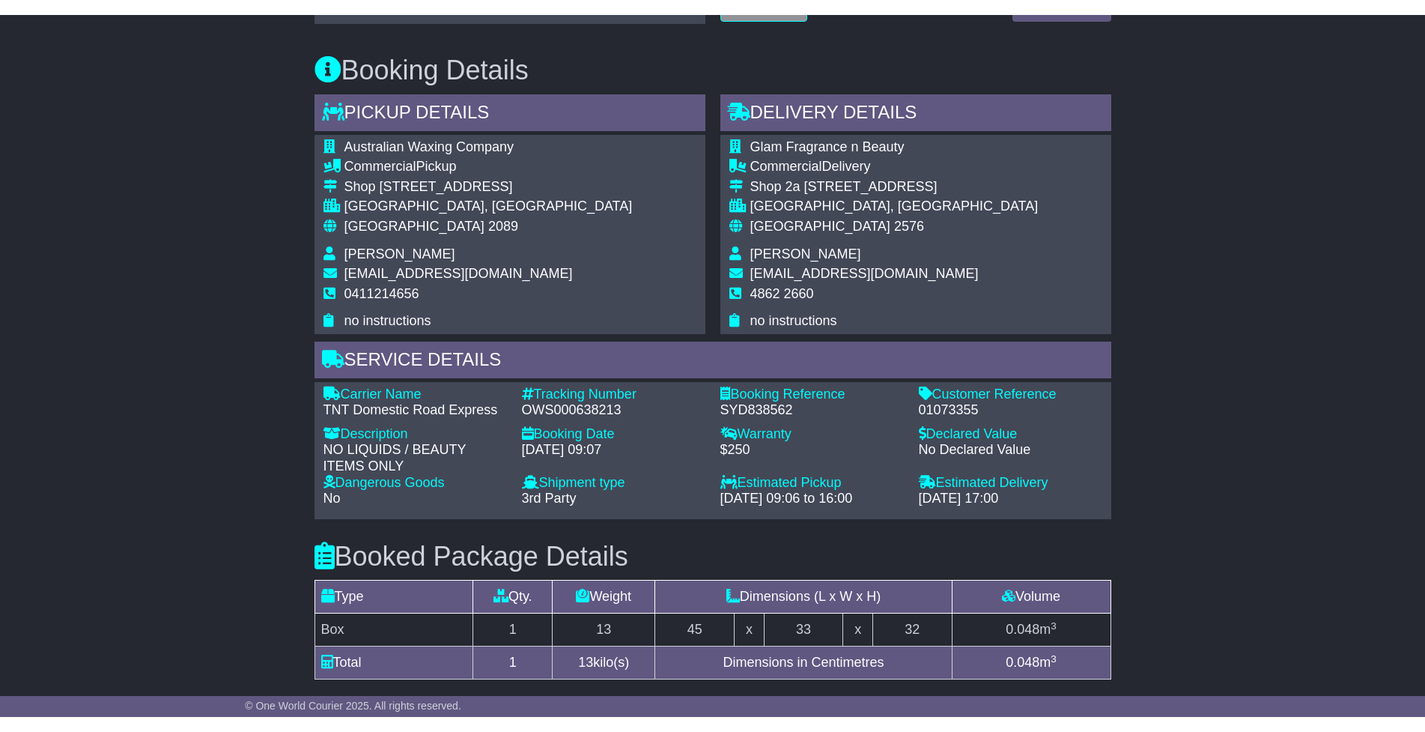
scroll to position [824, 0]
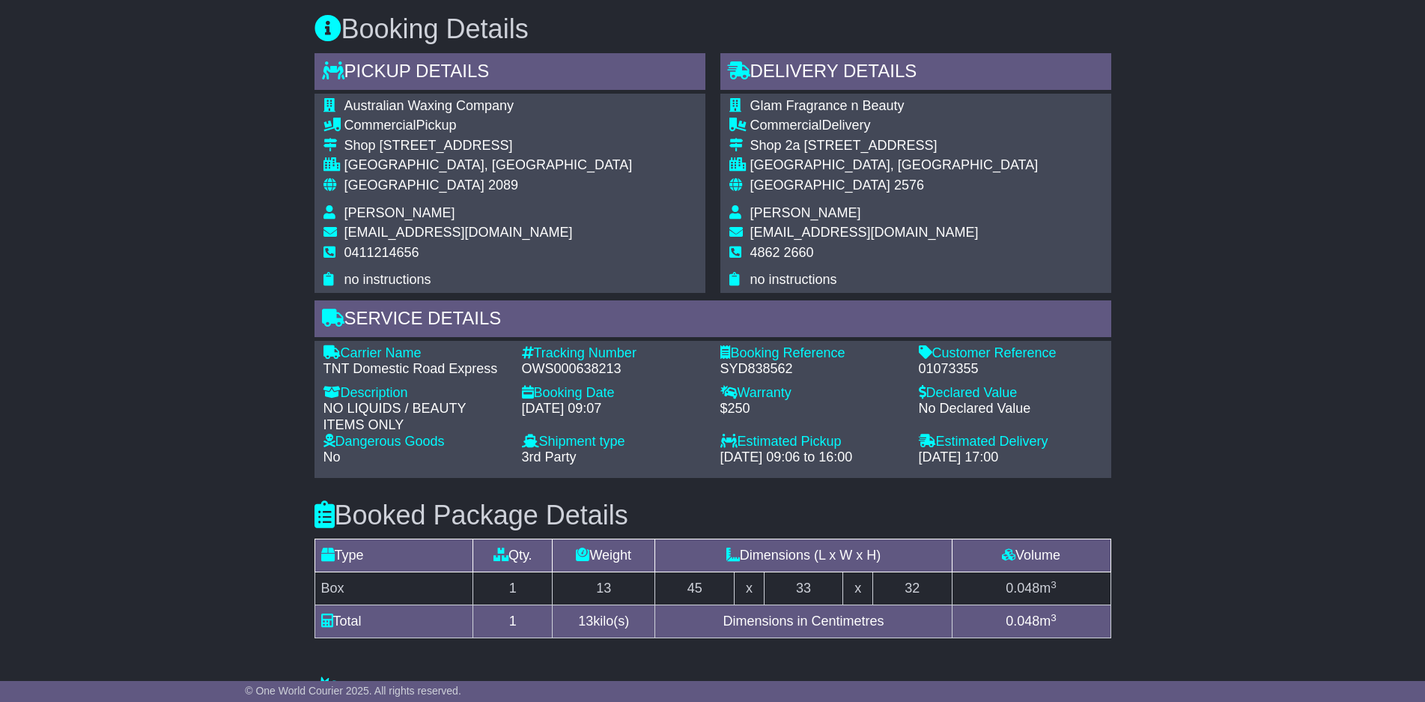
click at [572, 377] on div "OWS000638213" at bounding box center [613, 369] width 183 height 16
click at [573, 377] on div "OWS000638213" at bounding box center [613, 369] width 183 height 16
copy div "OWS000638213"
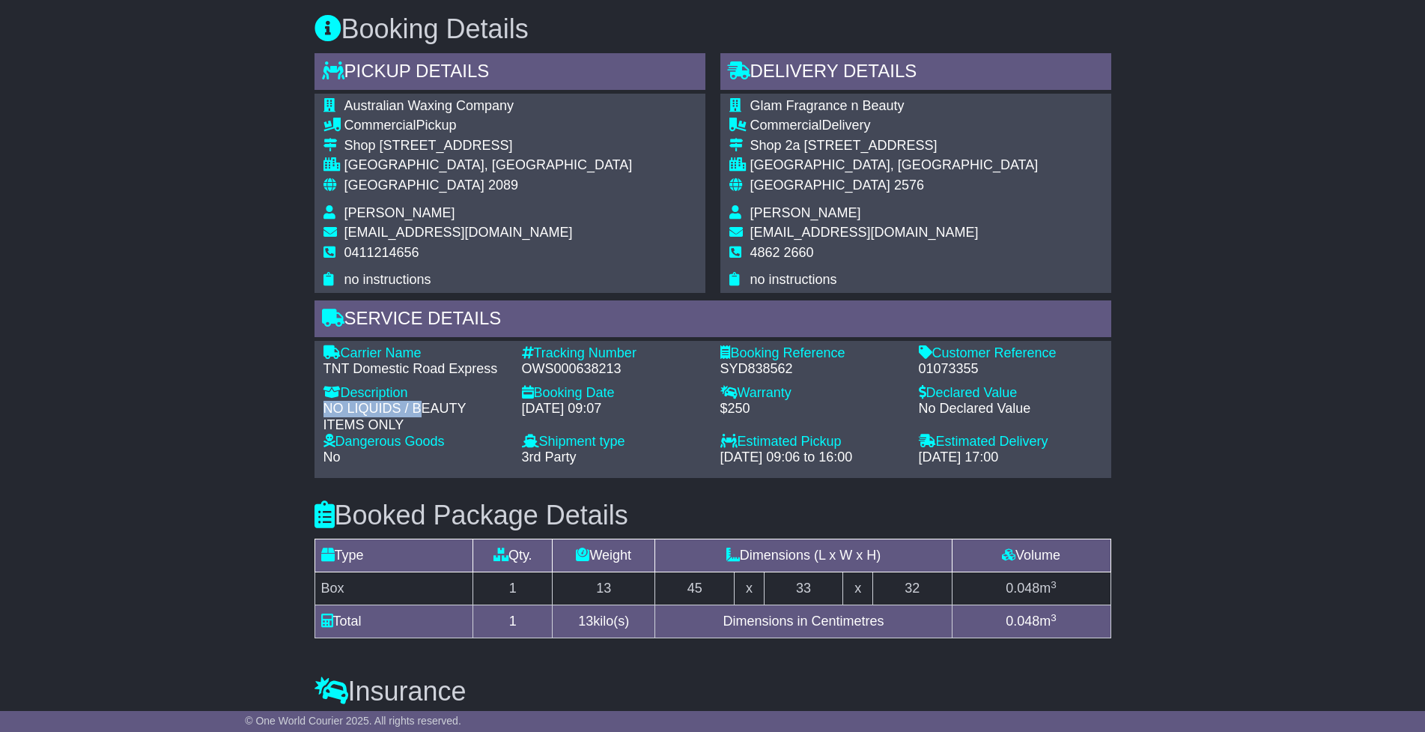
drag, startPoint x: 421, startPoint y: 465, endPoint x: 326, endPoint y: 456, distance: 95.5
click at [326, 433] on div "NO LIQUIDS / BEAUTY ITEMS ONLY" at bounding box center [414, 417] width 183 height 32
click at [327, 433] on div "NO LIQUIDS / BEAUTY ITEMS ONLY" at bounding box center [414, 417] width 183 height 32
drag, startPoint x: 326, startPoint y: 457, endPoint x: 413, endPoint y: 476, distance: 89.7
click at [413, 433] on div "NO LIQUIDS / BEAUTY ITEMS ONLY" at bounding box center [414, 417] width 183 height 32
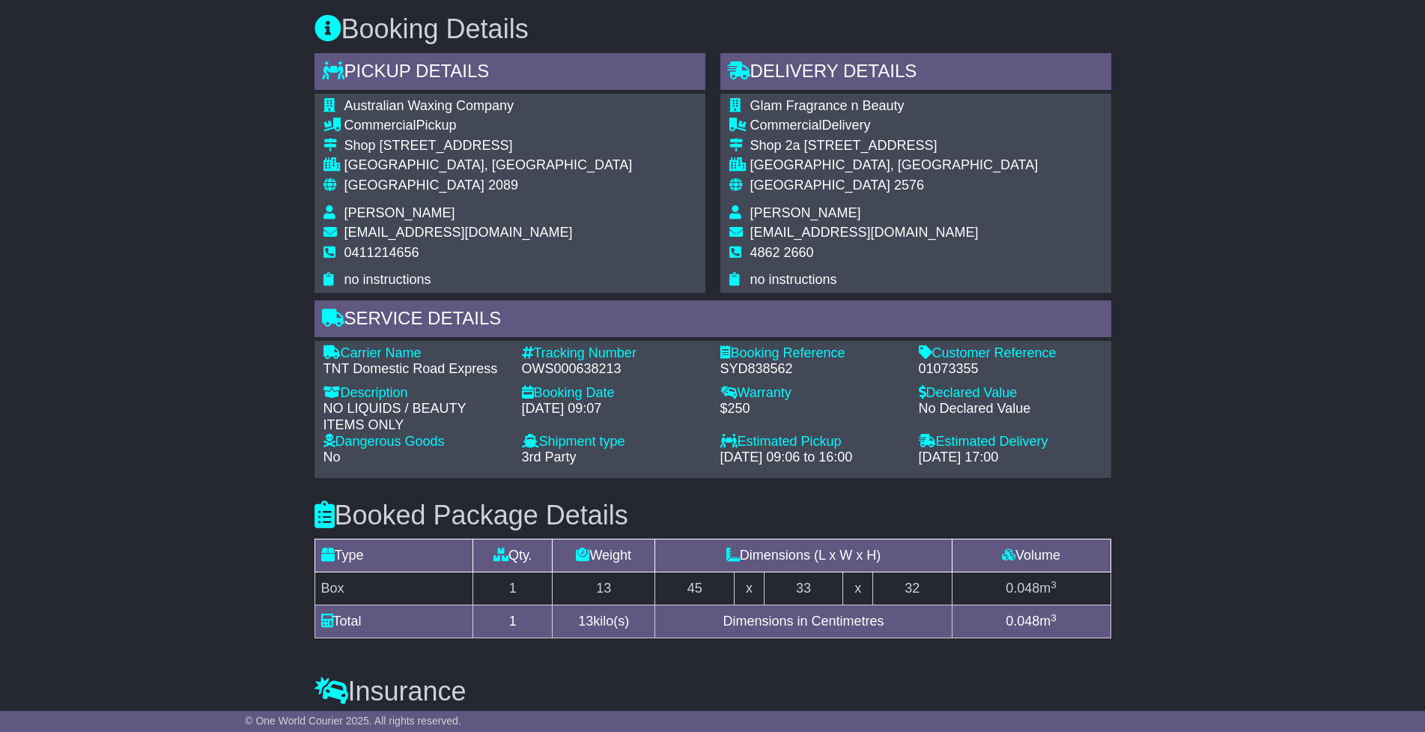
click at [183, 176] on div "Email Download Tracking Pricing Insurance" at bounding box center [712, 225] width 1425 height 1580
